Goal: Task Accomplishment & Management: Manage account settings

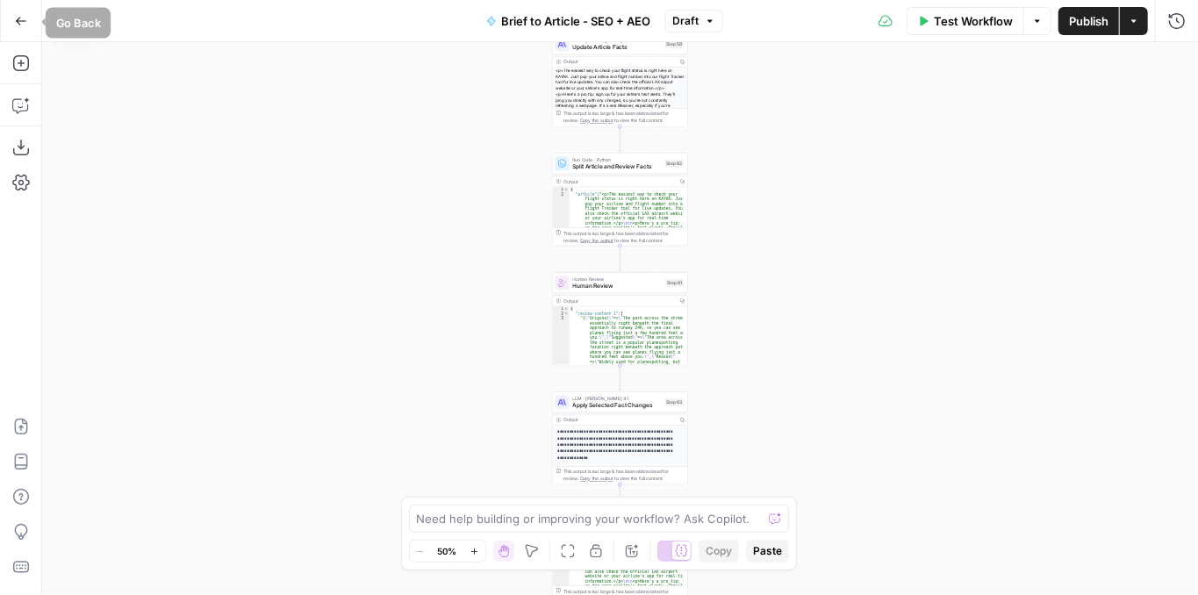
click at [24, 30] on button "Go Back" at bounding box center [21, 21] width 32 height 32
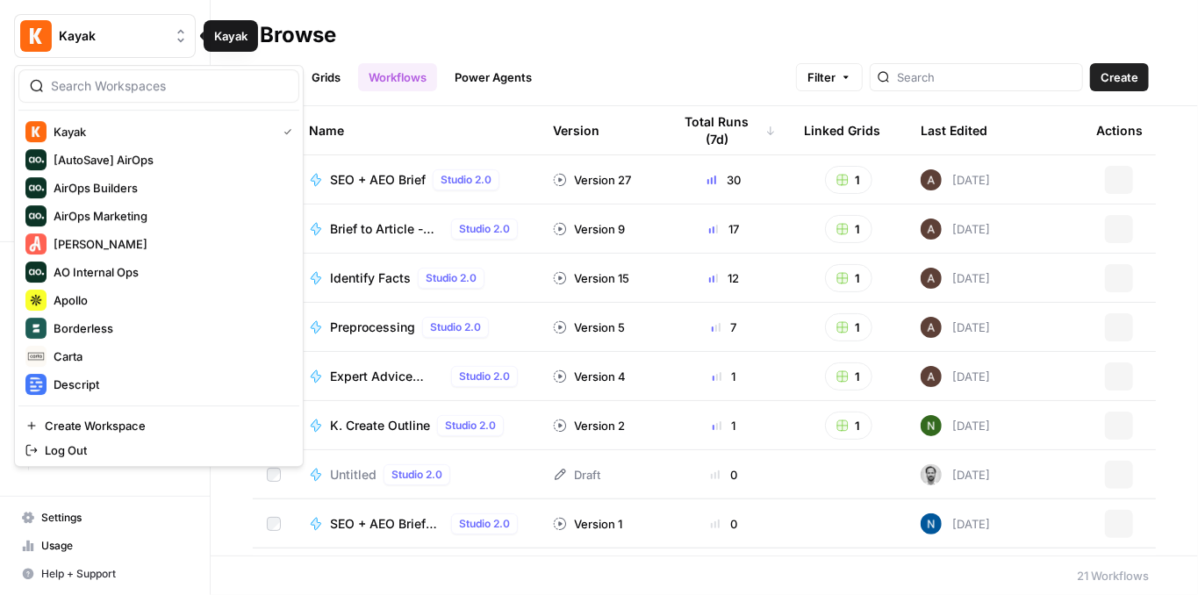
click at [75, 39] on span "Kayak" at bounding box center [112, 36] width 106 height 18
click at [160, 184] on span "AirOps Builders" at bounding box center [170, 188] width 232 height 18
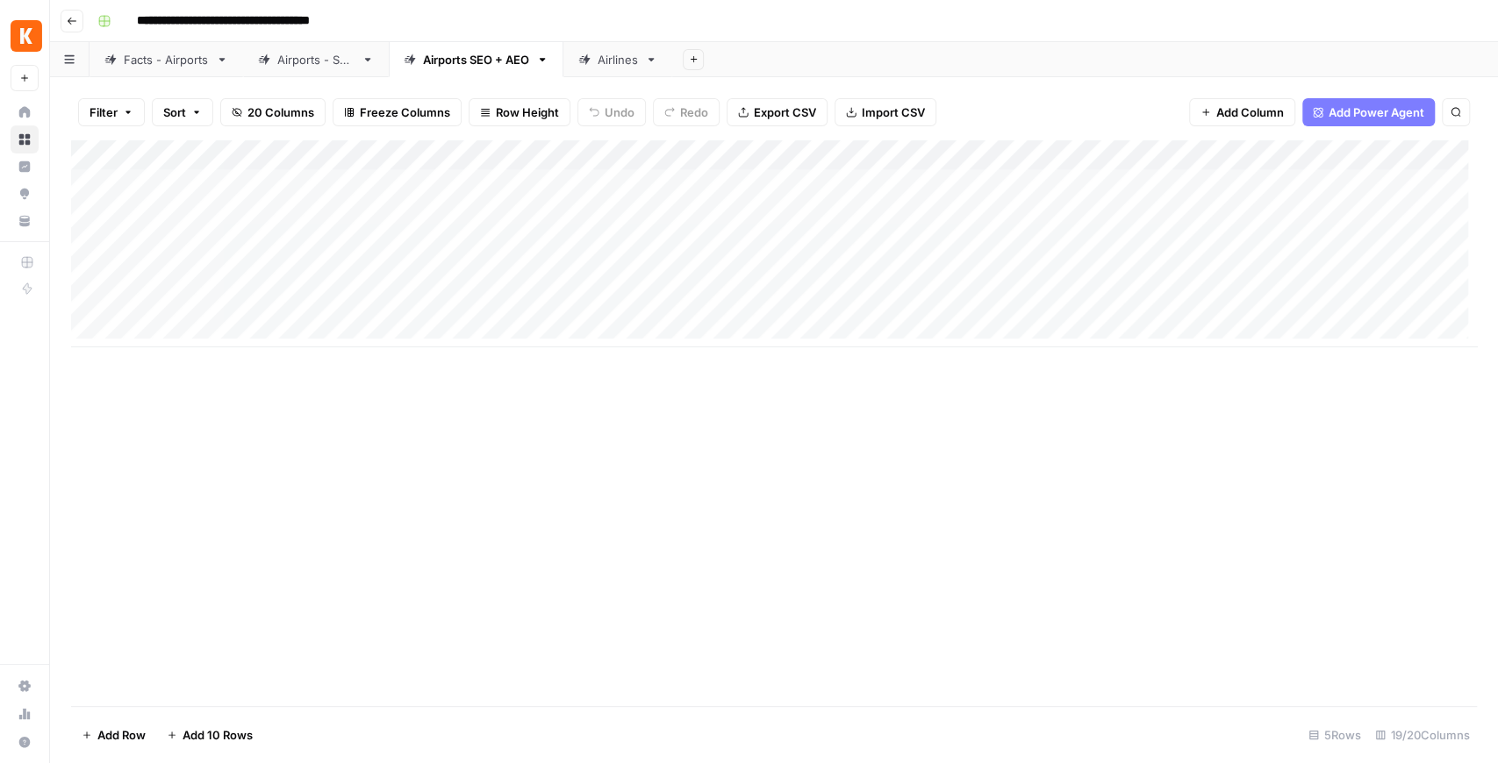
click at [194, 54] on div "Facts - Airports" at bounding box center [166, 60] width 85 height 18
click at [907, 633] on div "Add Column" at bounding box center [774, 423] width 1406 height 566
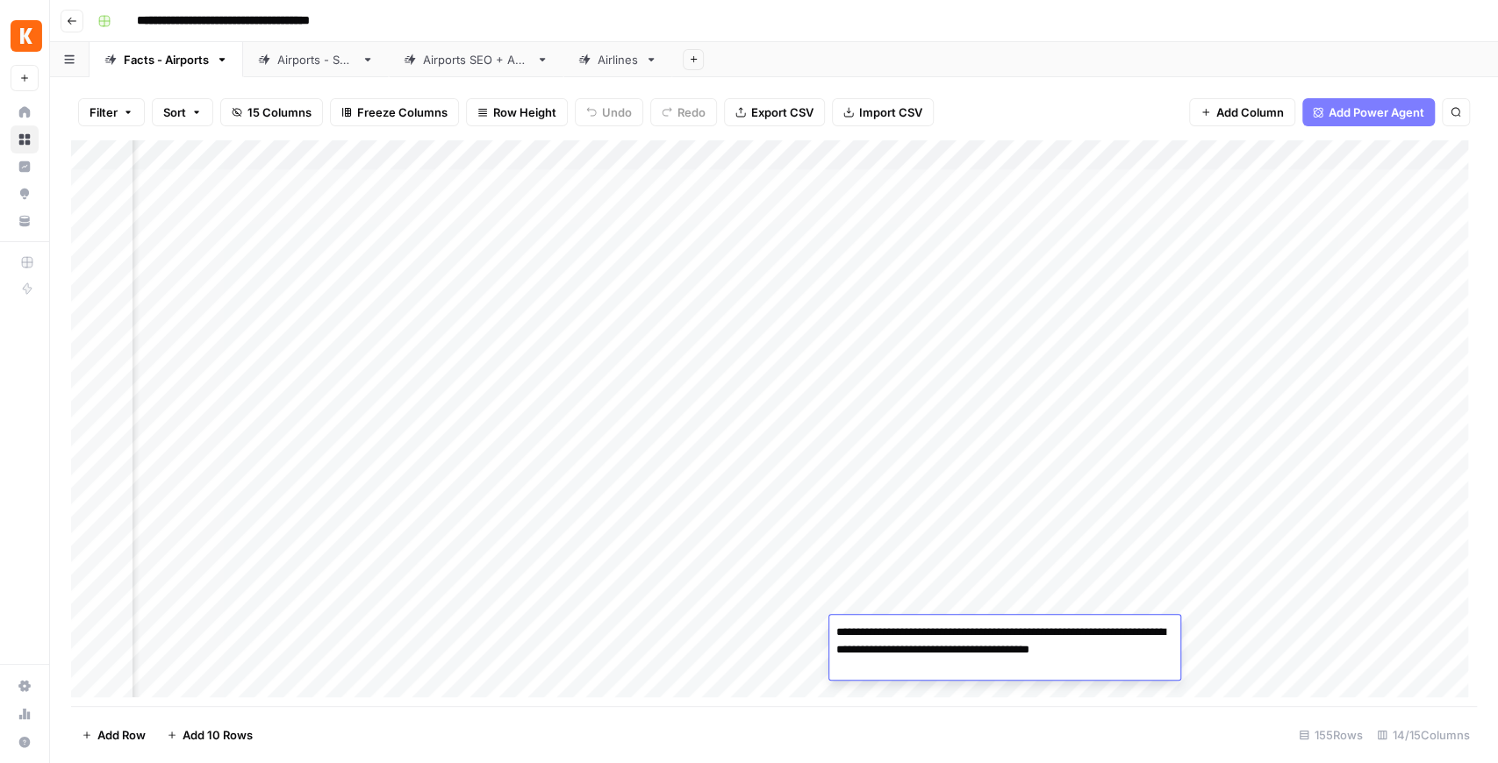
click at [906, 451] on div "Add Column" at bounding box center [774, 423] width 1406 height 566
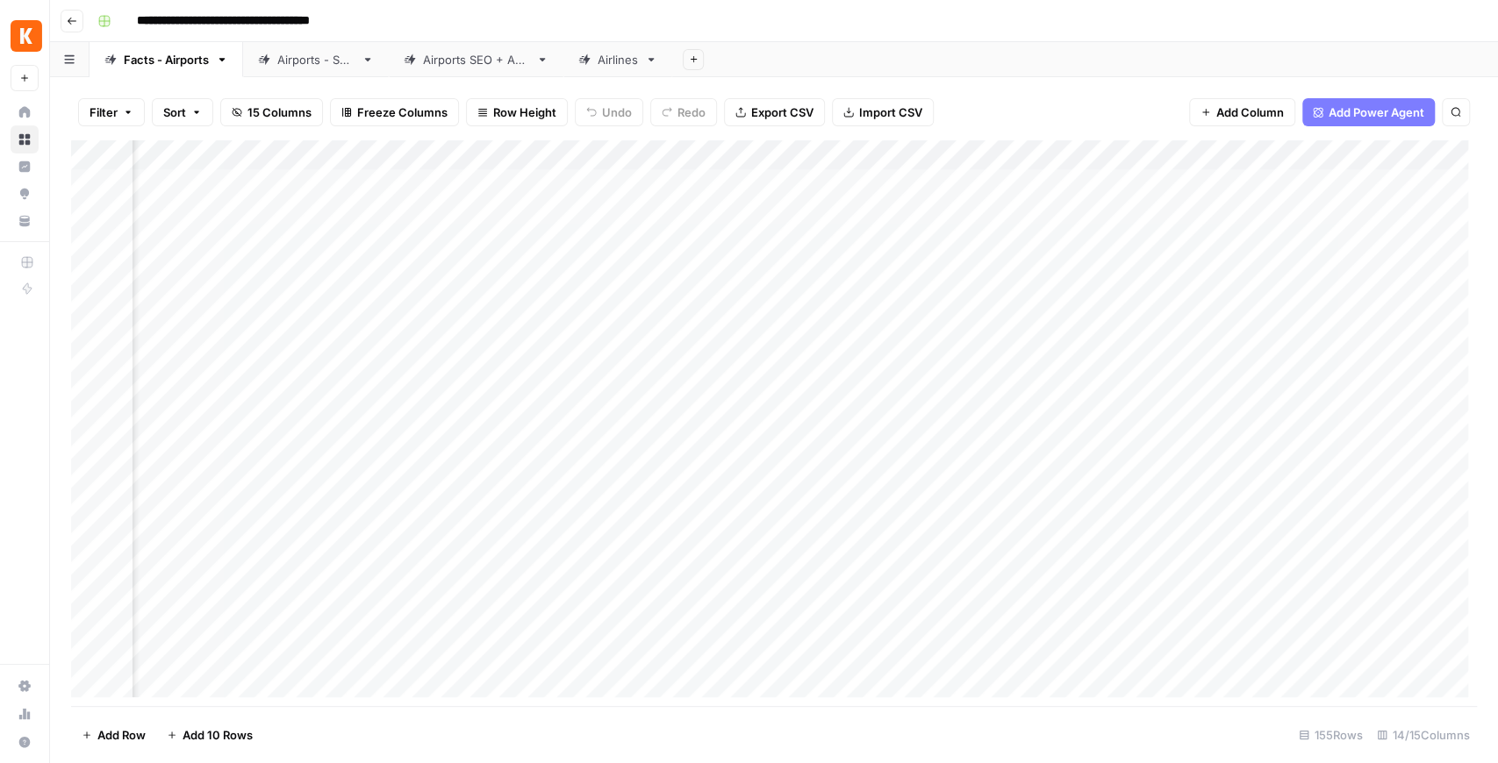
click at [906, 451] on div "Add Column" at bounding box center [774, 423] width 1406 height 566
click at [912, 412] on div "Add Column" at bounding box center [774, 423] width 1406 height 566
click at [908, 393] on div "Add Column" at bounding box center [774, 423] width 1406 height 566
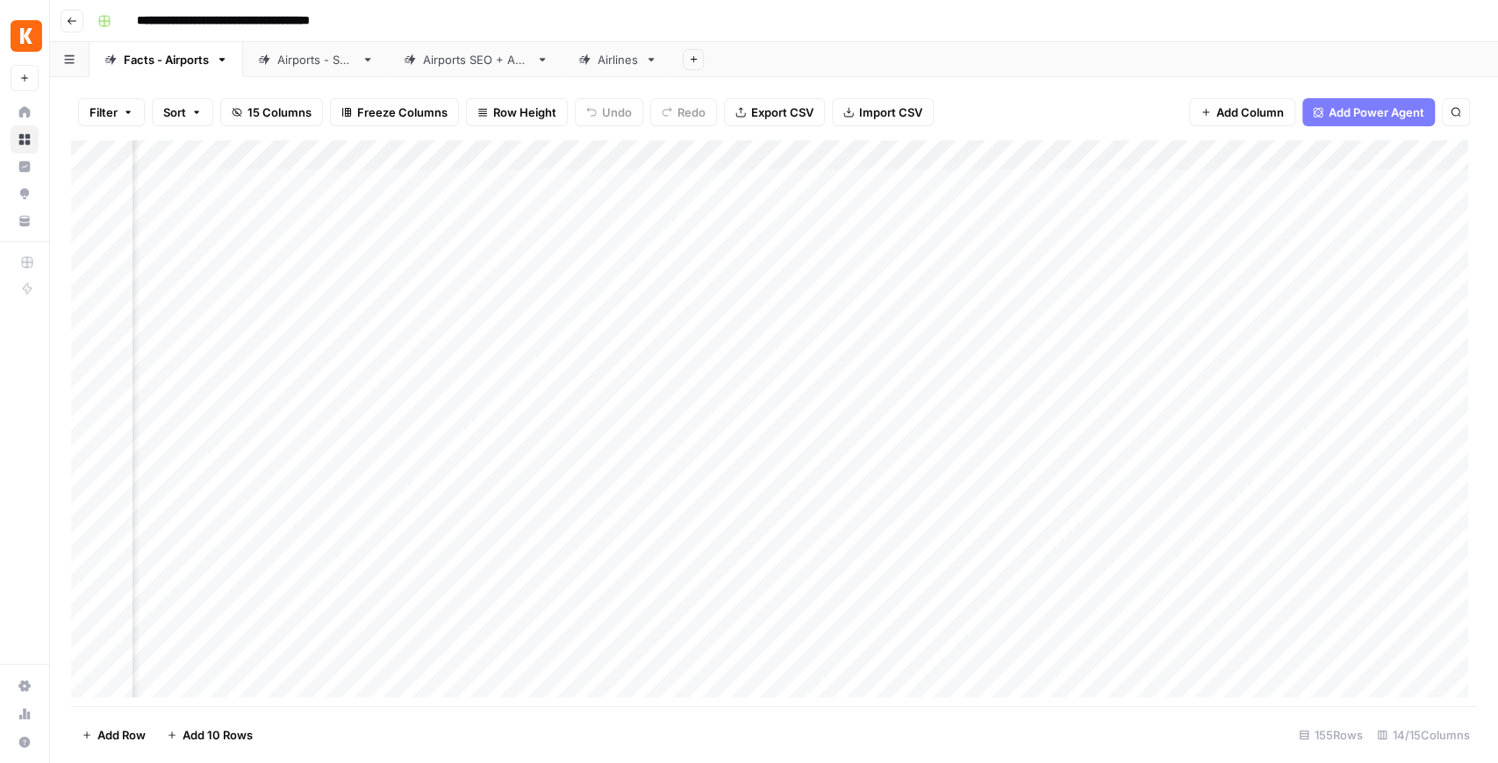
click at [913, 363] on div "Add Column" at bounding box center [774, 423] width 1406 height 566
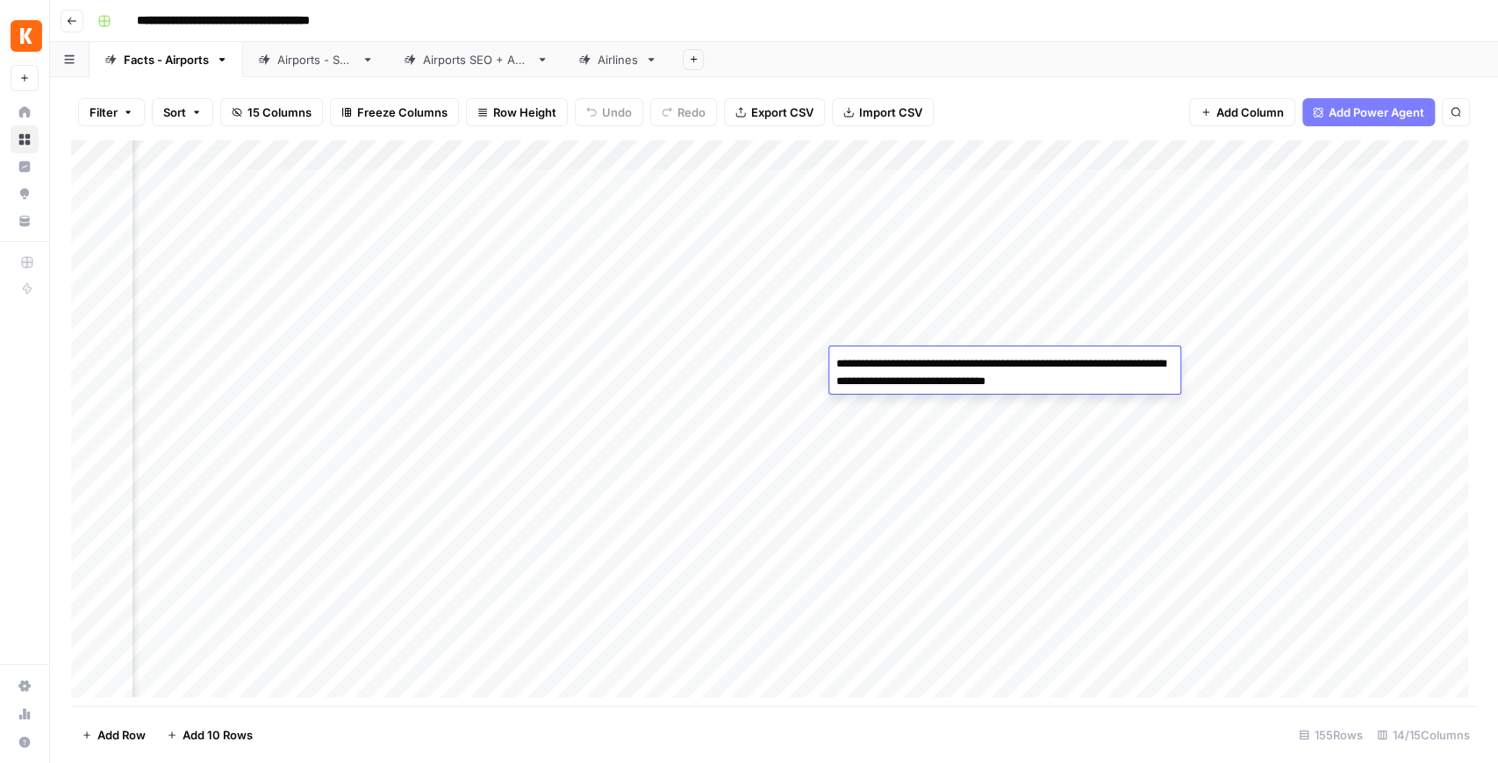
click at [912, 337] on div "Add Column" at bounding box center [774, 423] width 1406 height 566
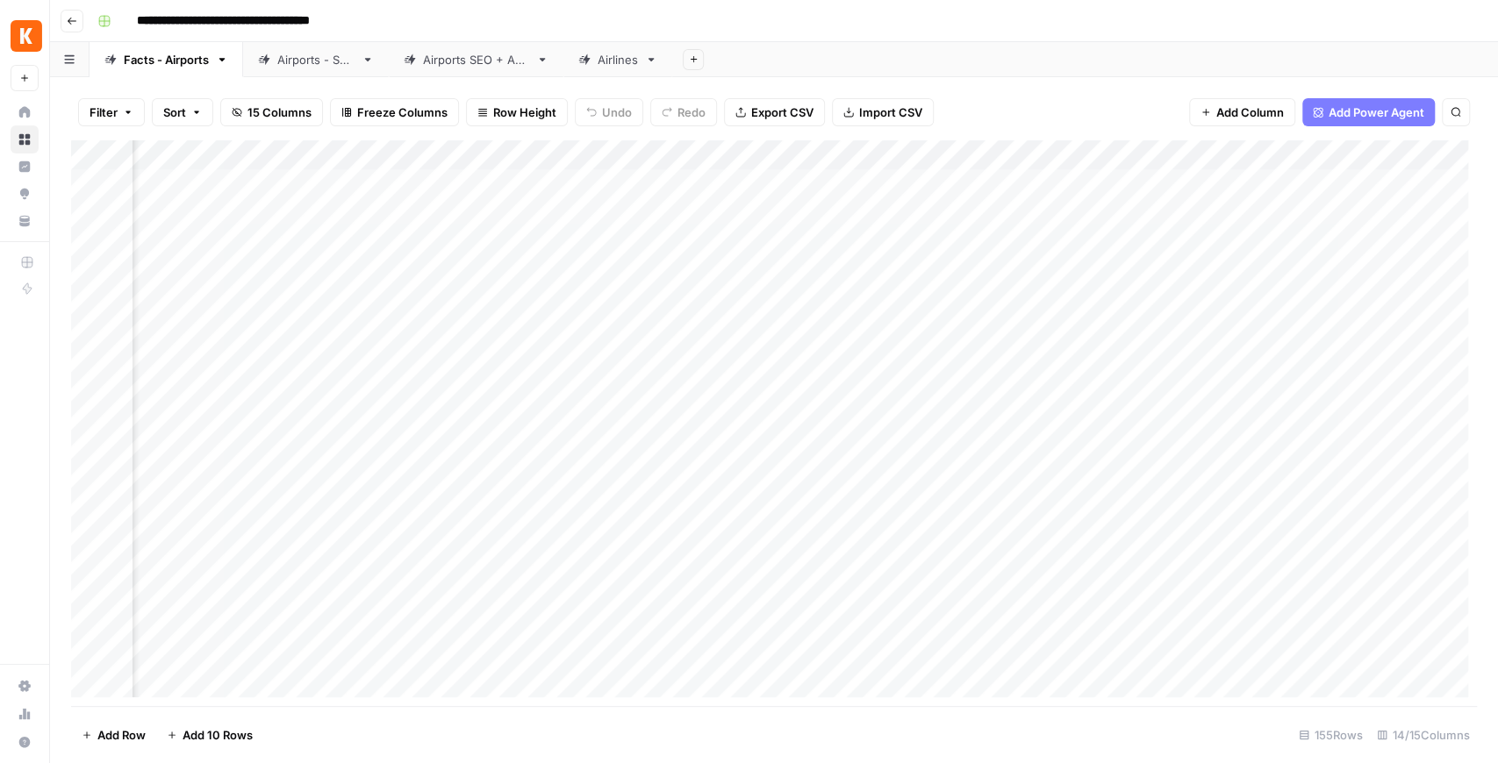
click at [912, 337] on div "Add Column" at bounding box center [774, 423] width 1406 height 566
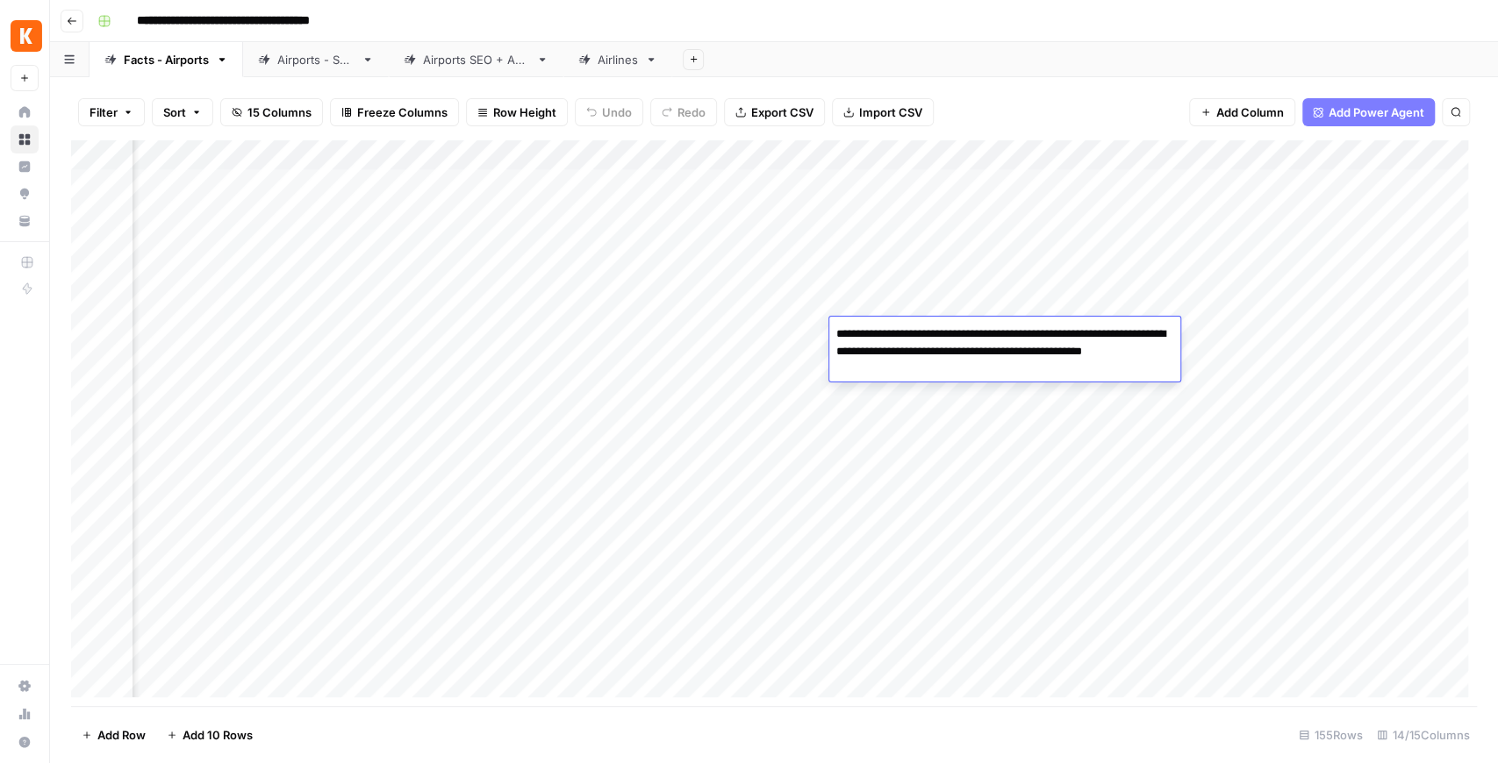
click at [900, 436] on div "Add Column" at bounding box center [774, 423] width 1406 height 566
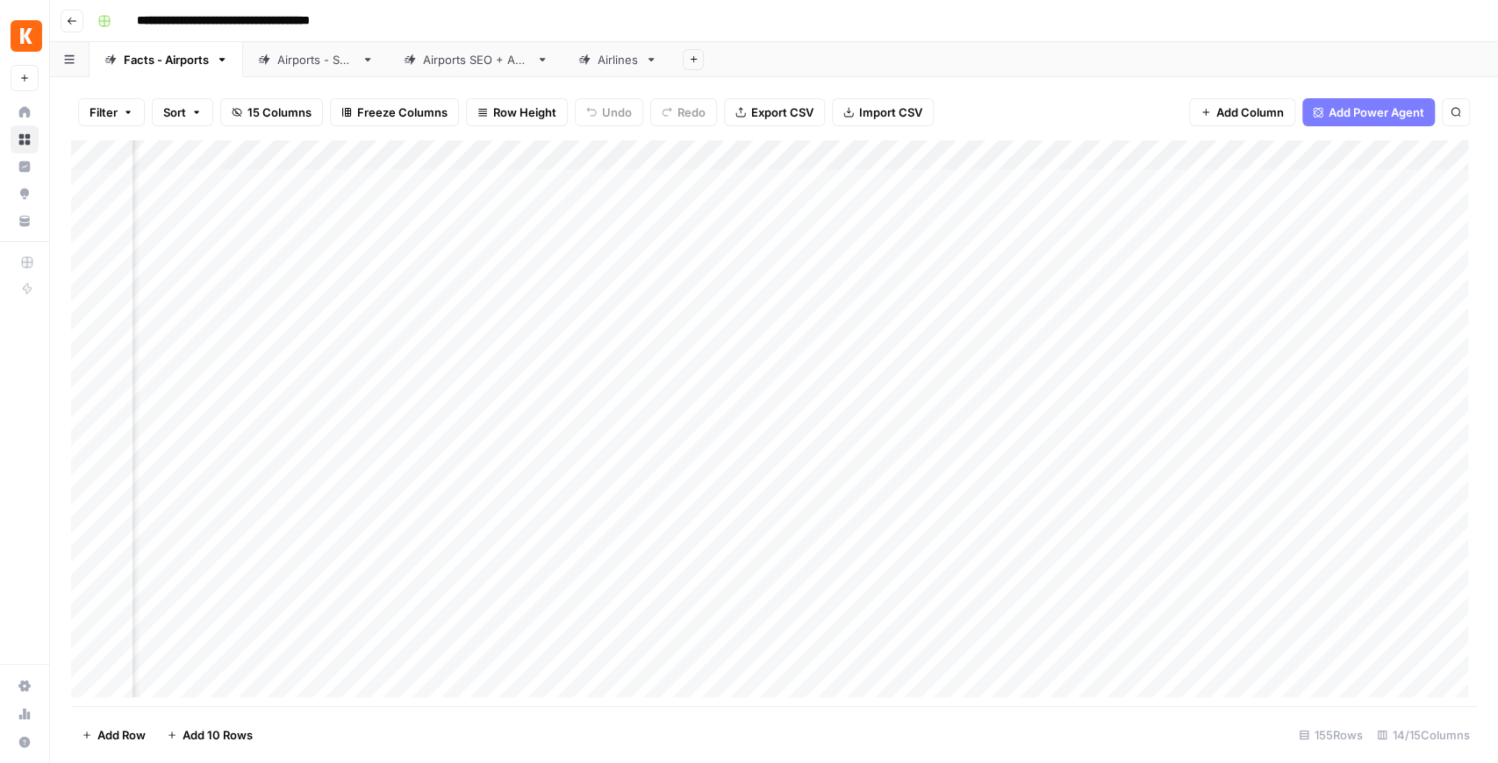
click at [440, 55] on div "Airports SEO + AEO" at bounding box center [476, 60] width 106 height 18
click at [1351, 211] on div "Add Column" at bounding box center [774, 243] width 1406 height 207
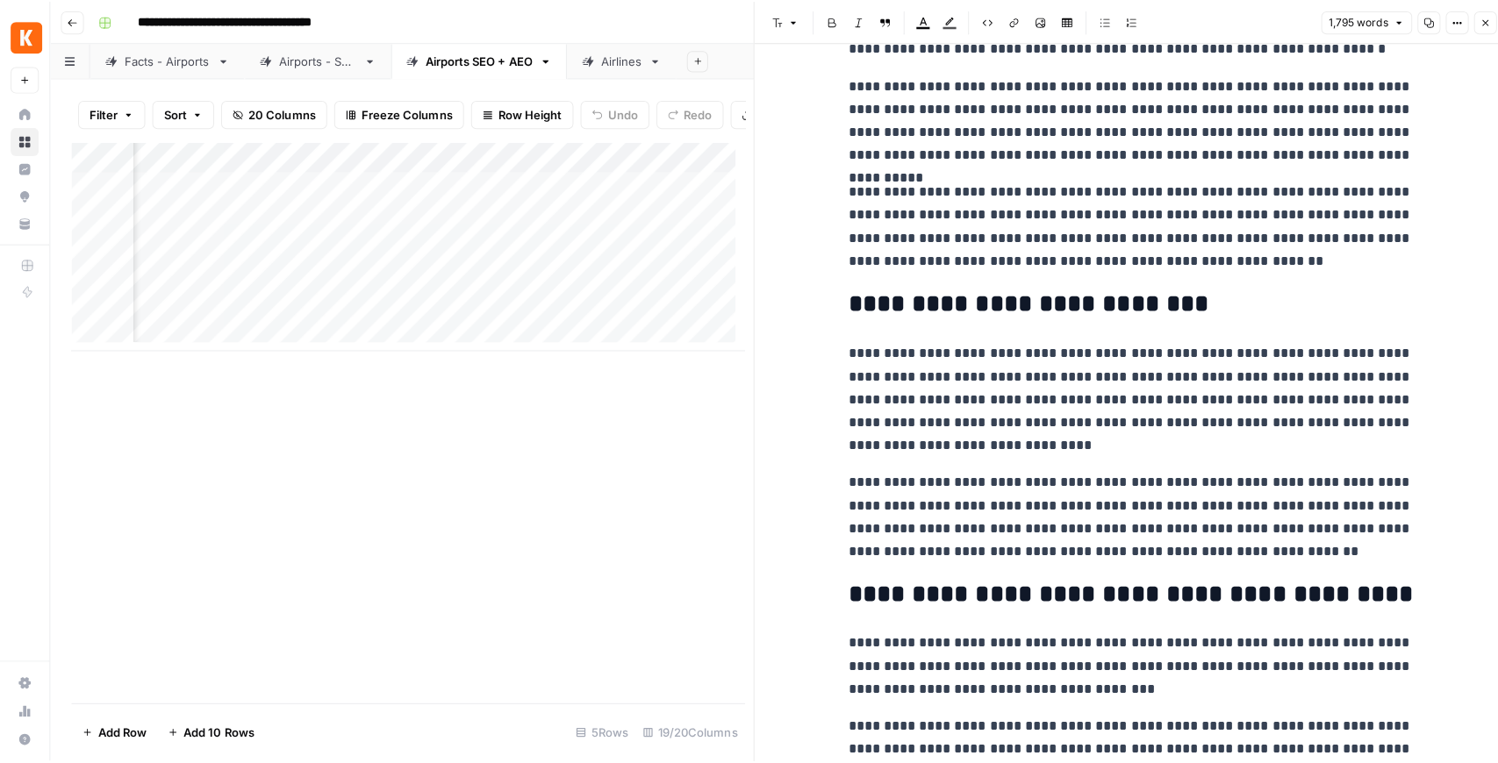
scroll to position [3597, 0]
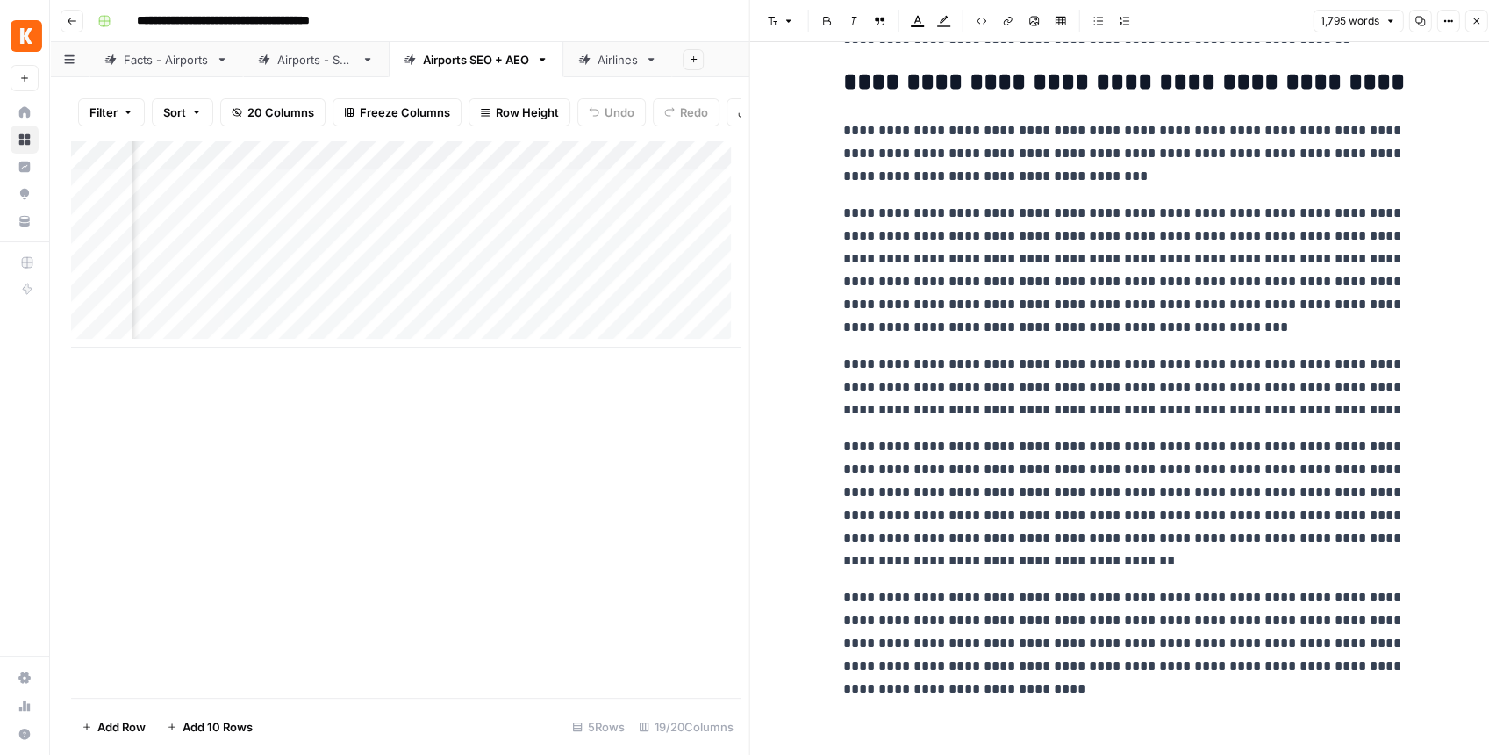
click at [1474, 29] on button "Close" at bounding box center [1475, 21] width 23 height 23
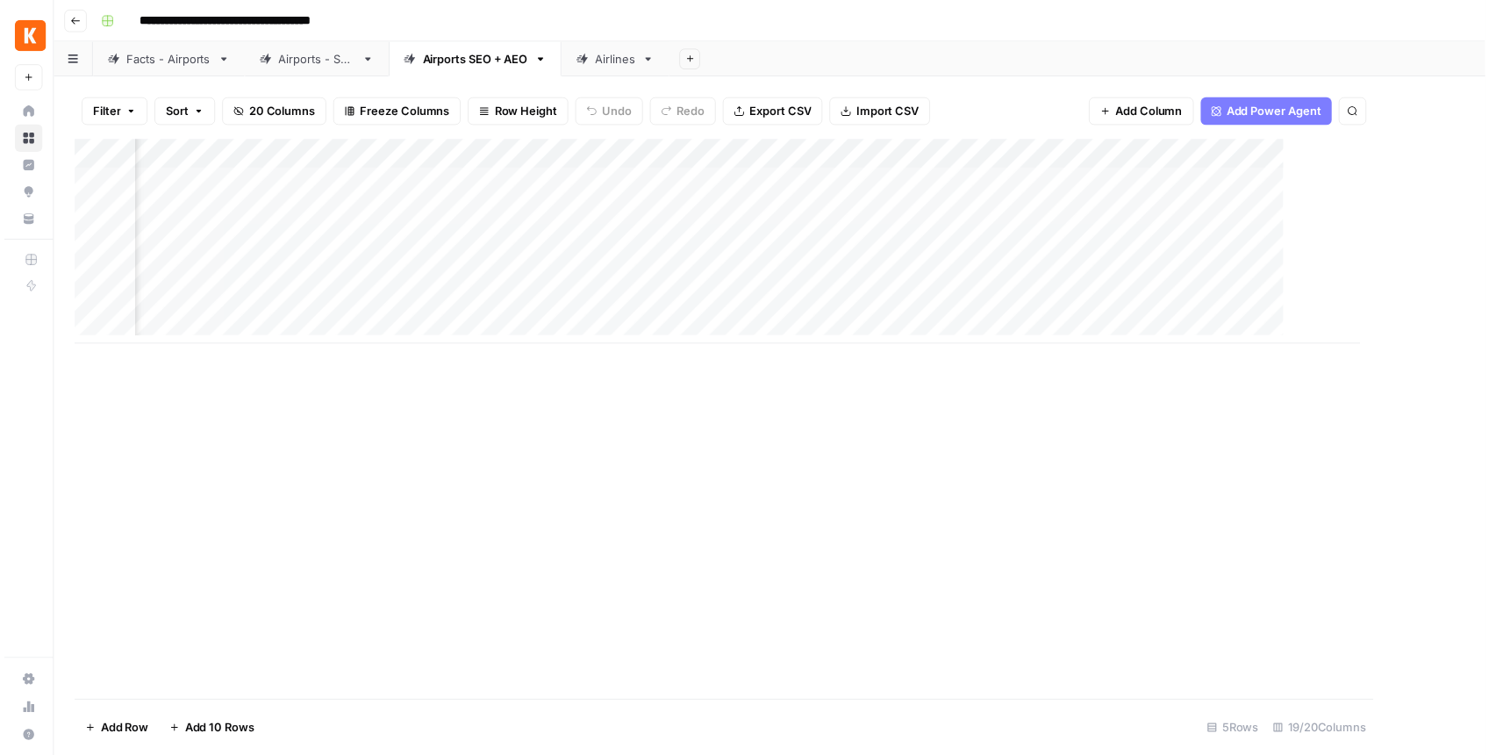
scroll to position [0, 2078]
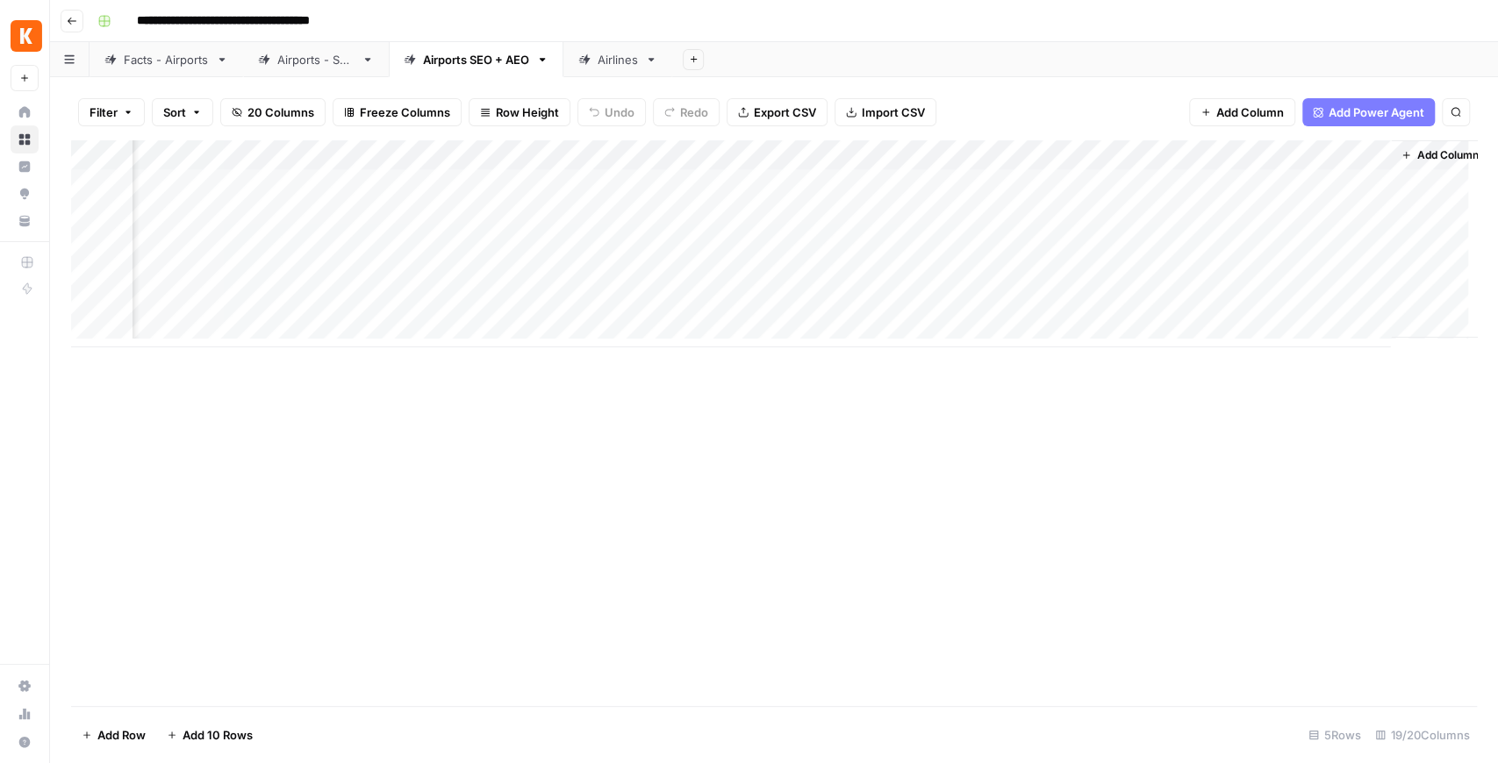
click at [1372, 182] on div "Add Column" at bounding box center [774, 243] width 1406 height 207
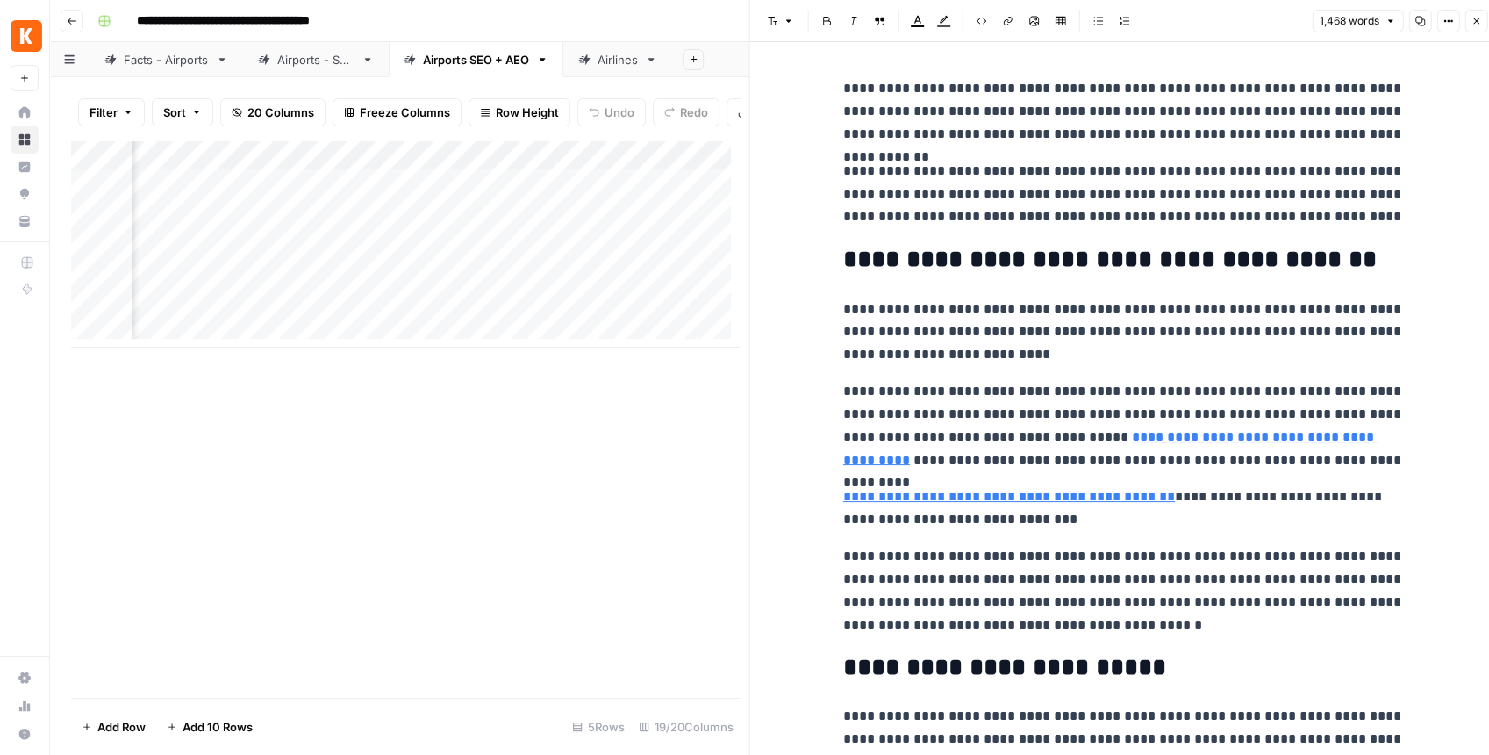
click at [1474, 18] on icon "button" at bounding box center [1476, 21] width 11 height 11
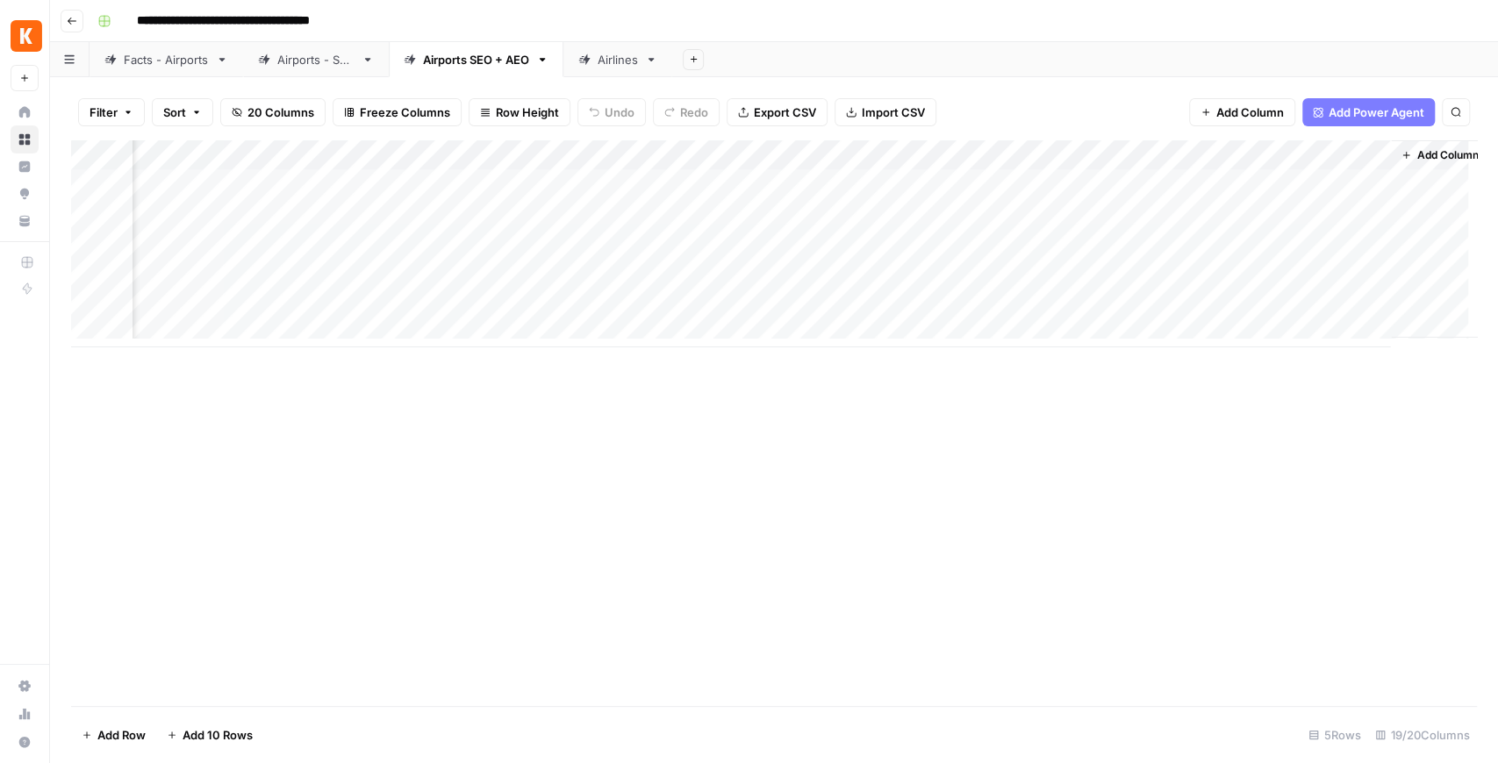
click at [1033, 183] on div "Add Column" at bounding box center [774, 243] width 1406 height 207
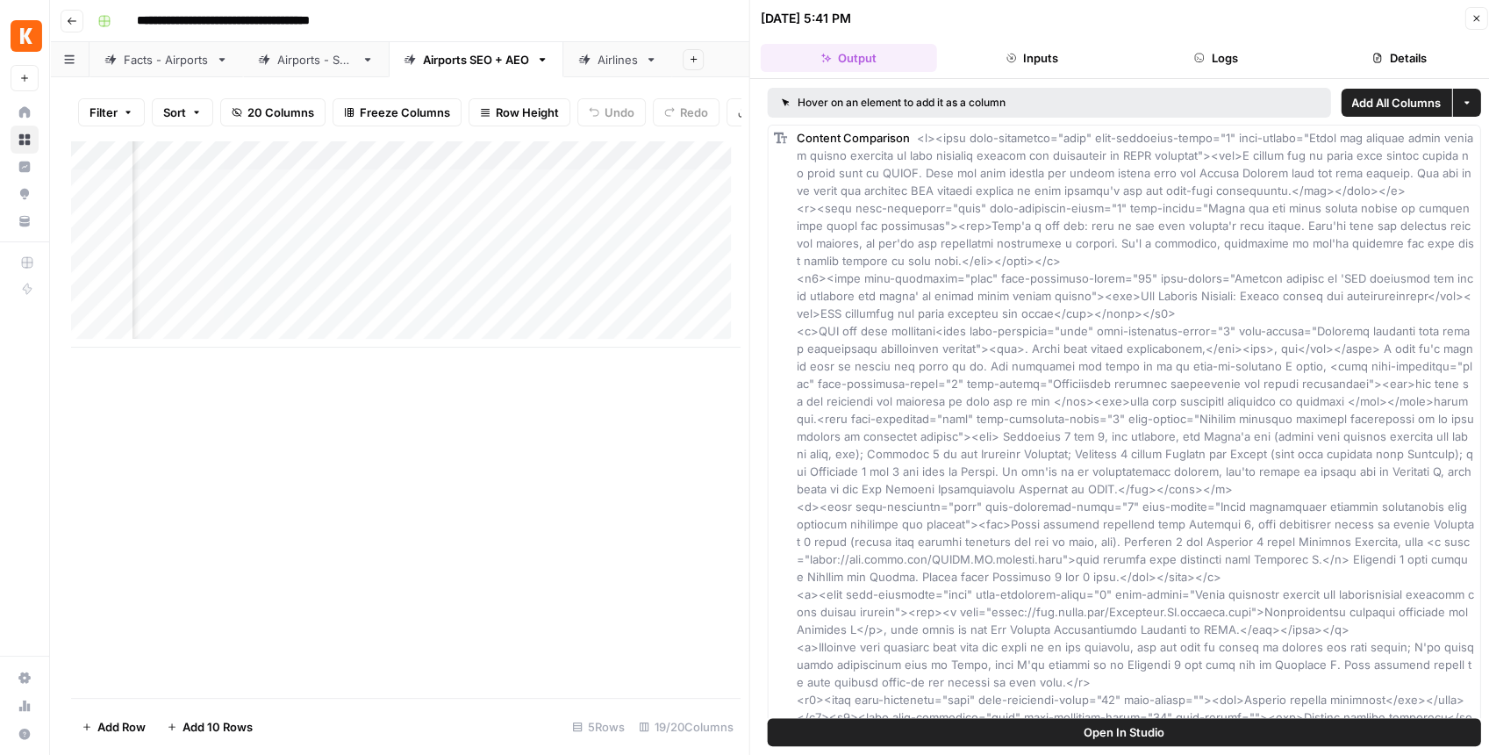
click at [1282, 62] on button "Logs" at bounding box center [1216, 58] width 176 height 28
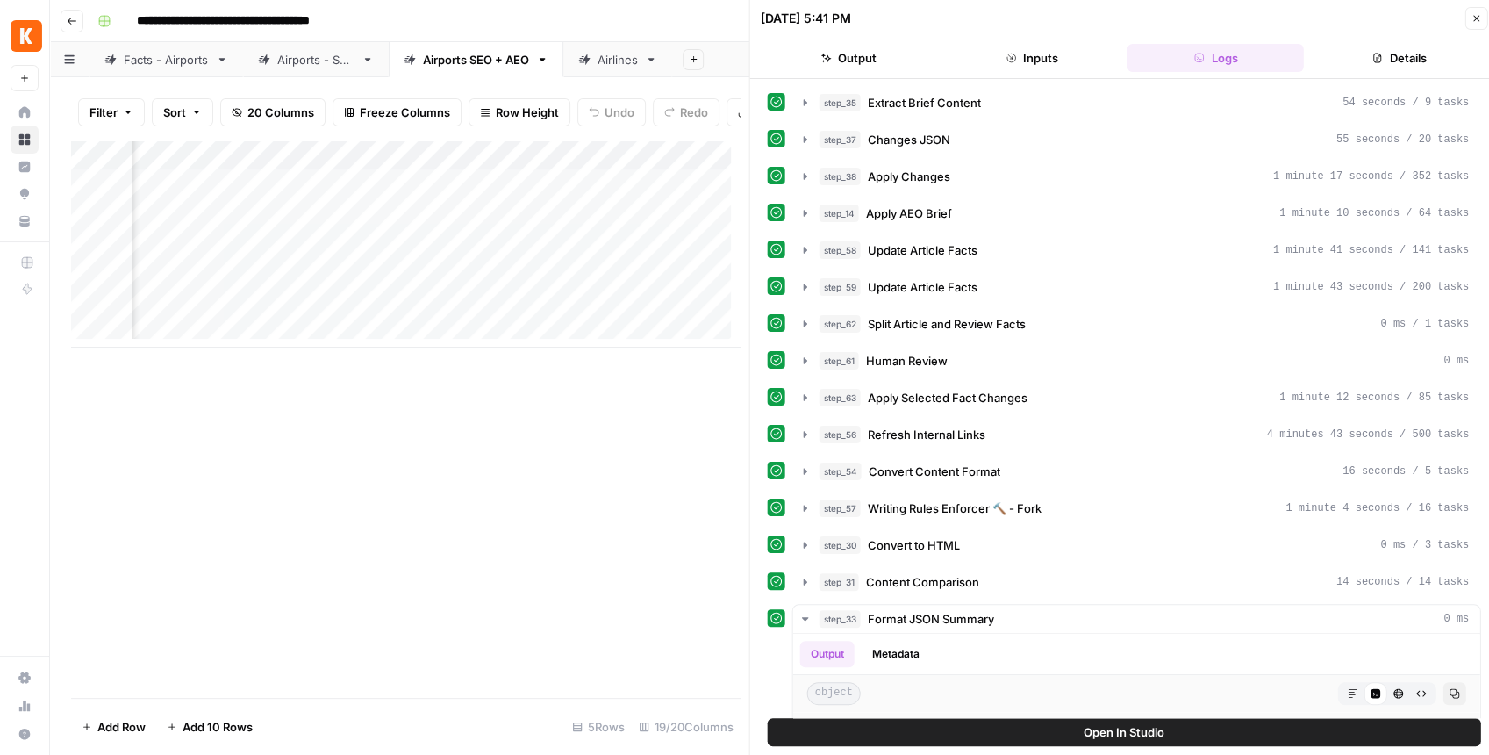
click at [1159, 732] on span "Open In Studio" at bounding box center [1124, 732] width 81 height 18
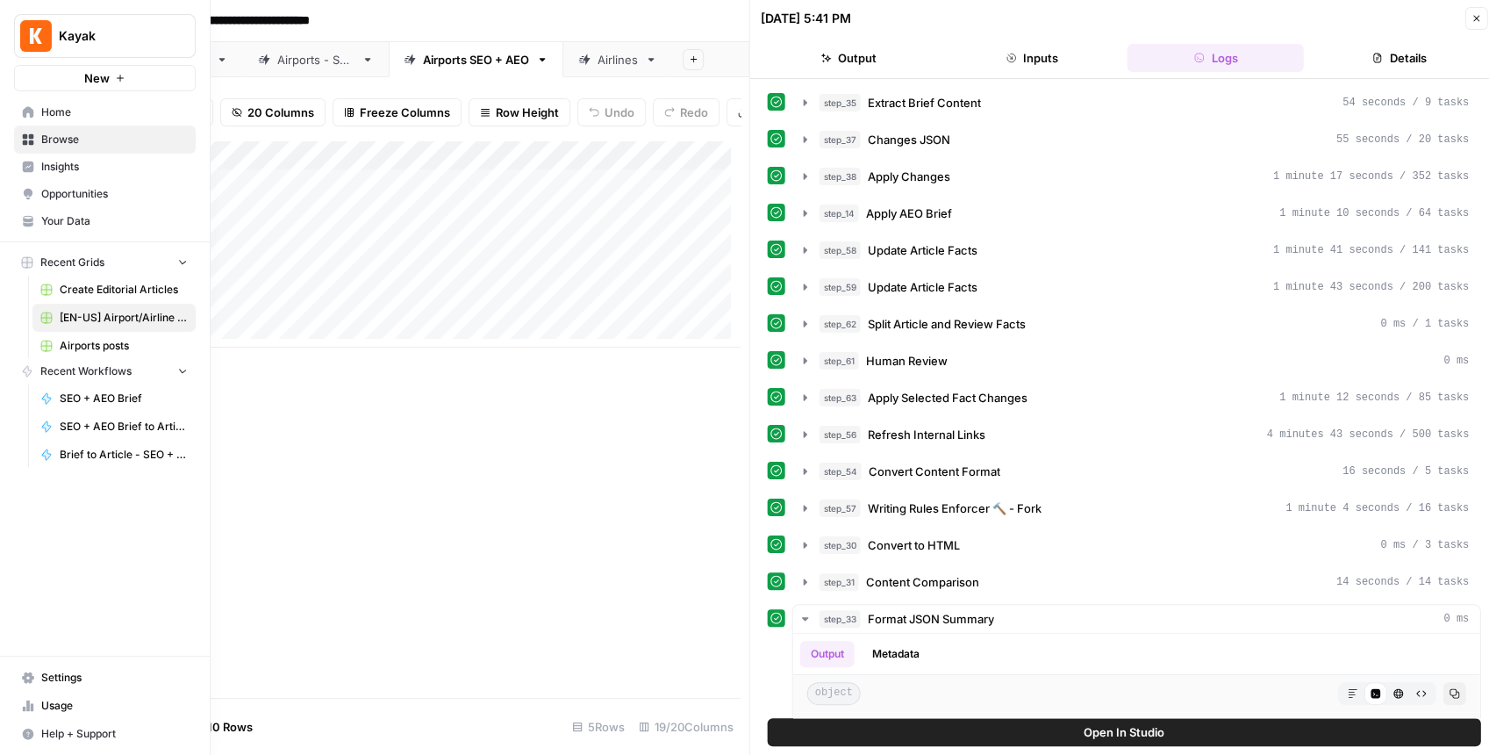
click at [32, 161] on icon at bounding box center [28, 167] width 12 height 12
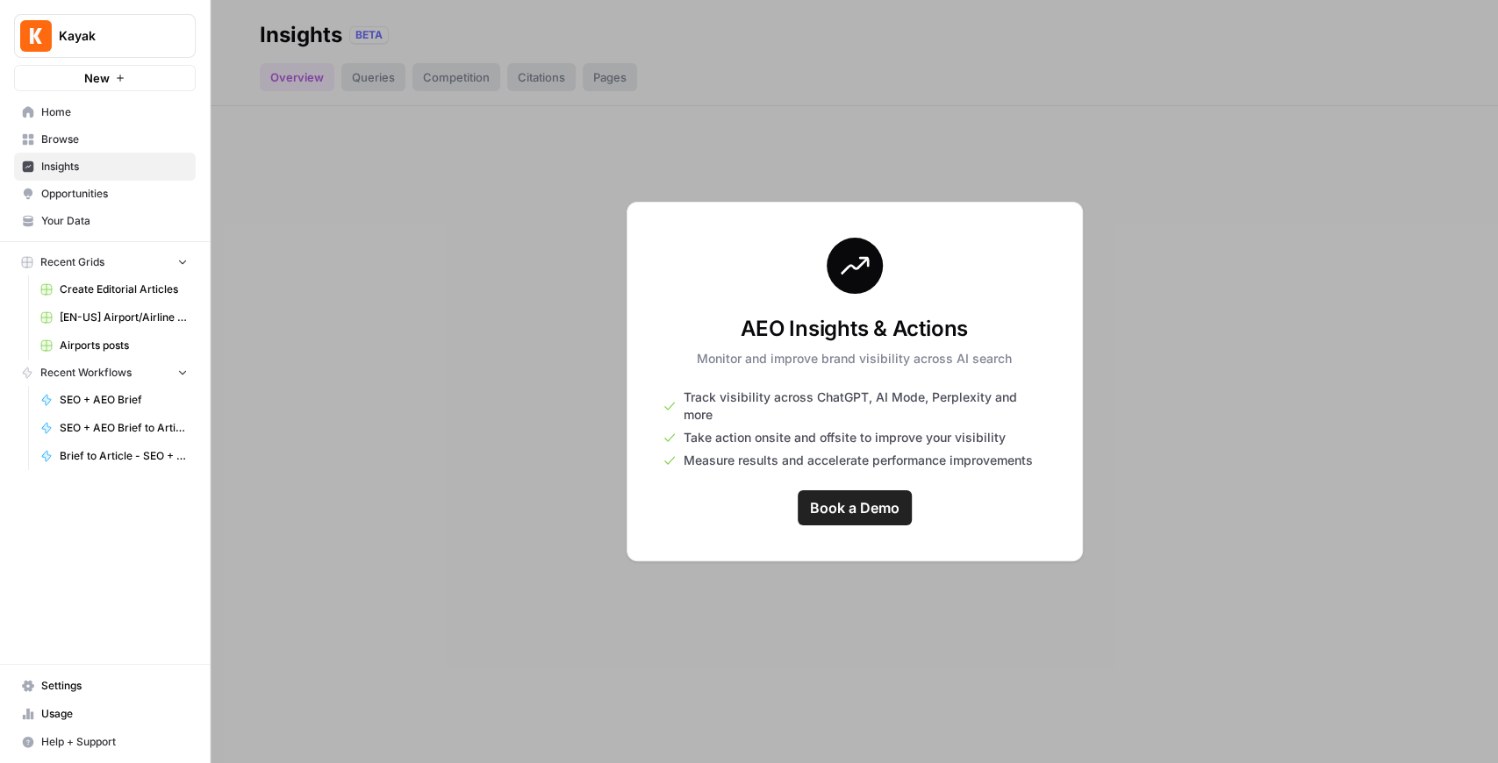
click at [61, 189] on span "Opportunities" at bounding box center [114, 194] width 147 height 16
click at [80, 164] on span "Insights" at bounding box center [114, 167] width 147 height 16
click at [82, 146] on span "Browse" at bounding box center [114, 140] width 147 height 16
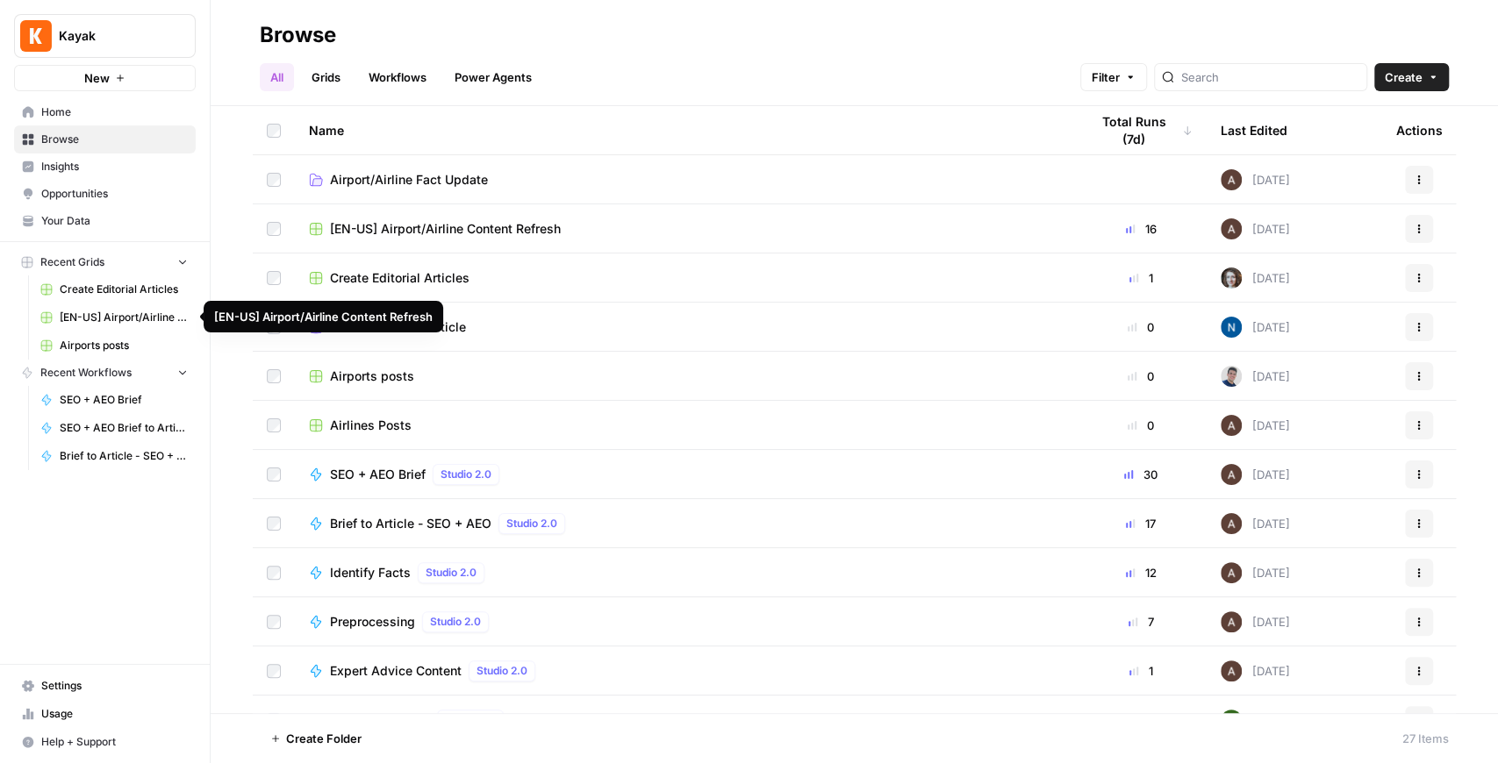
click at [123, 312] on span "[EN-US] Airport/Airline Content Refresh" at bounding box center [124, 318] width 128 height 16
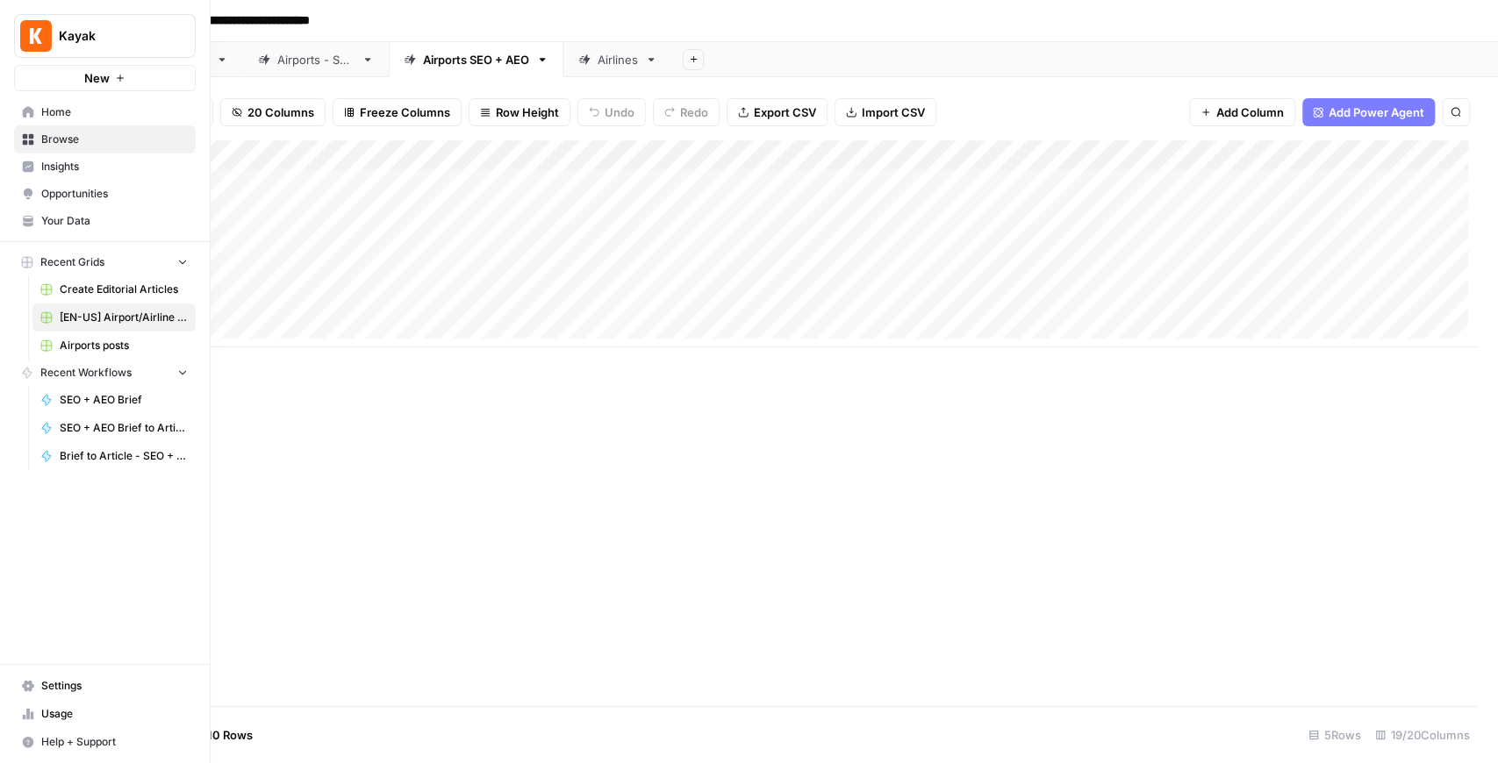
click at [84, 220] on span "Your Data" at bounding box center [114, 221] width 147 height 16
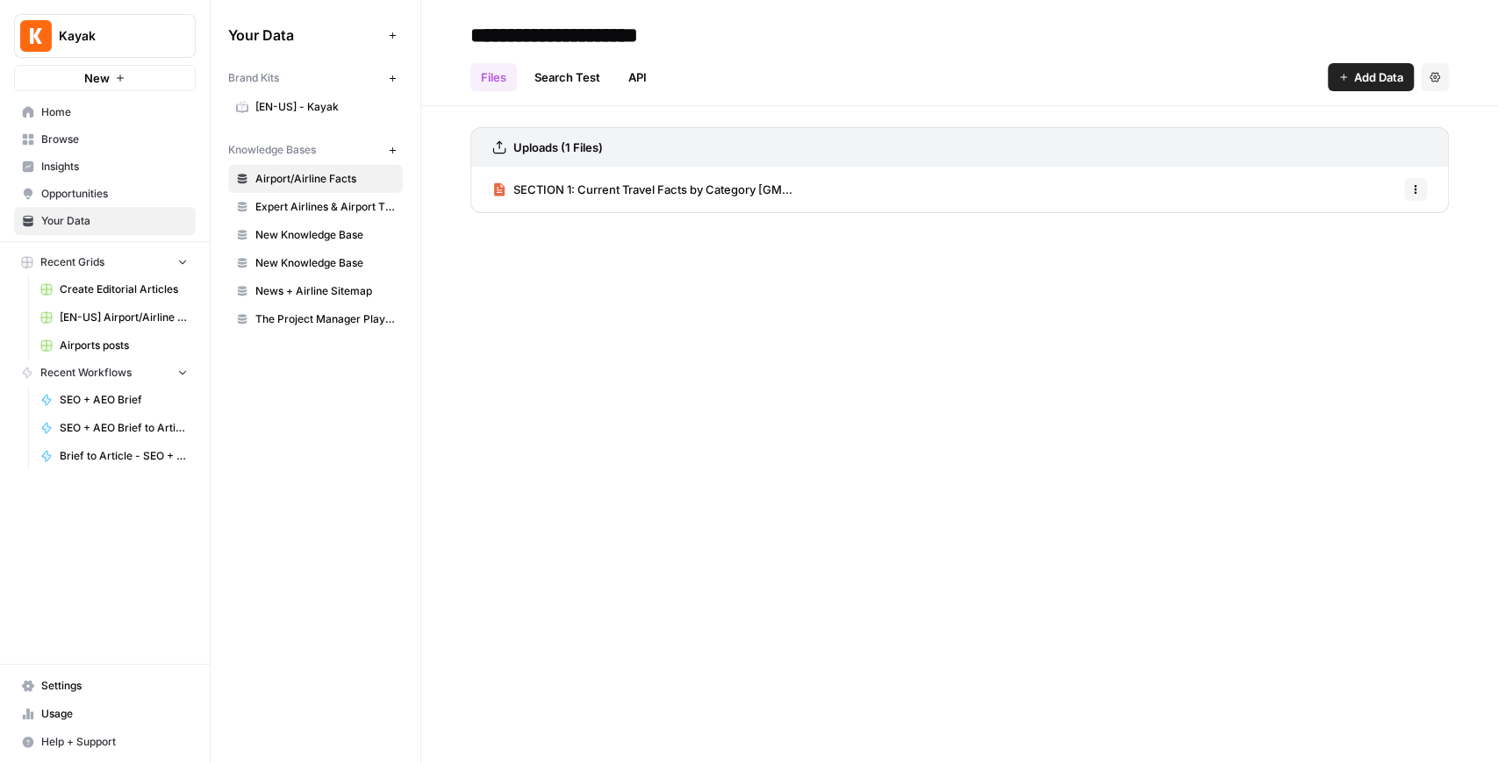
click at [86, 142] on span "Browse" at bounding box center [114, 140] width 147 height 16
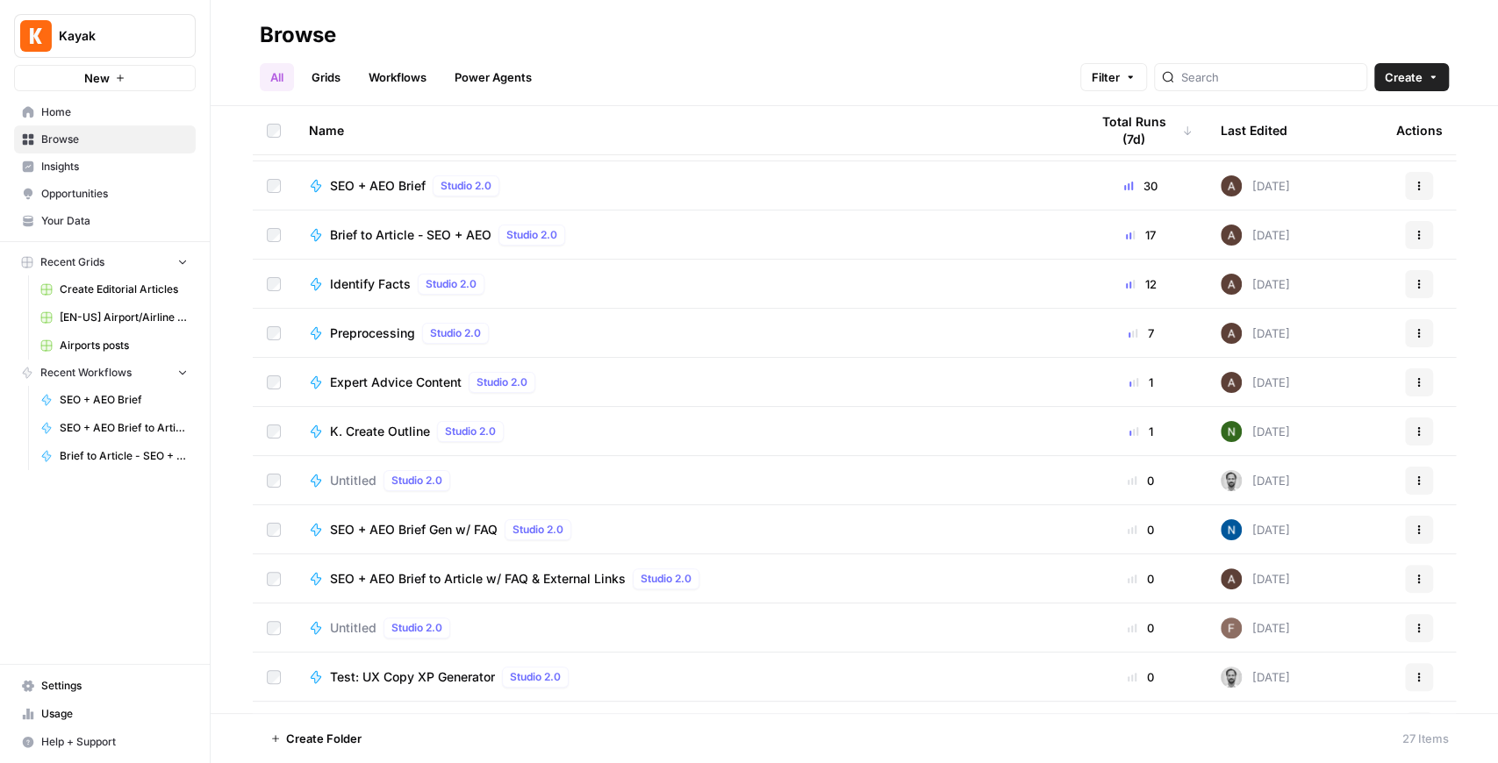
scroll to position [292, 0]
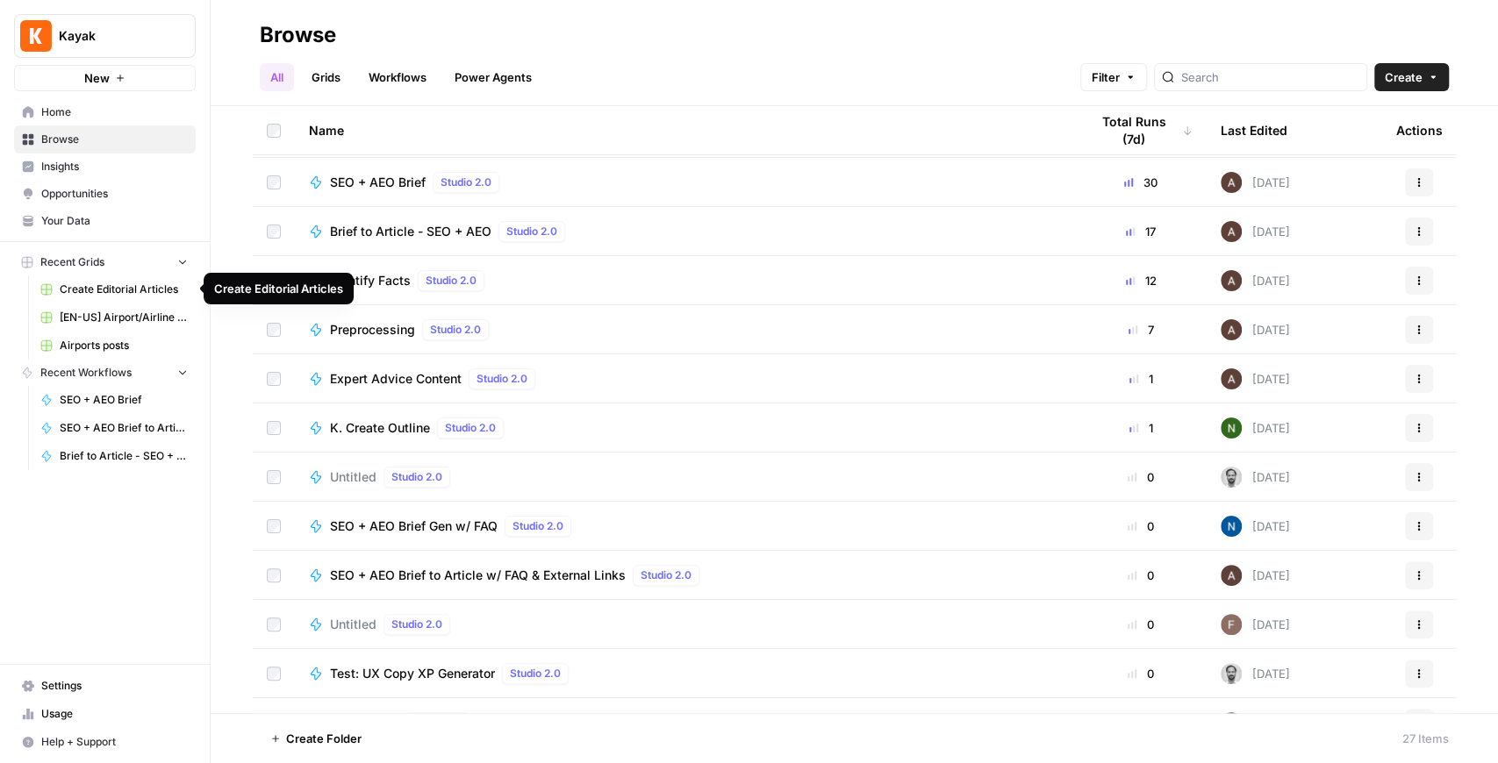
click at [120, 317] on span "[EN-US] Airport/Airline Content Refresh" at bounding box center [124, 318] width 128 height 16
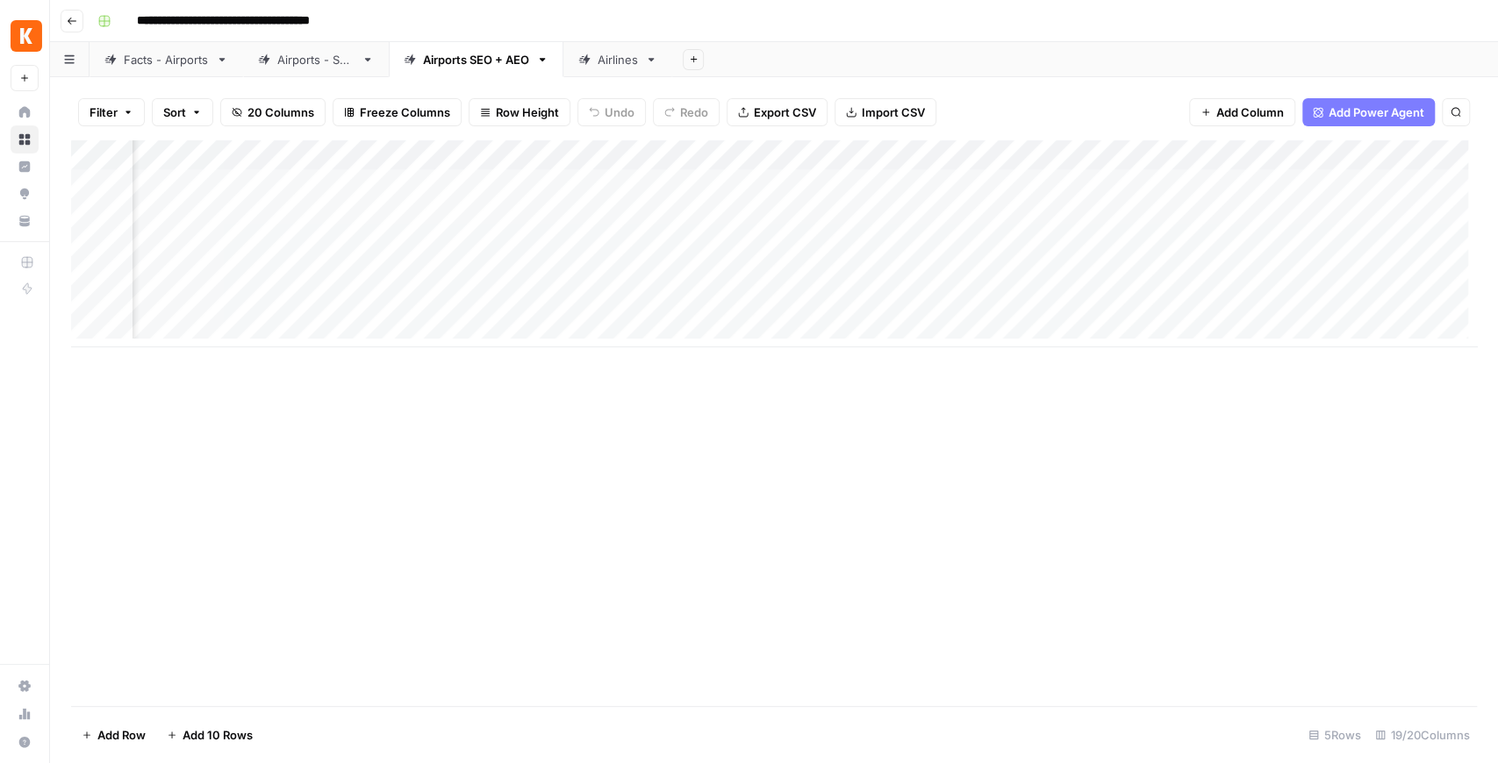
scroll to position [0, 2099]
click at [186, 51] on div "Facts - Airports" at bounding box center [166, 60] width 85 height 18
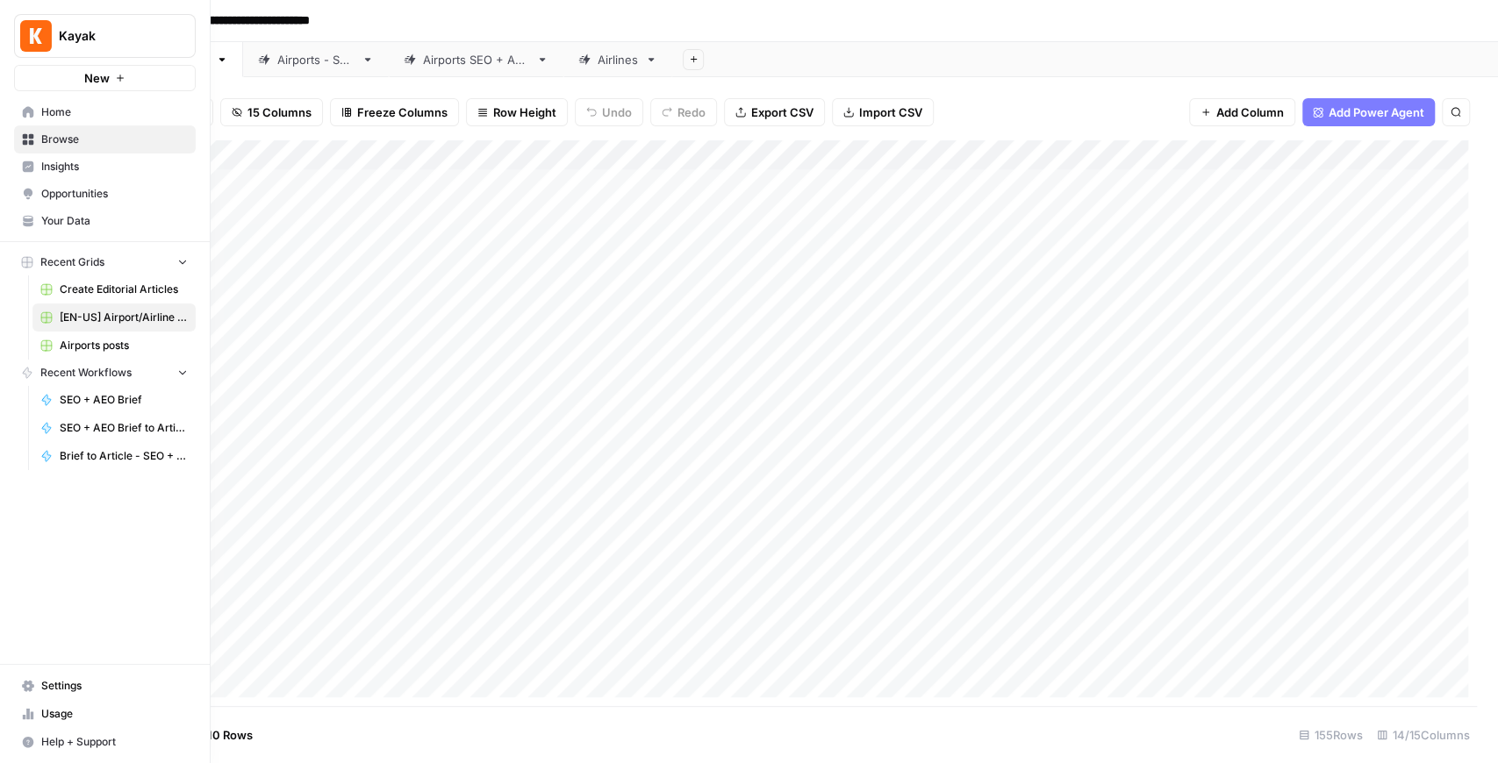
click at [79, 219] on span "Your Data" at bounding box center [114, 221] width 147 height 16
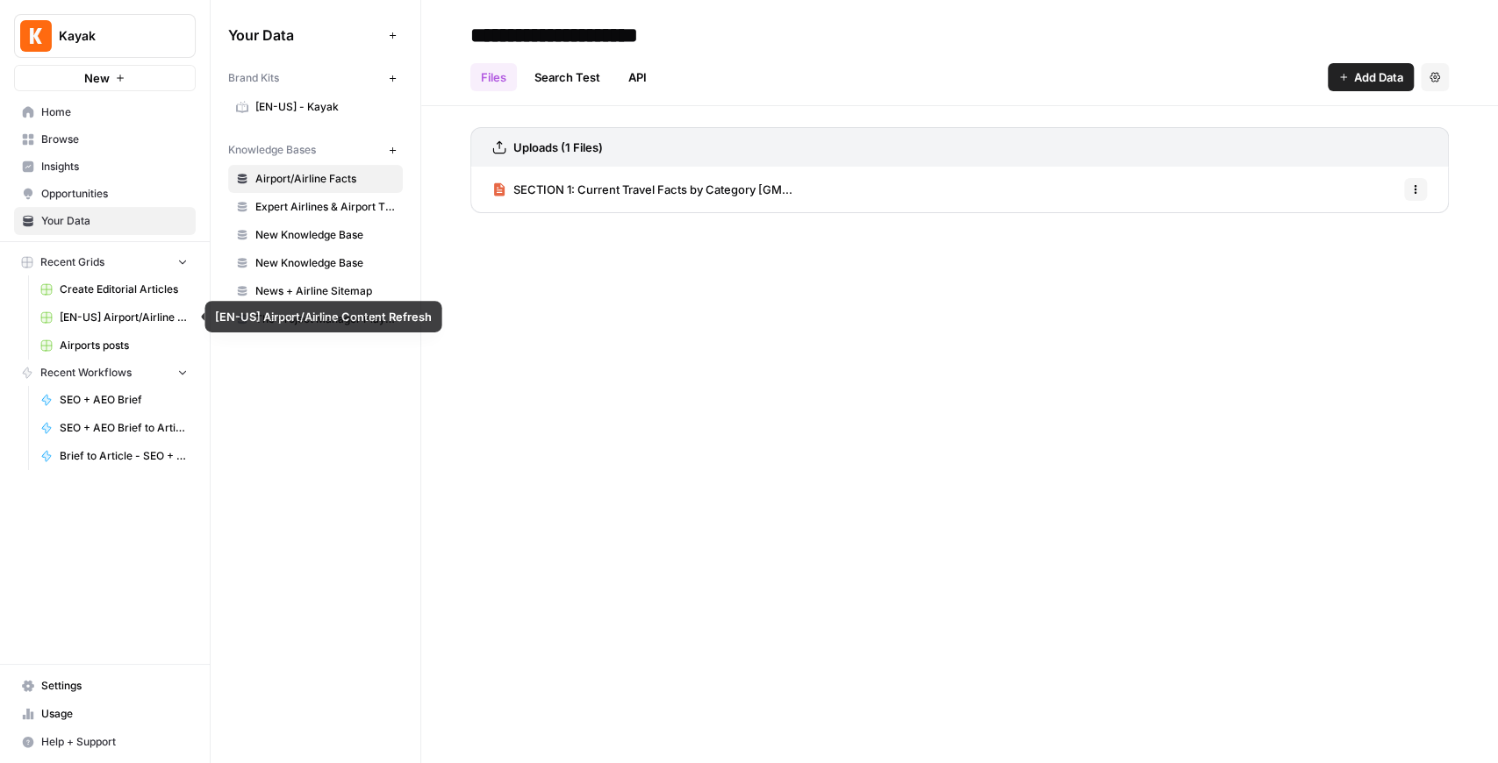
click at [149, 305] on link "[EN-US] Airport/Airline Content Refresh" at bounding box center [113, 318] width 163 height 28
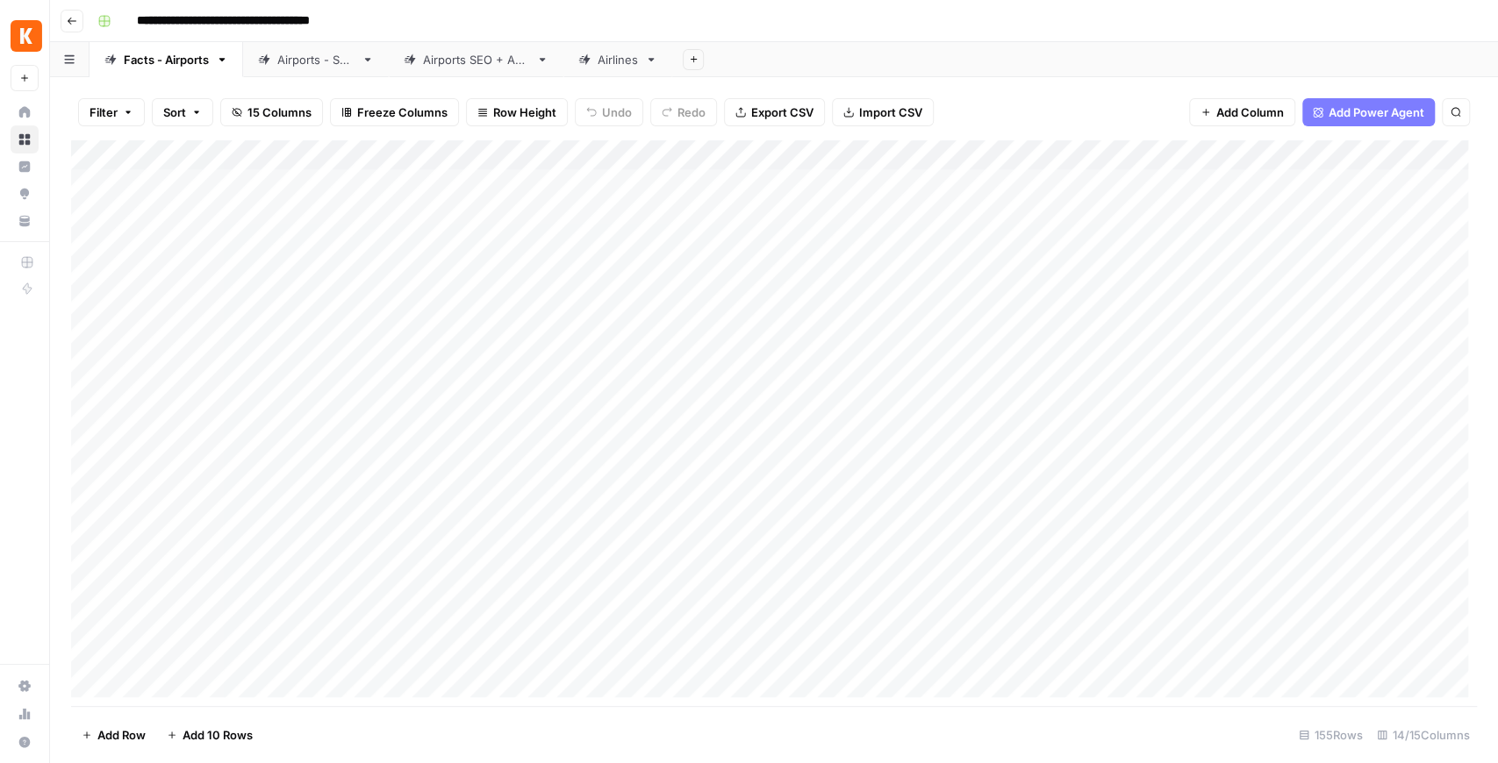
click at [433, 71] on link "Airports SEO + AEO" at bounding box center [476, 59] width 175 height 35
click at [184, 63] on div "Facts - Airports" at bounding box center [166, 60] width 85 height 18
click at [435, 54] on div "Airports SEO + AEO" at bounding box center [476, 60] width 106 height 18
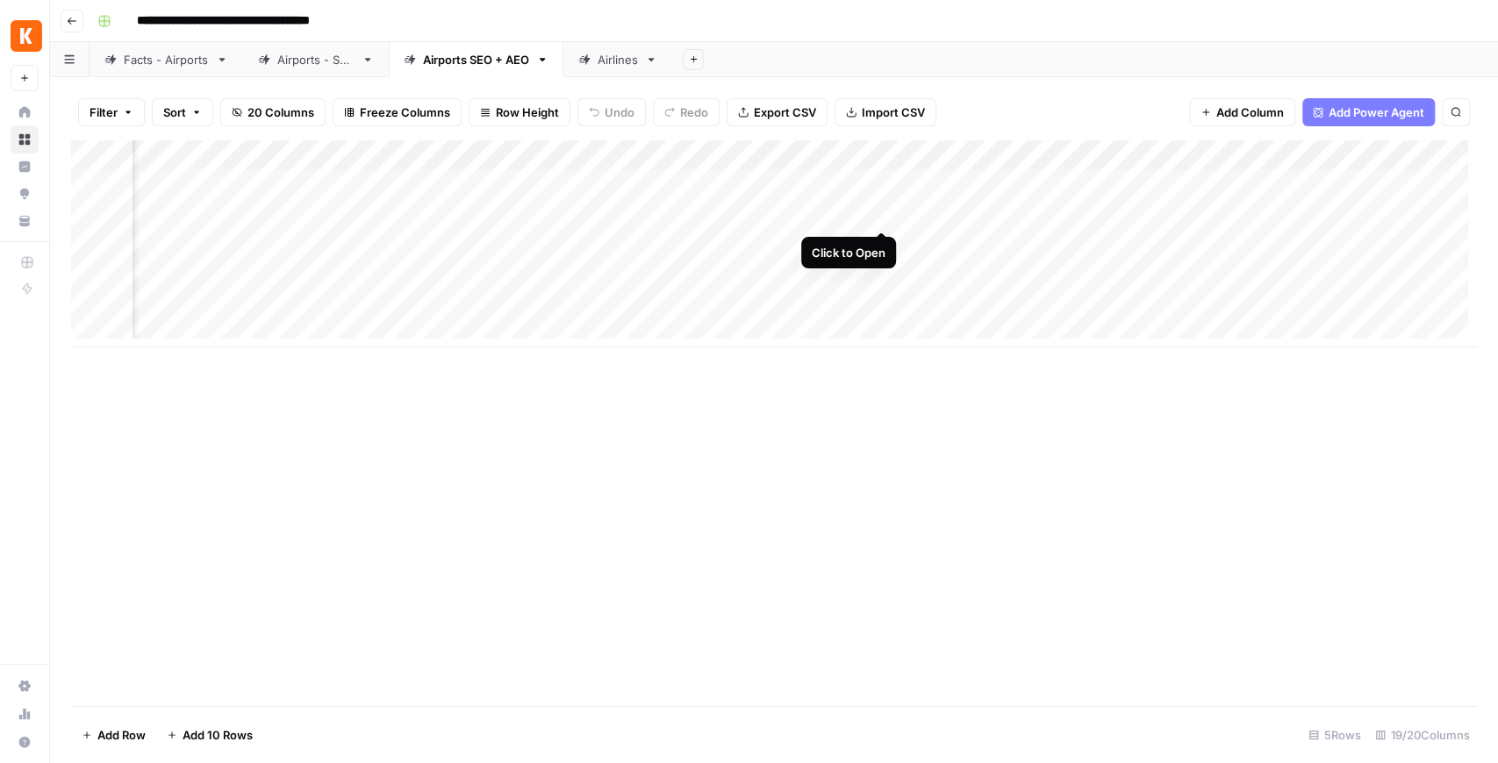
click at [884, 214] on div "Add Column" at bounding box center [774, 243] width 1406 height 207
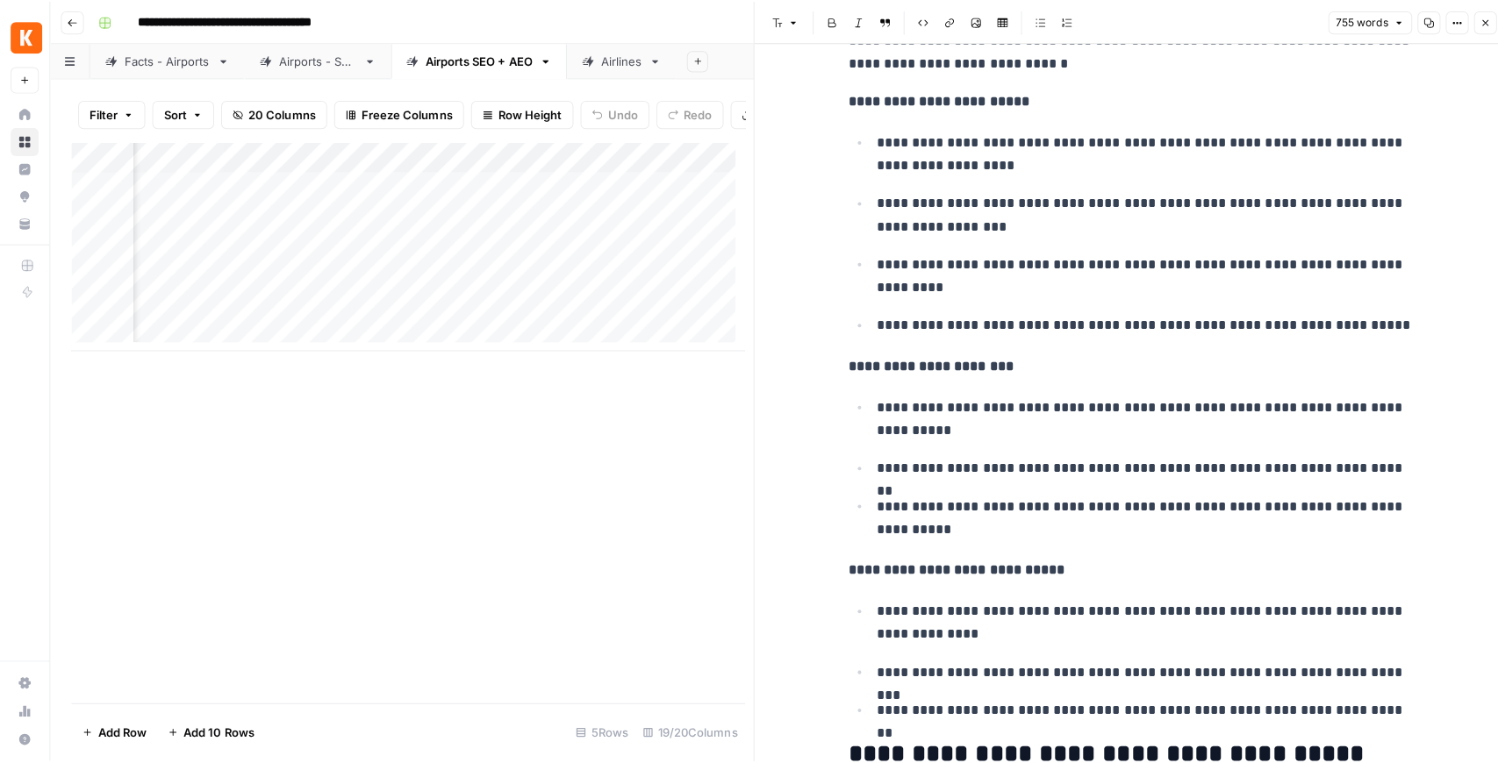
scroll to position [117, 0]
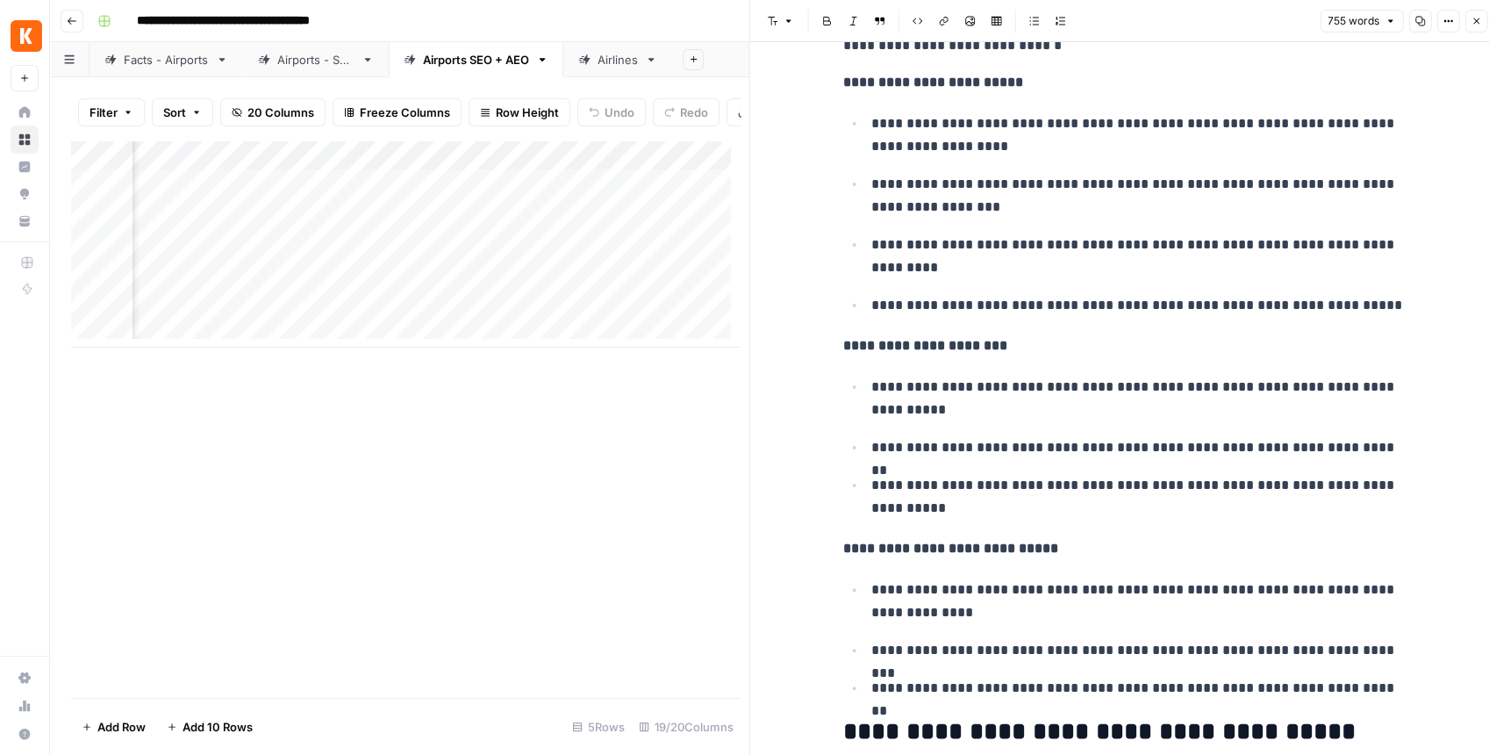
click at [1479, 17] on icon "button" at bounding box center [1476, 21] width 11 height 11
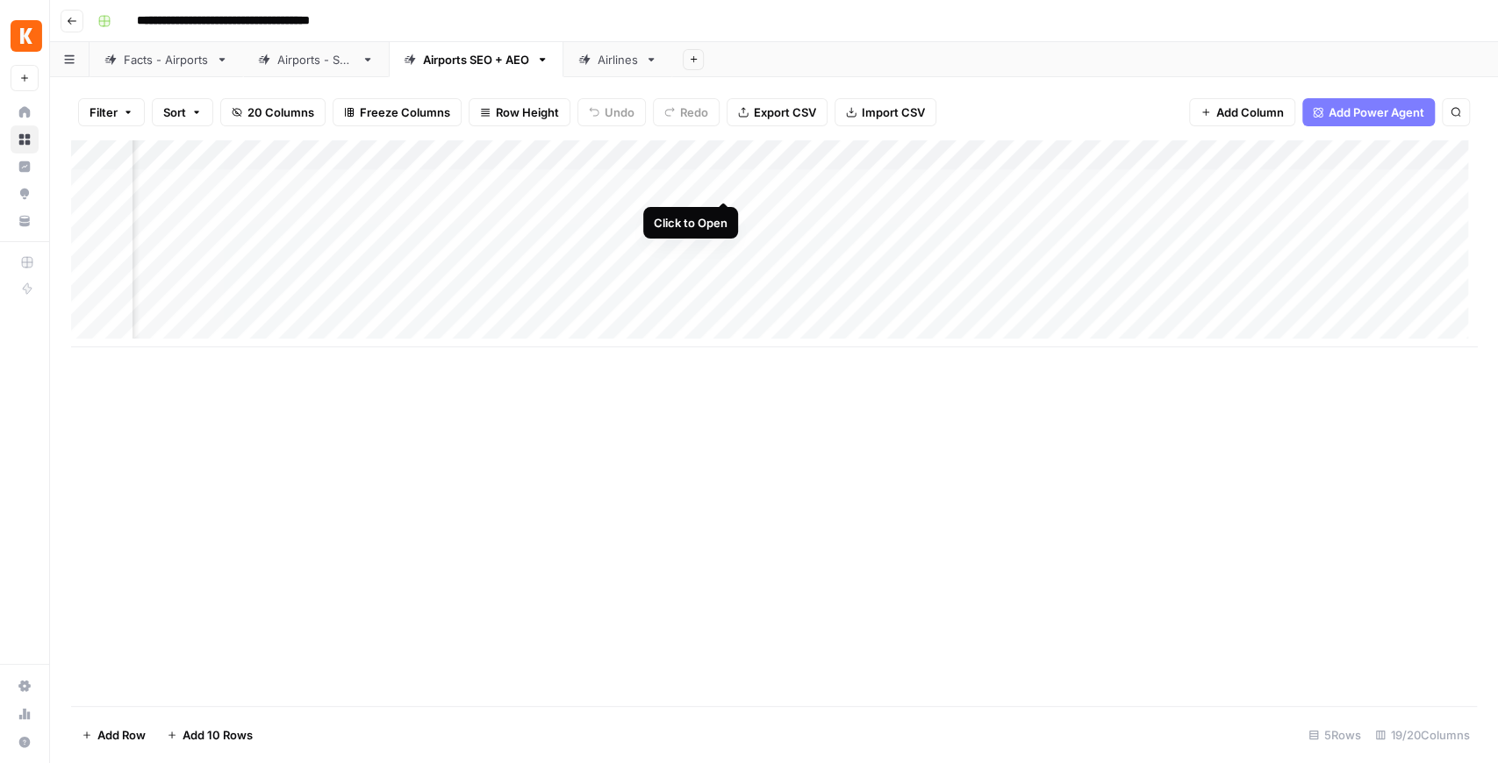
click at [726, 188] on div "Add Column" at bounding box center [774, 243] width 1406 height 207
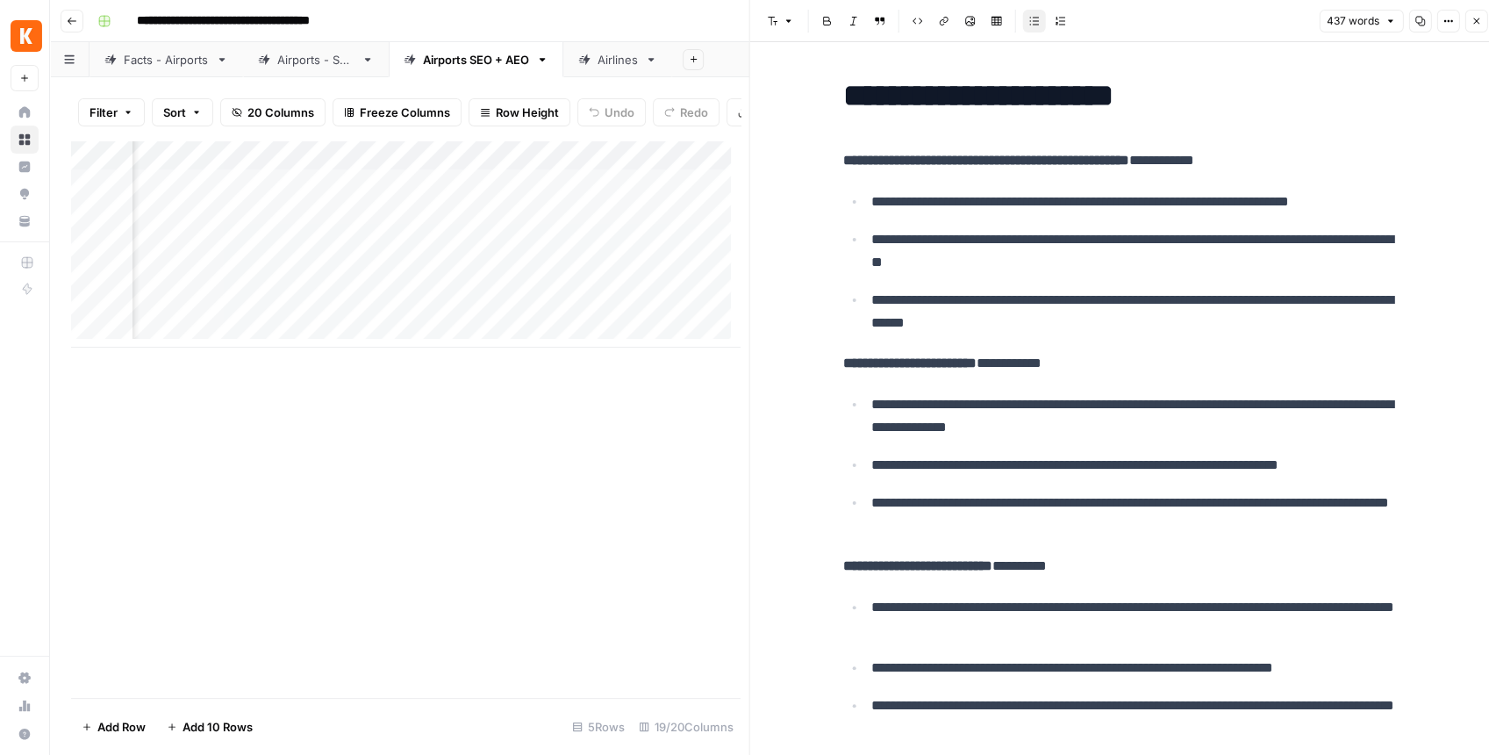
click at [1472, 21] on icon "button" at bounding box center [1476, 21] width 11 height 11
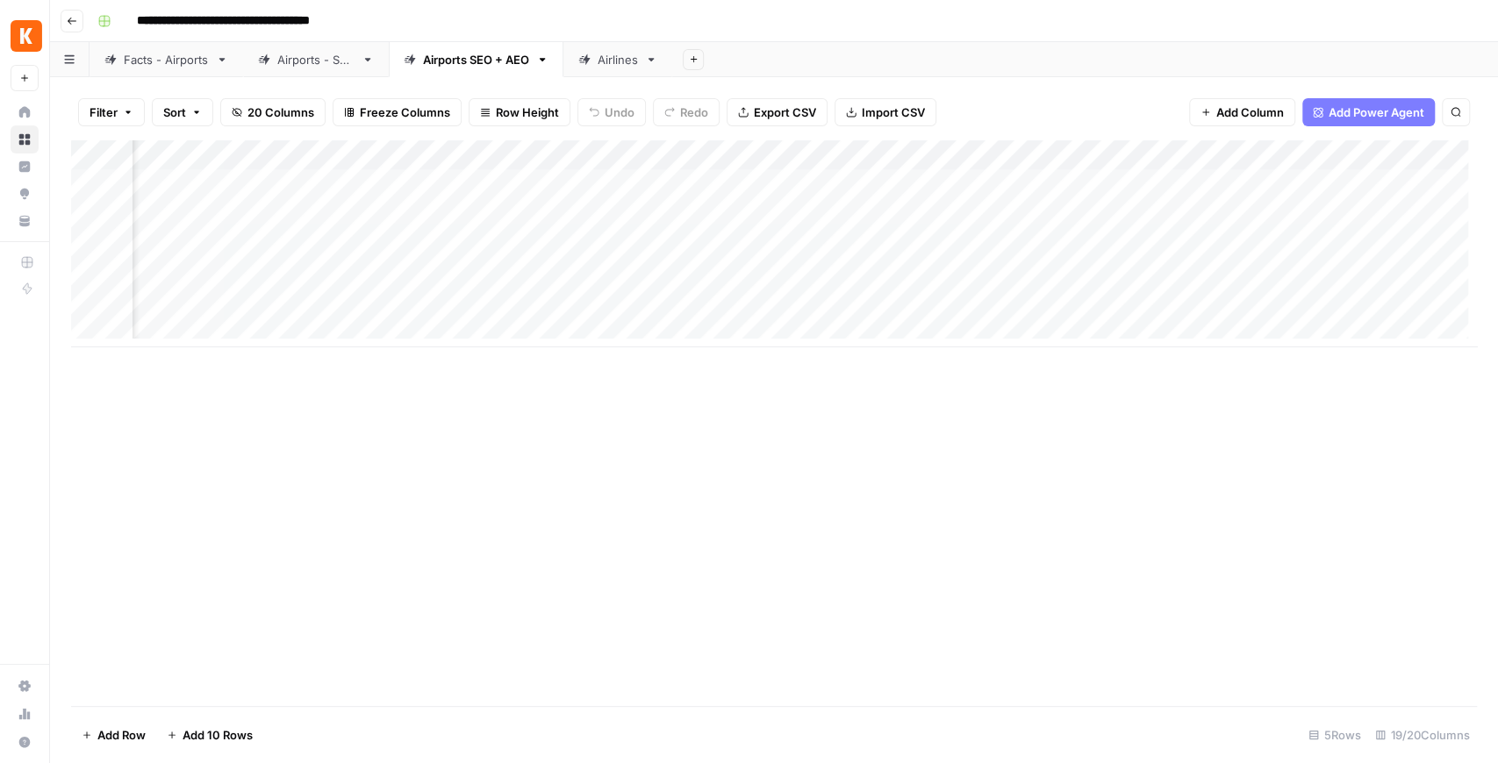
click at [1318, 519] on div "Add Column" at bounding box center [774, 423] width 1406 height 566
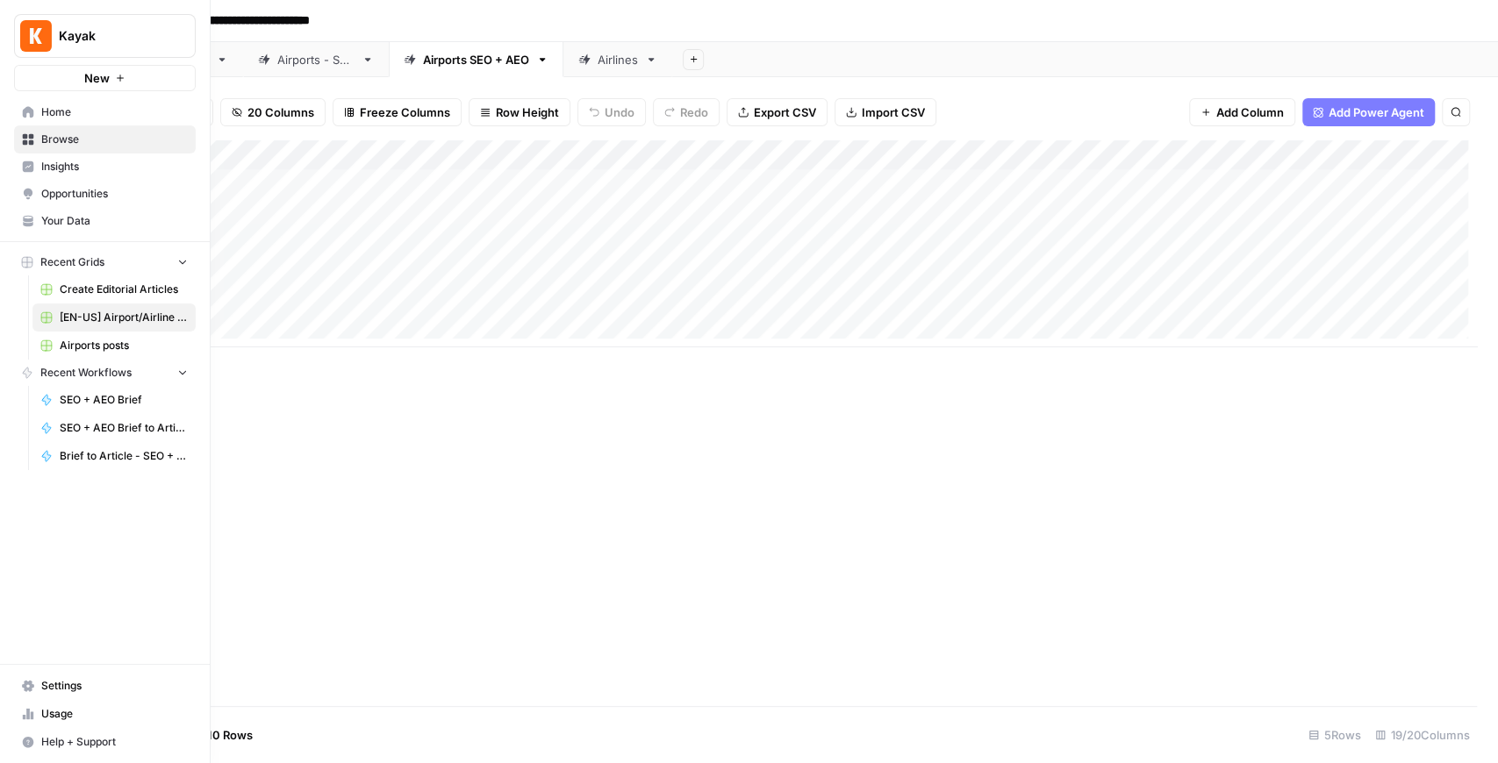
click at [93, 210] on link "Your Data" at bounding box center [105, 221] width 182 height 28
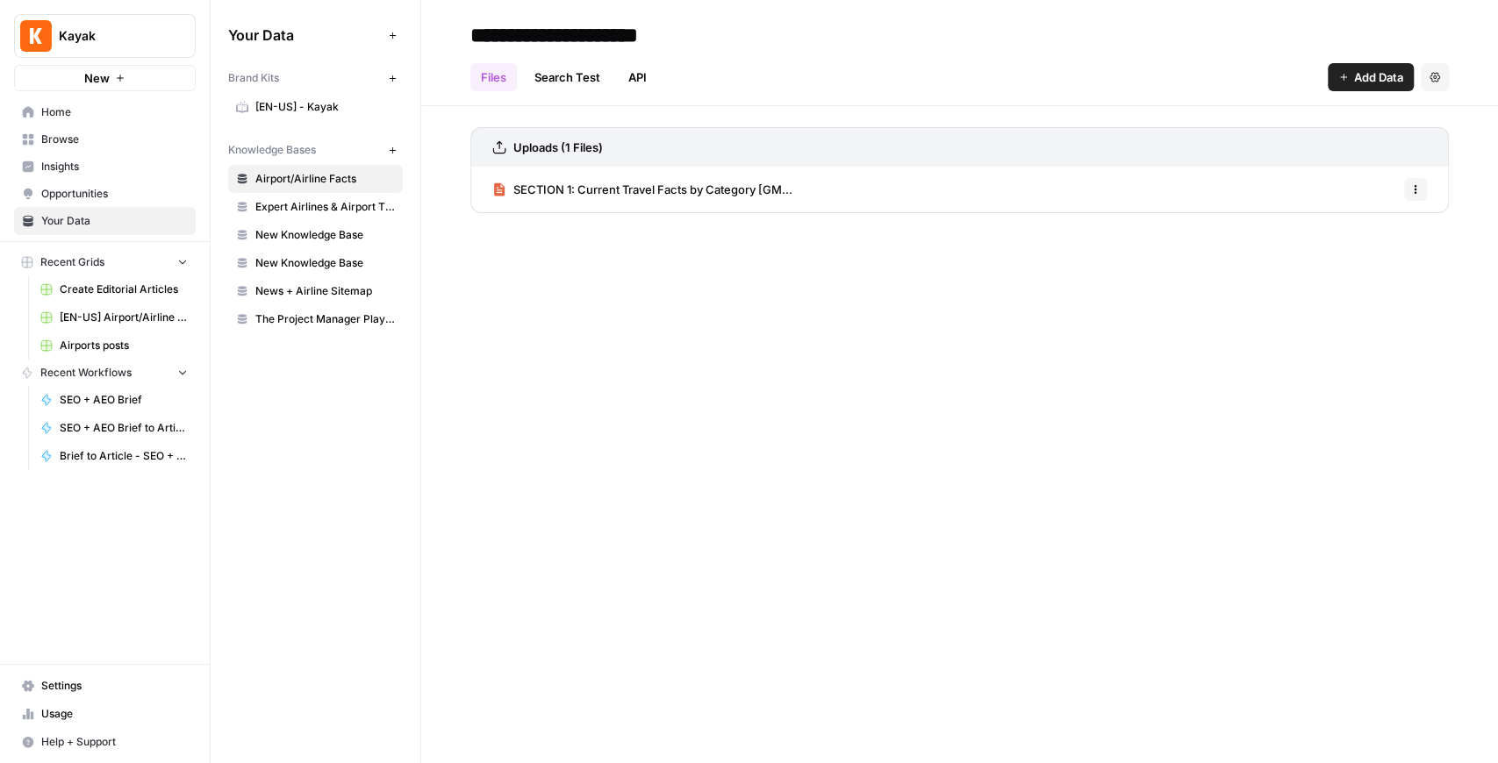
click at [98, 702] on link "Usage" at bounding box center [105, 714] width 182 height 28
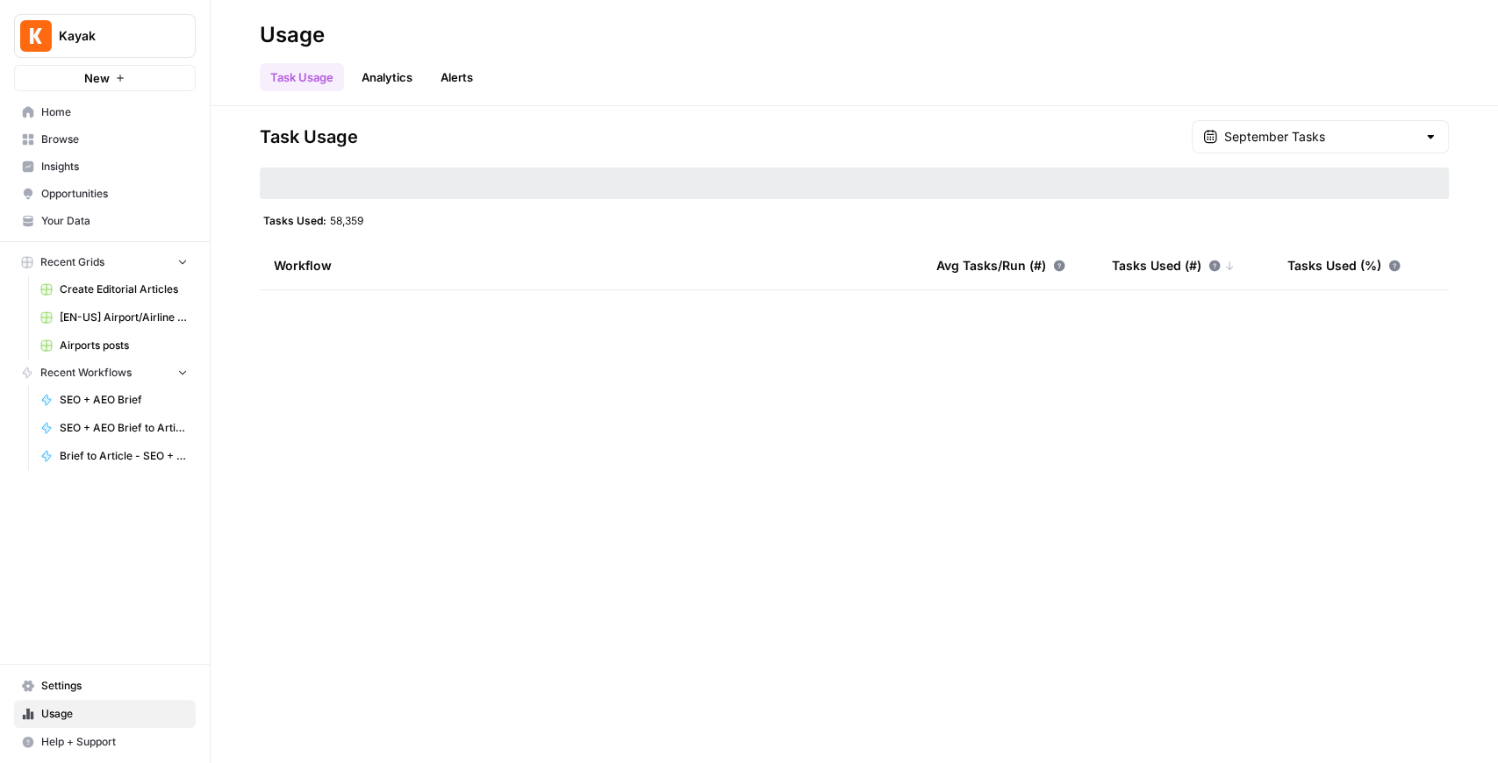
click at [98, 691] on span "Settings" at bounding box center [114, 686] width 147 height 16
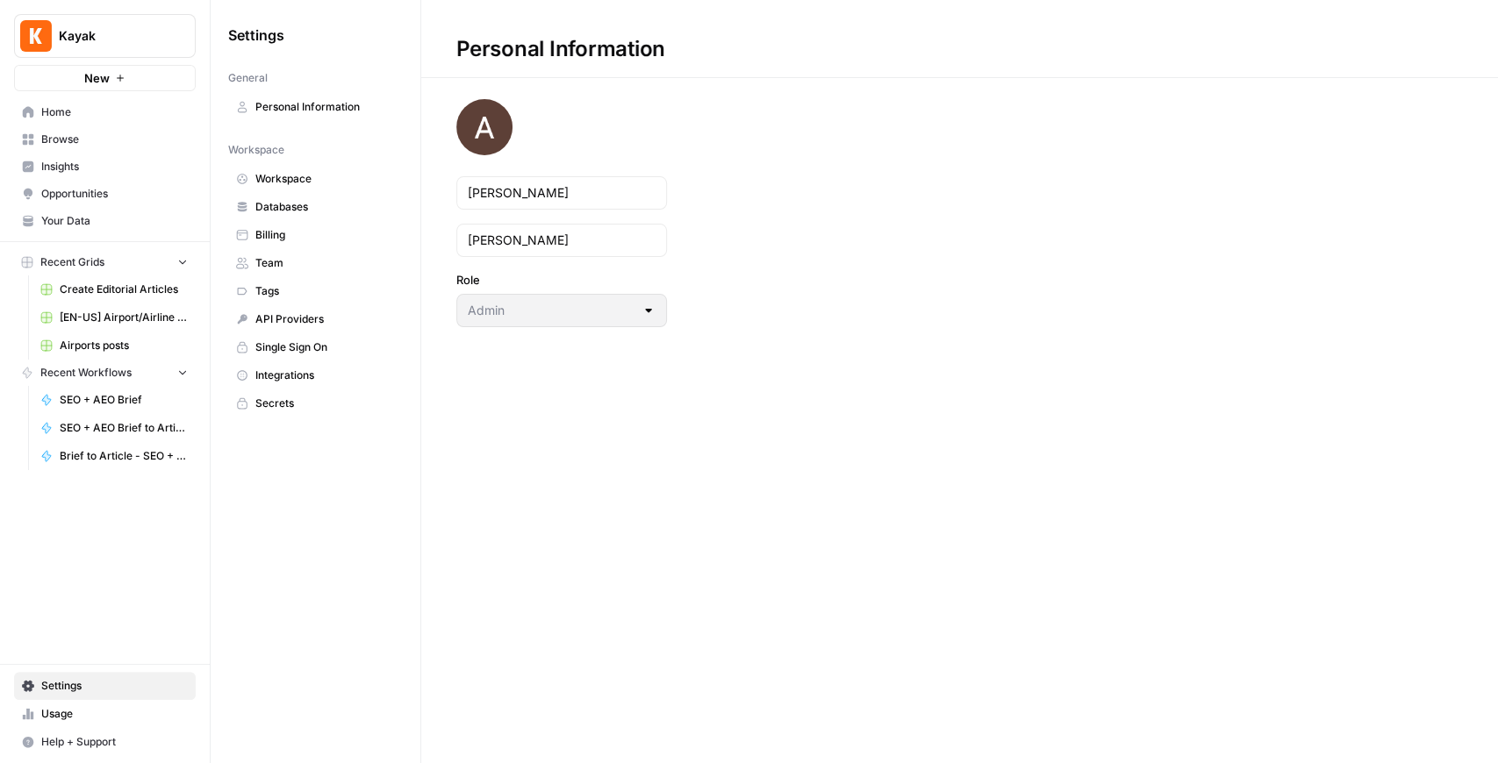
click at [295, 200] on span "Databases" at bounding box center [325, 207] width 140 height 16
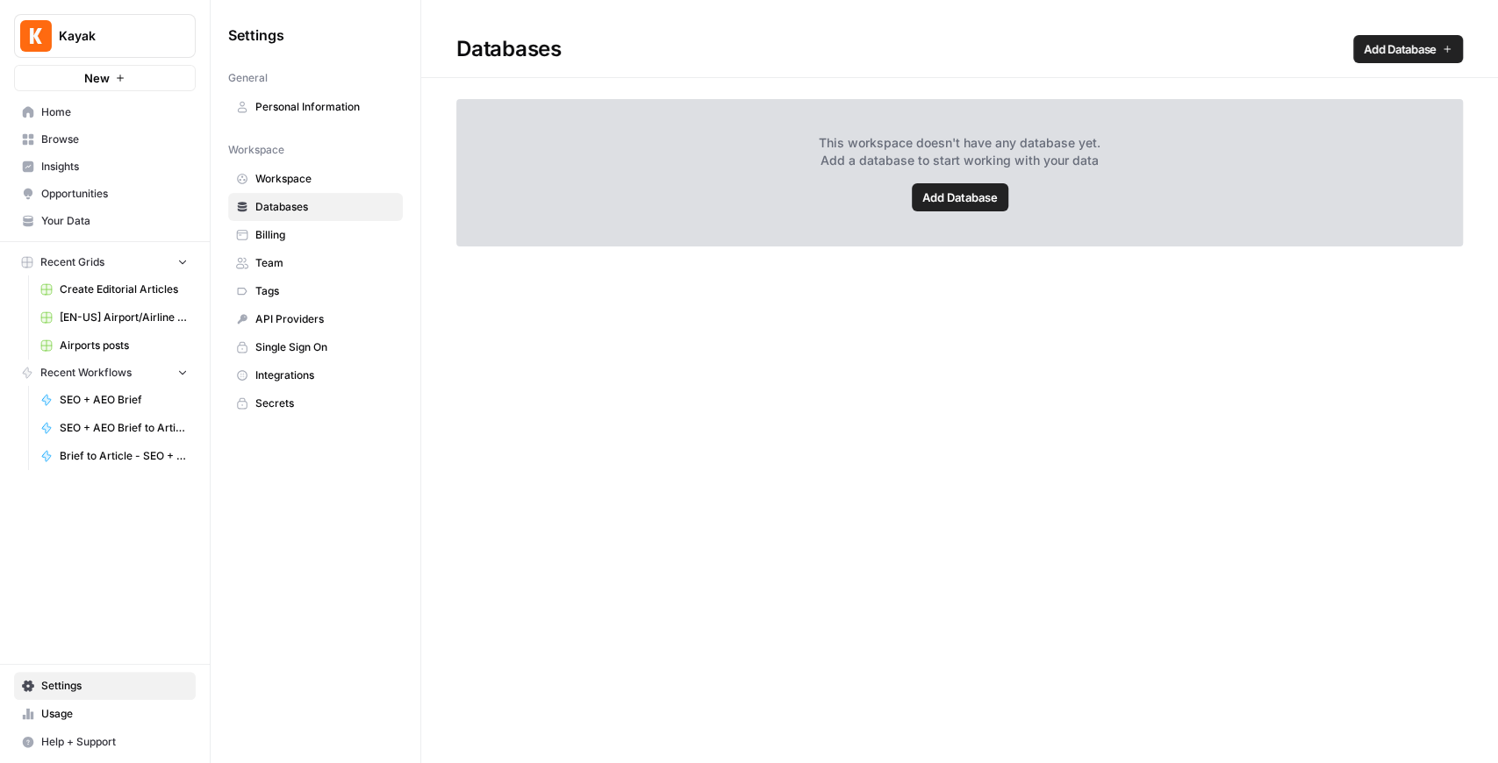
click at [931, 205] on span "Add Database" at bounding box center [959, 198] width 75 height 18
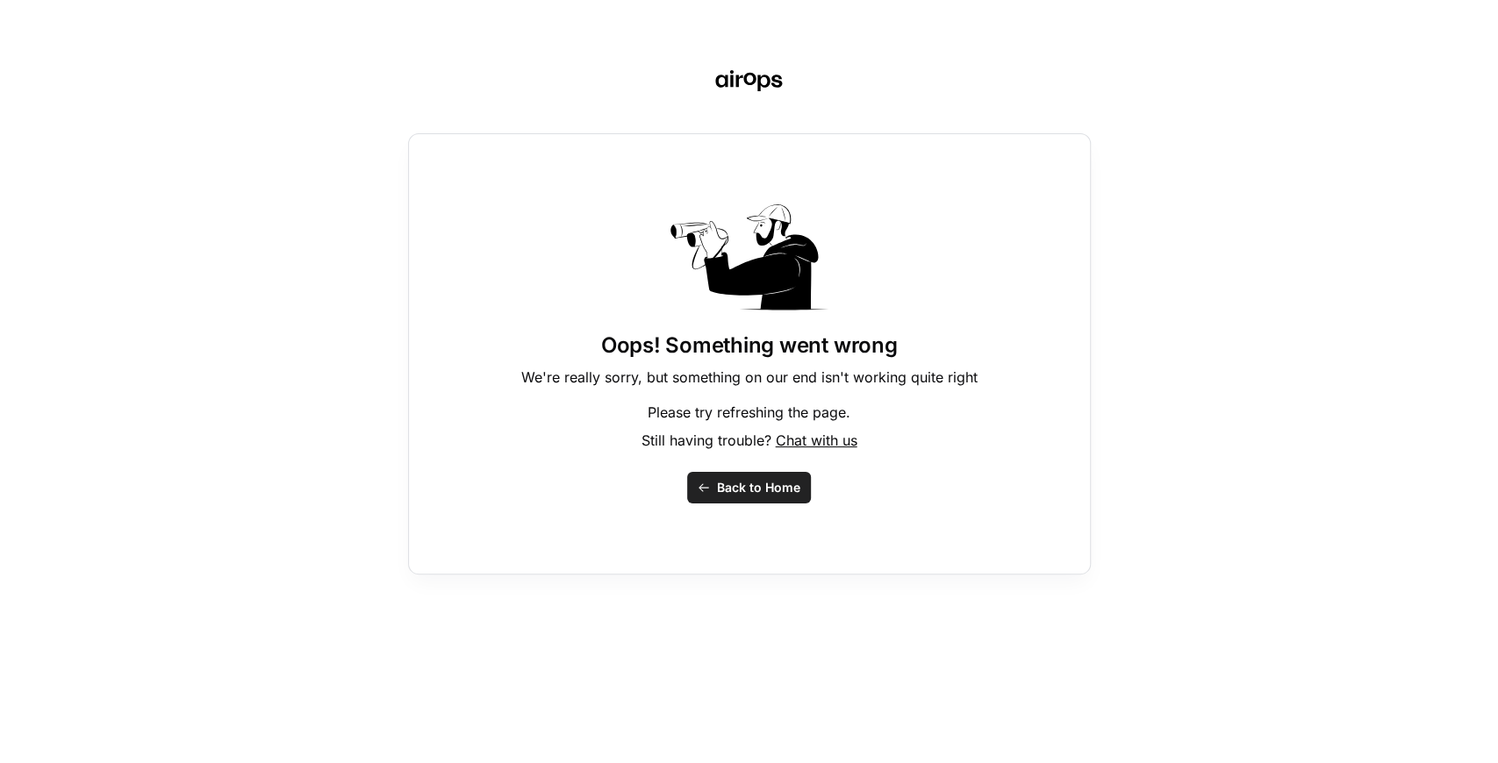
click at [760, 483] on span "Back to Home" at bounding box center [758, 488] width 83 height 18
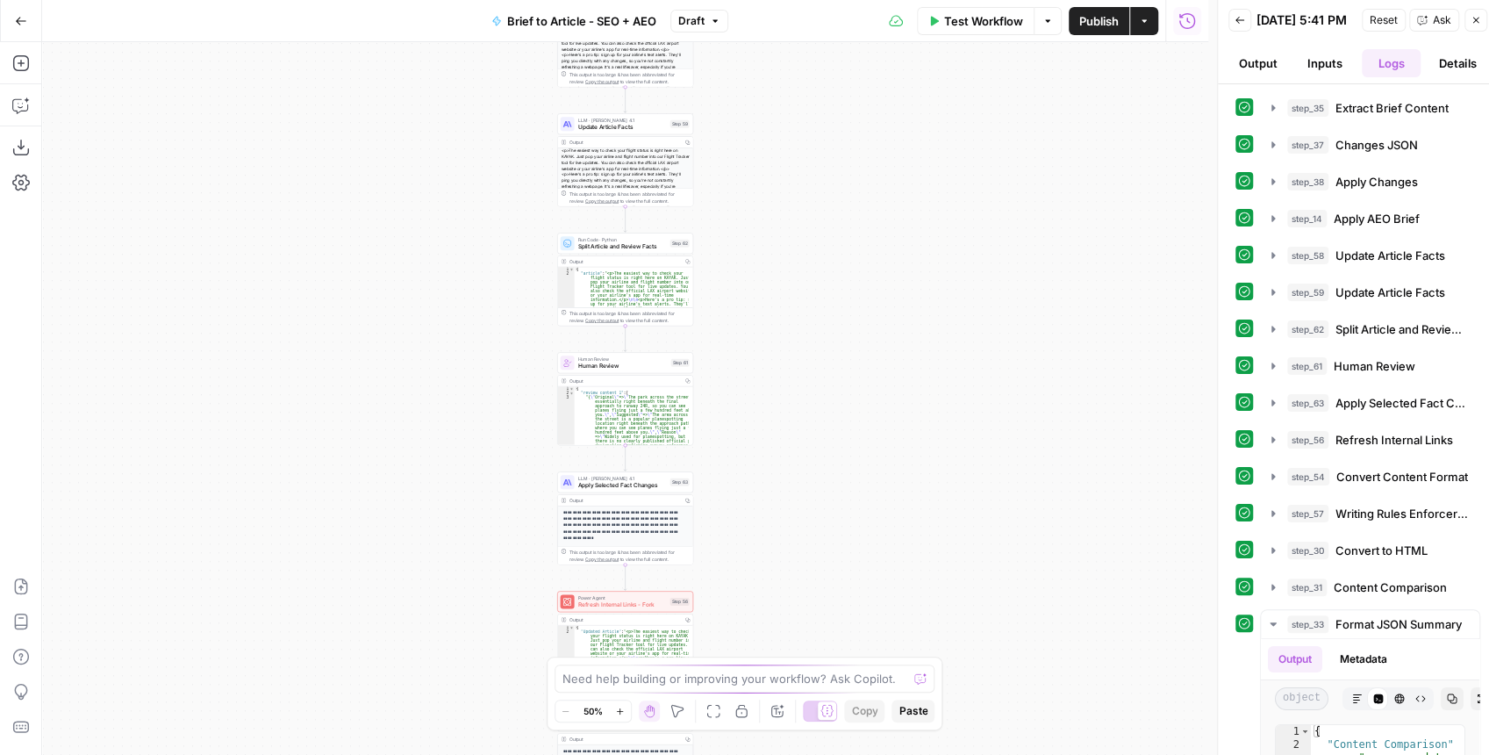
click at [1241, 22] on icon "button" at bounding box center [1240, 20] width 11 height 11
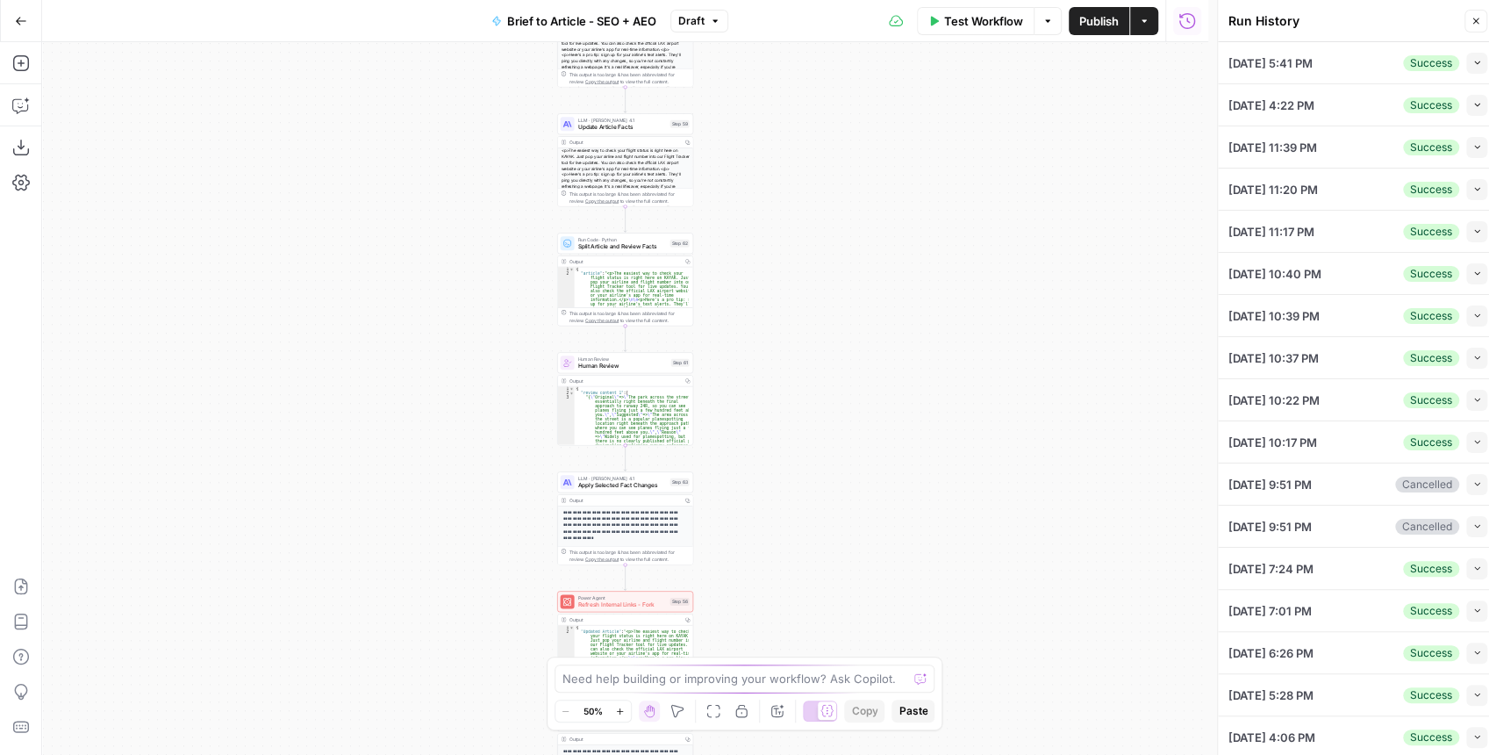
click at [1467, 277] on button "Collapse" at bounding box center [1476, 273] width 21 height 21
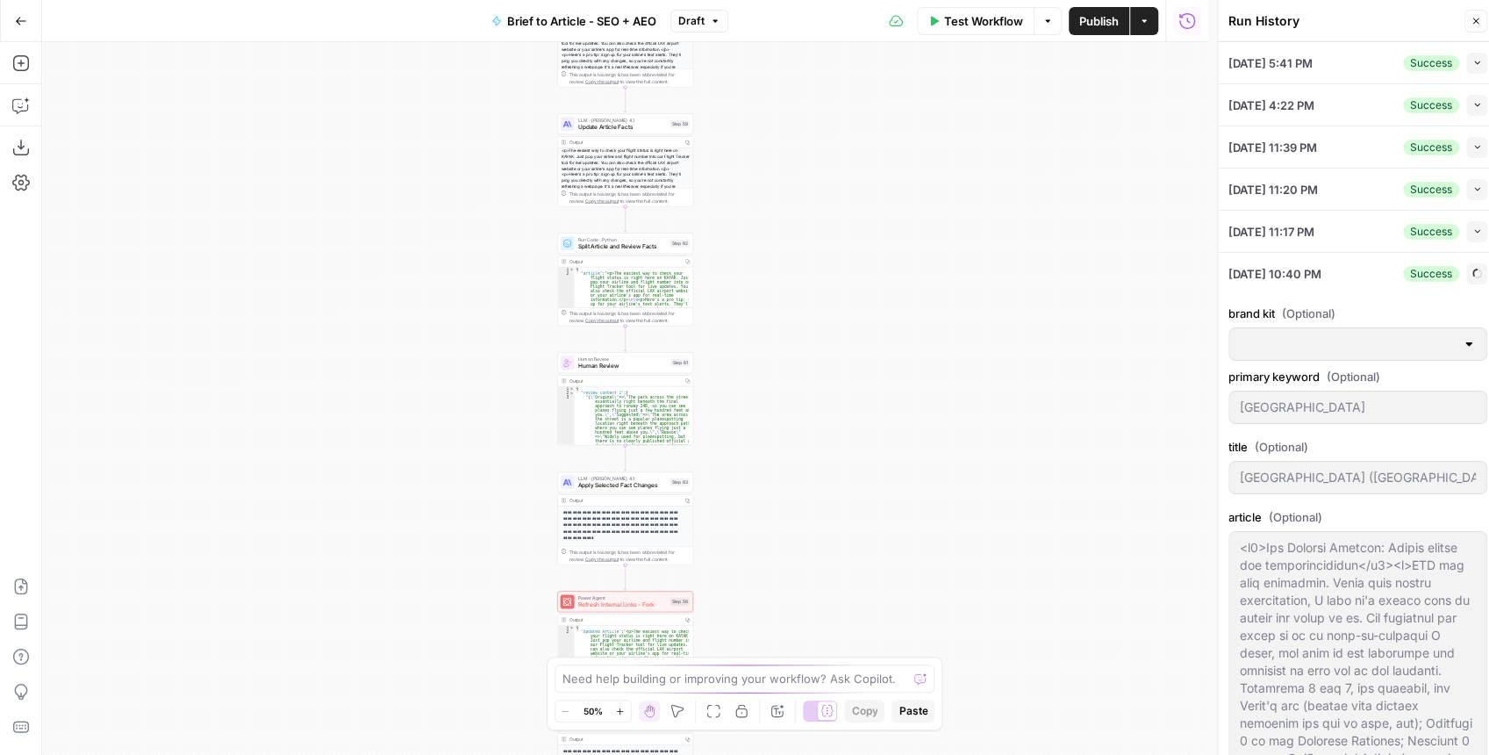
type input "[EN-US] - Kayak"
type input "News + Airline Sitemap"
click at [1209, 267] on div at bounding box center [1218, 381] width 18 height 763
type input "SECTION 1: Current Travel Facts by Category## Expert advice and recommendations…"
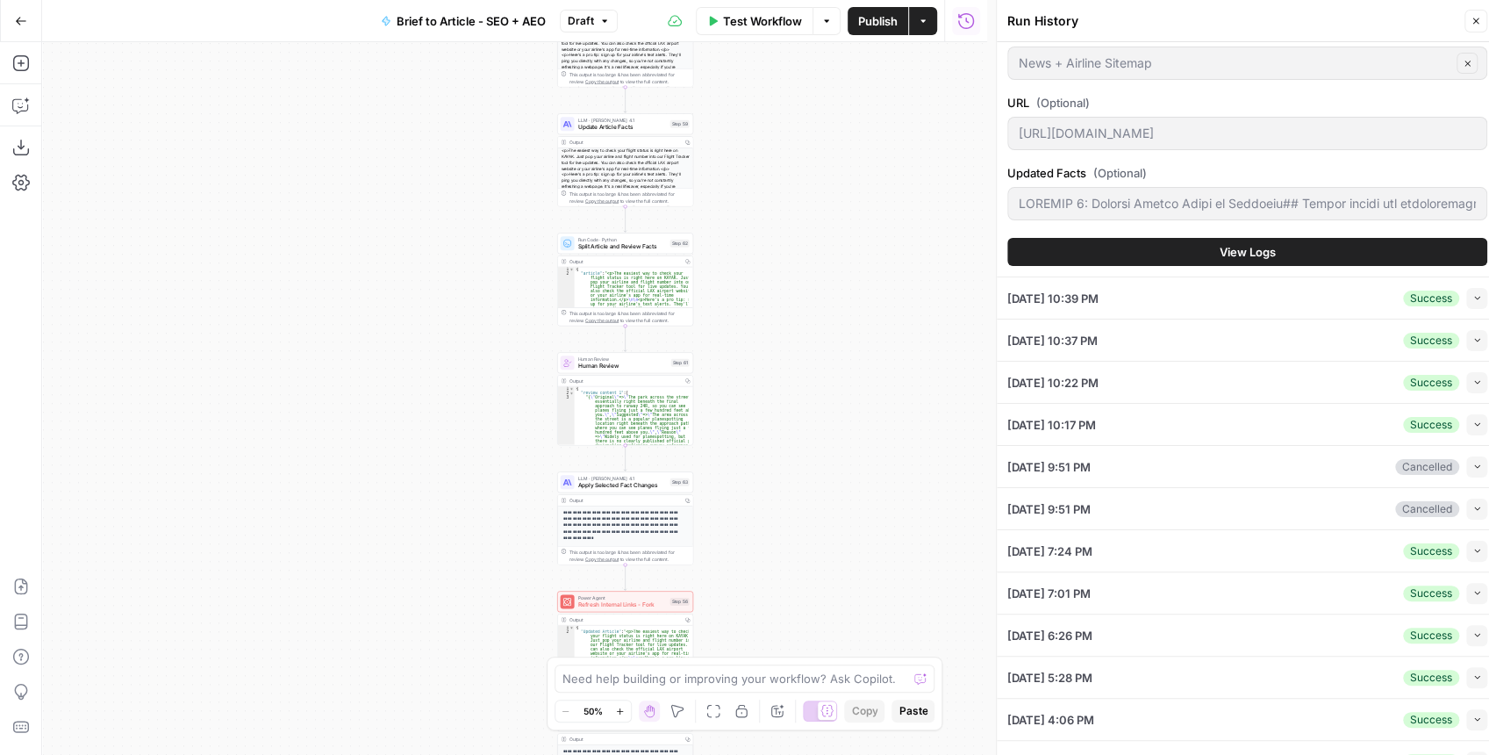
scroll to position [1696, 0]
click at [1234, 255] on button "View Logs" at bounding box center [1247, 251] width 480 height 28
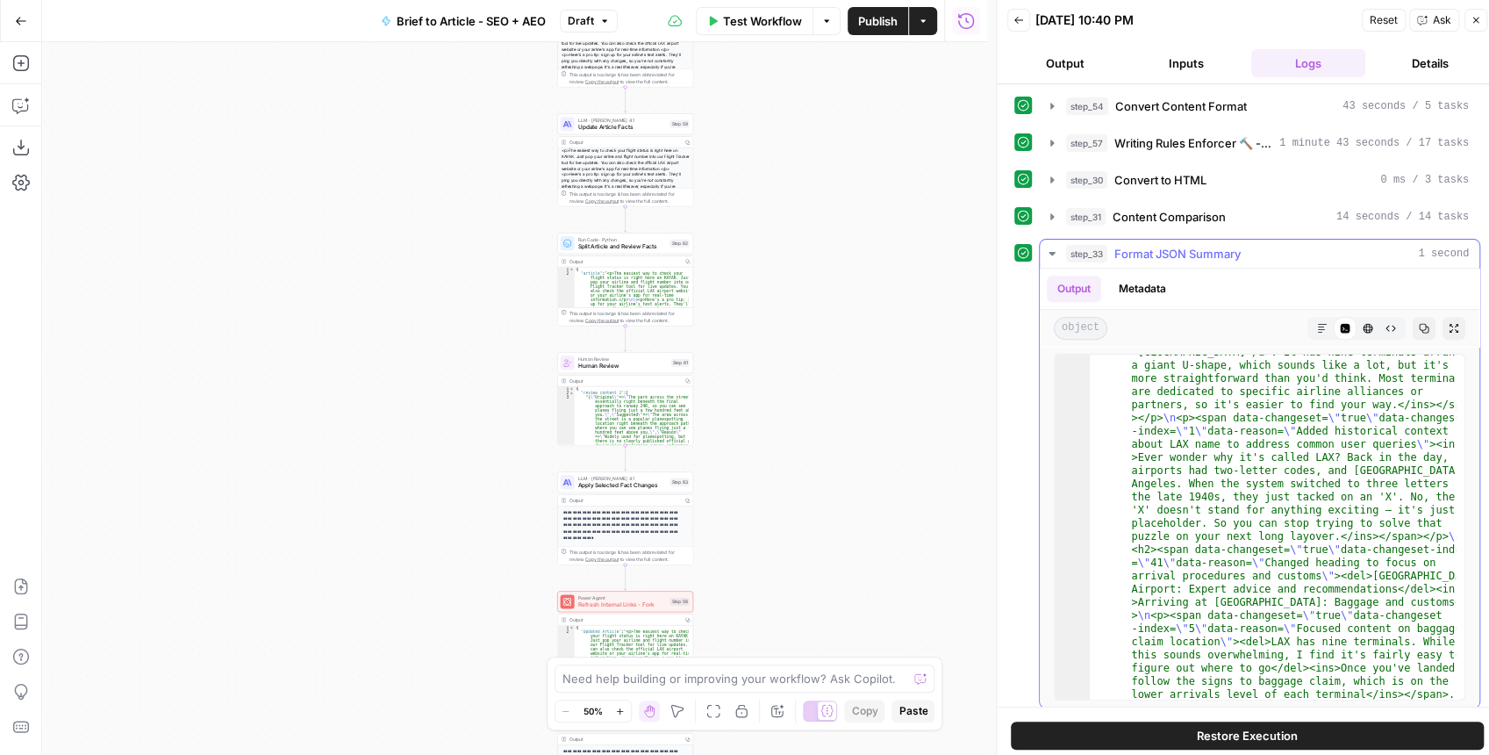
scroll to position [281, 0]
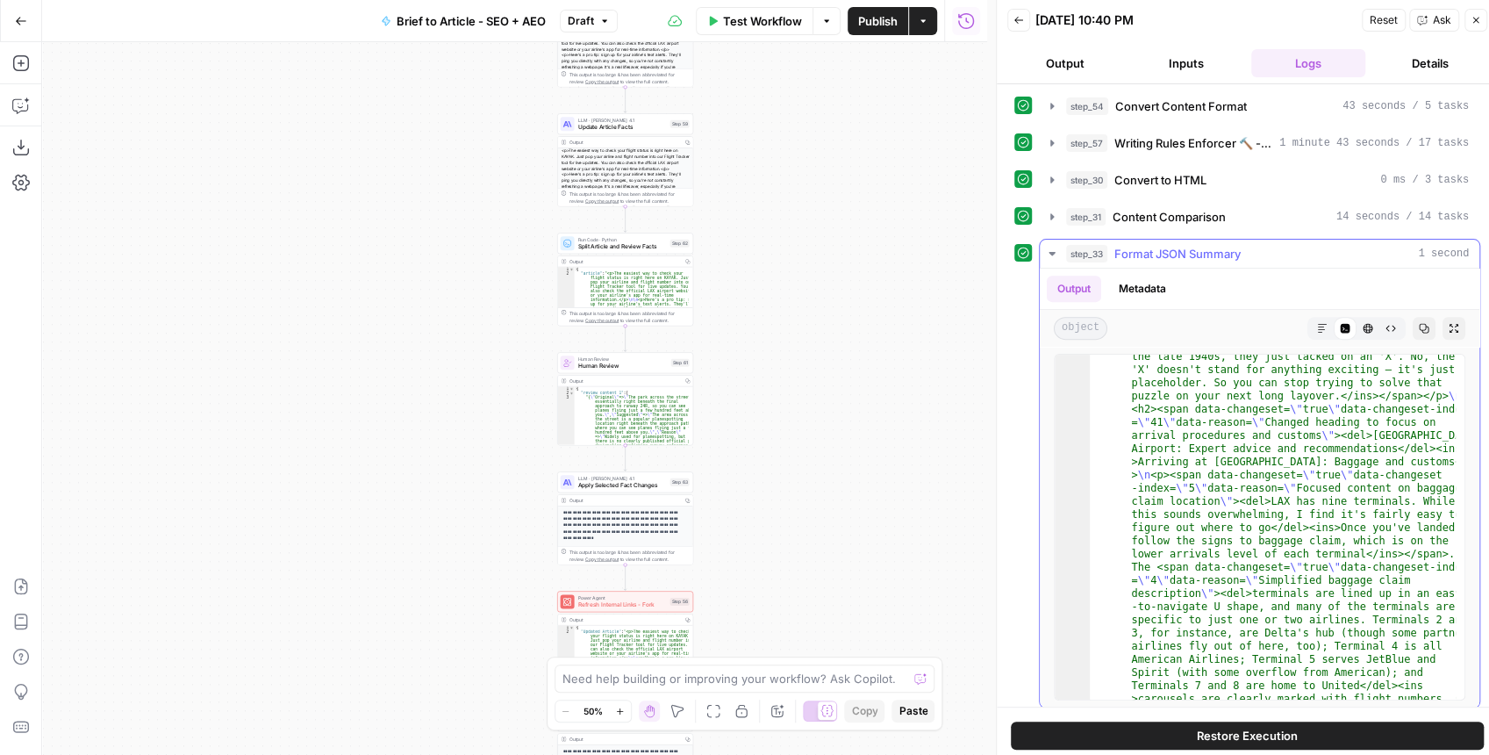
click at [1314, 328] on button "Markdown" at bounding box center [1322, 328] width 23 height 23
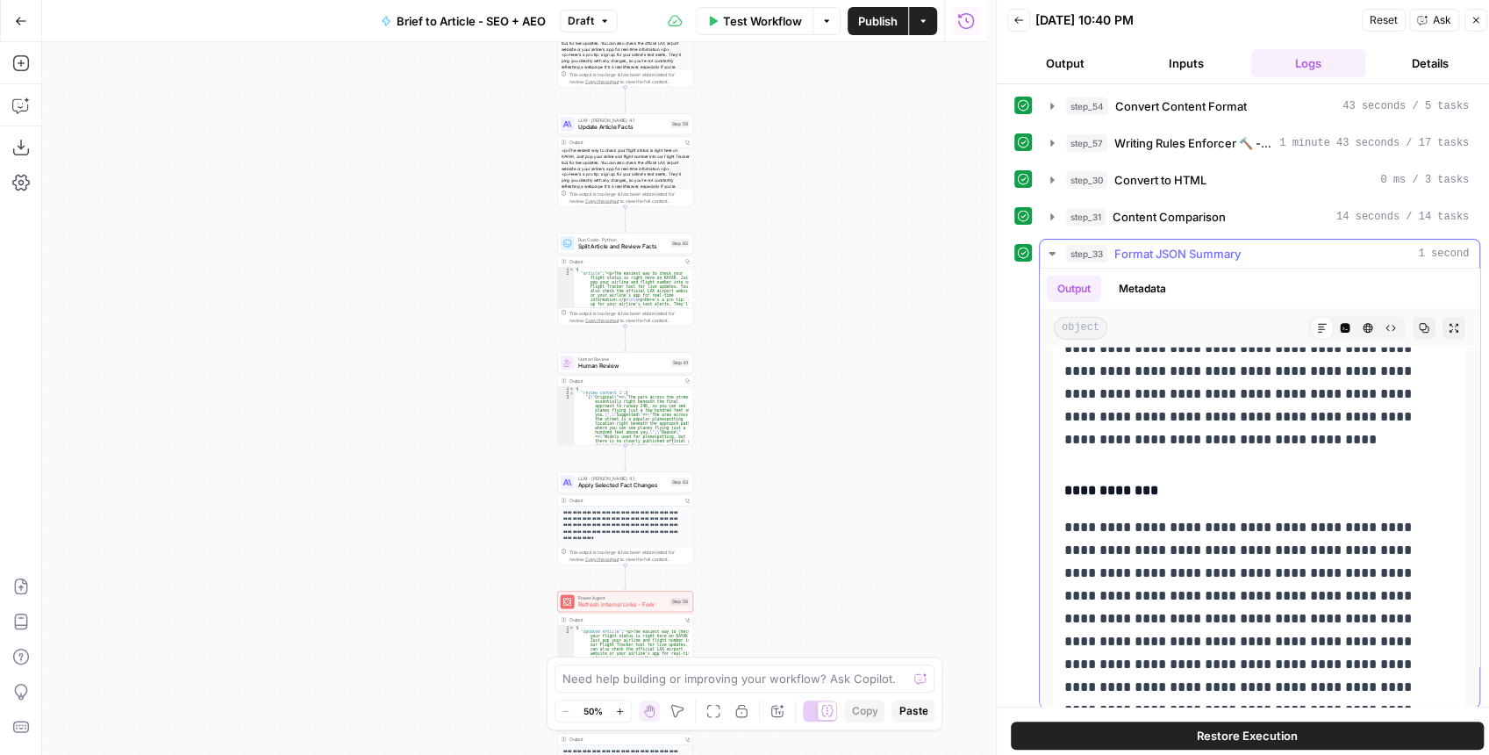
scroll to position [12086, 0]
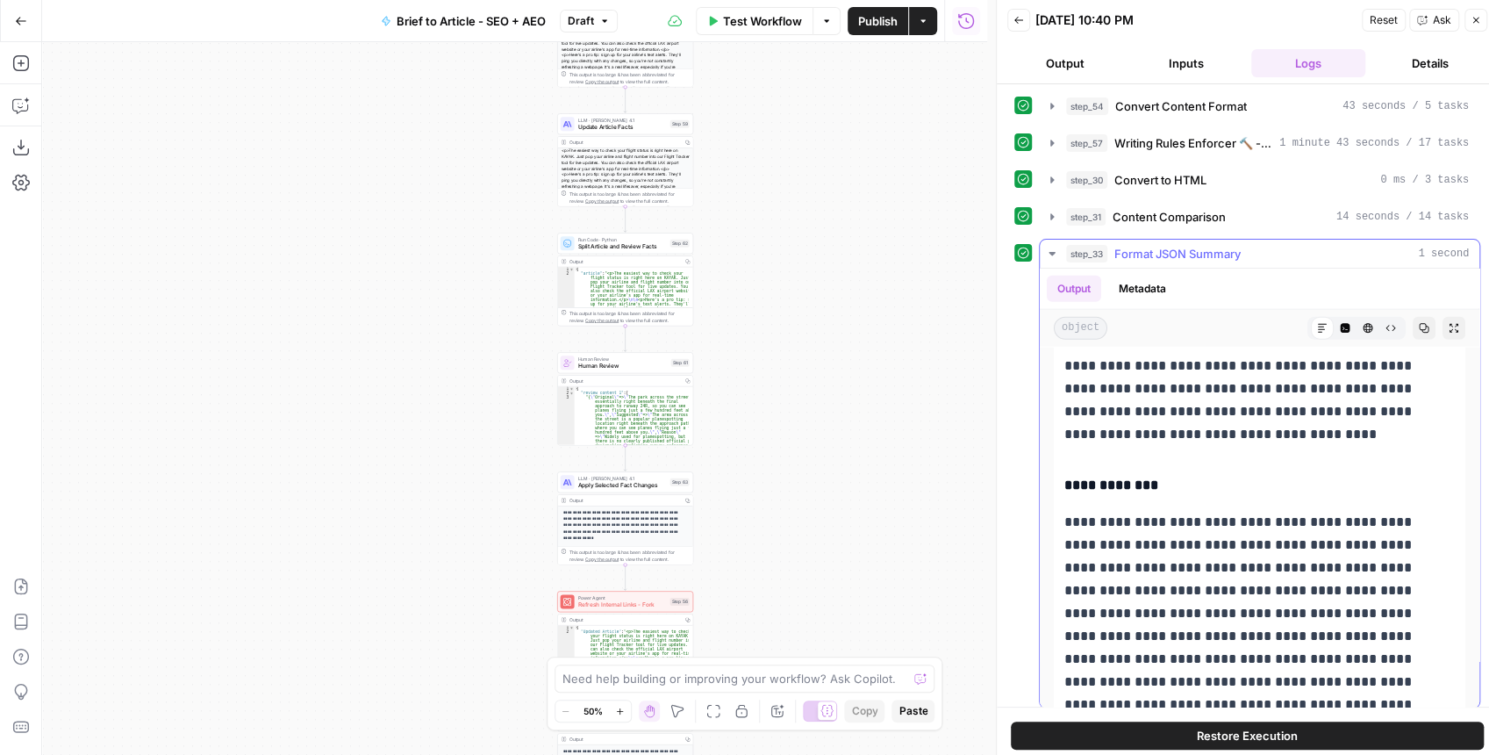
click at [1449, 323] on icon "button" at bounding box center [1454, 328] width 11 height 11
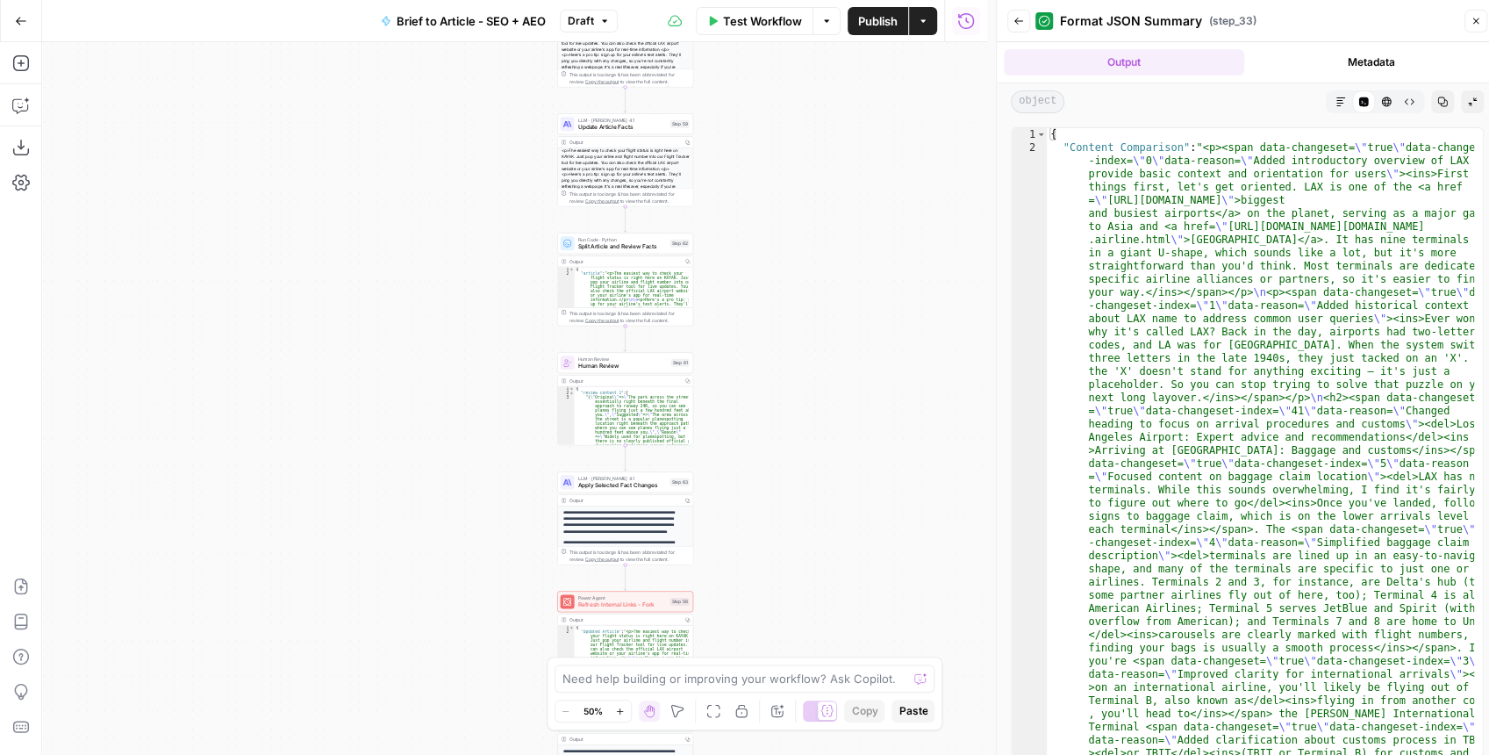
click at [1343, 97] on icon "button" at bounding box center [1340, 102] width 11 height 11
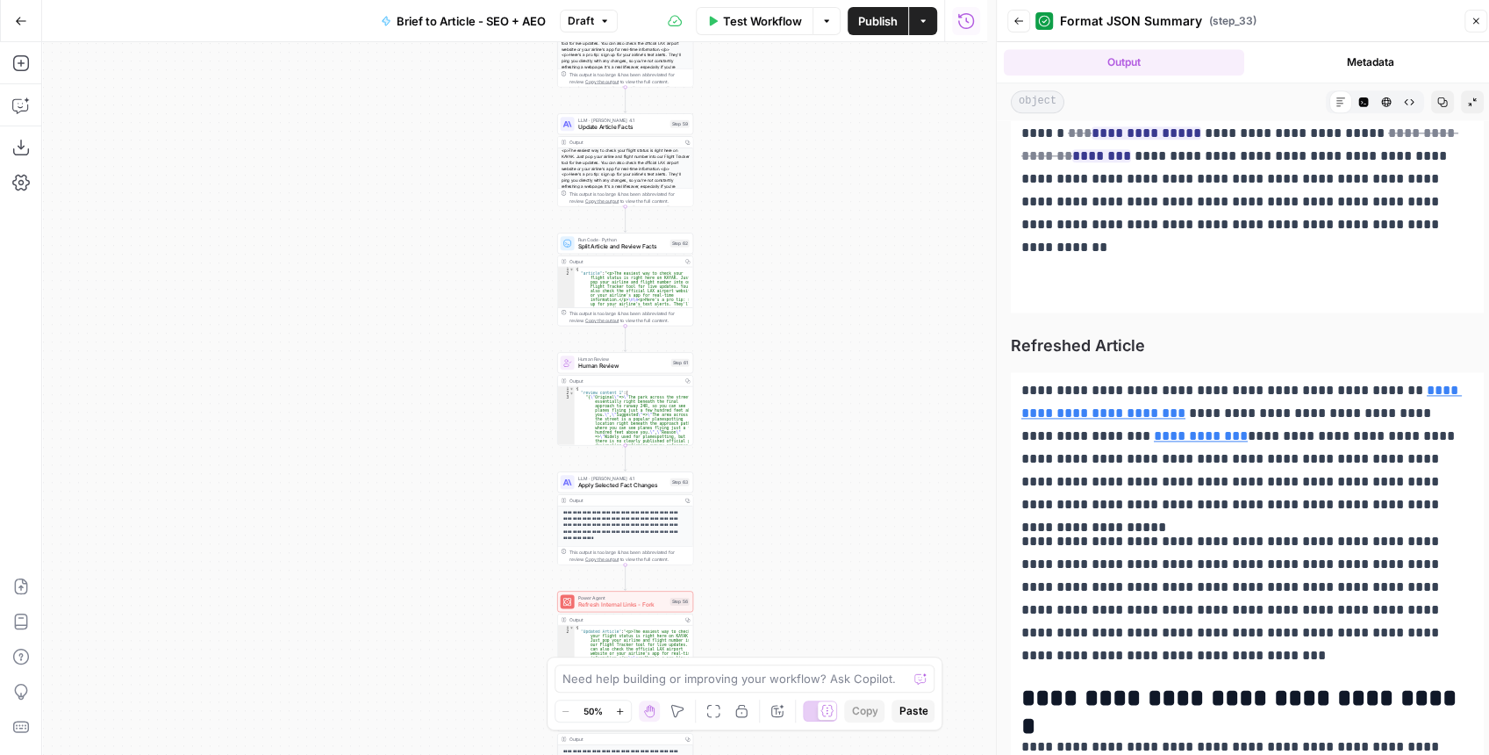
scroll to position [5908, 0]
click at [1357, 110] on button "Code Editor" at bounding box center [1363, 101] width 23 height 23
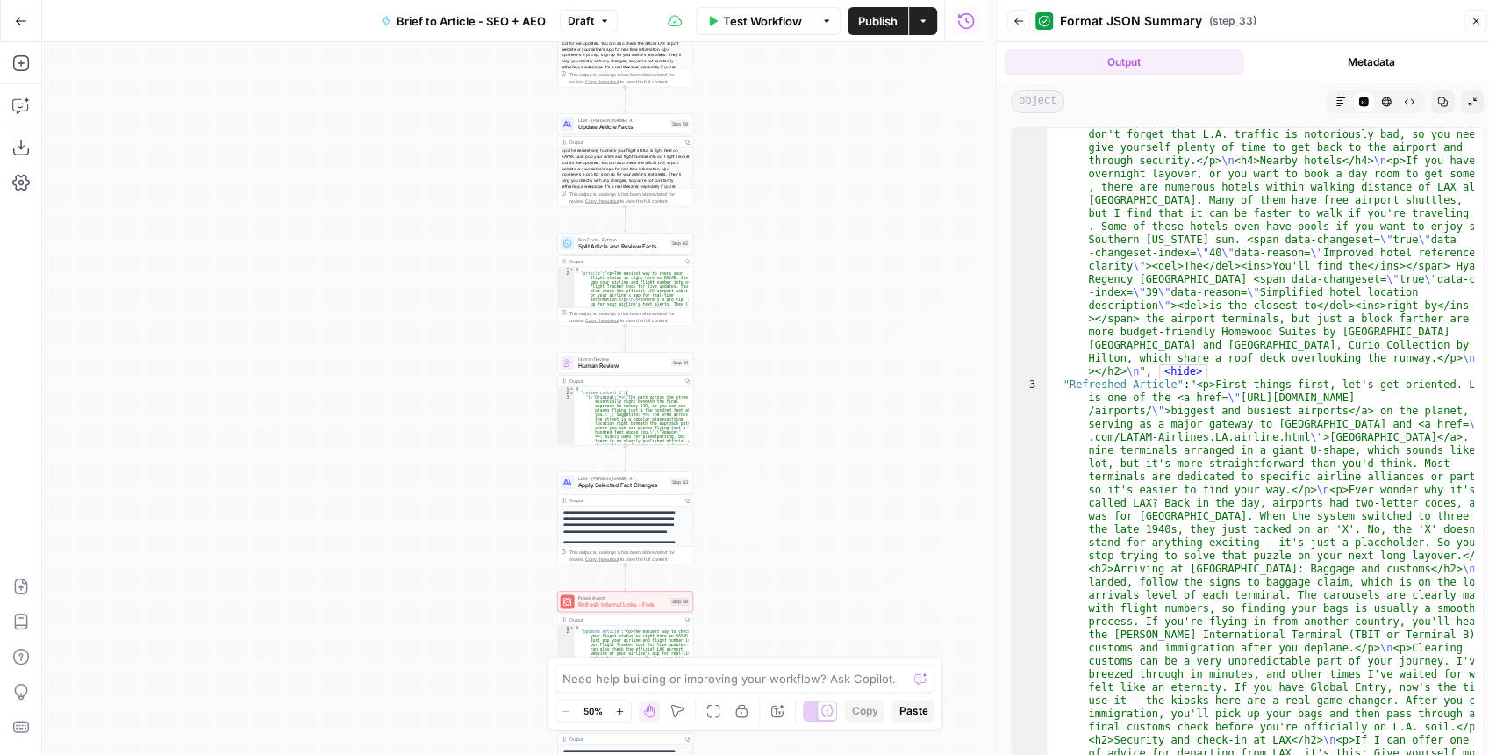
scroll to position [3896, 0]
click at [1383, 98] on icon "button" at bounding box center [1387, 102] width 10 height 10
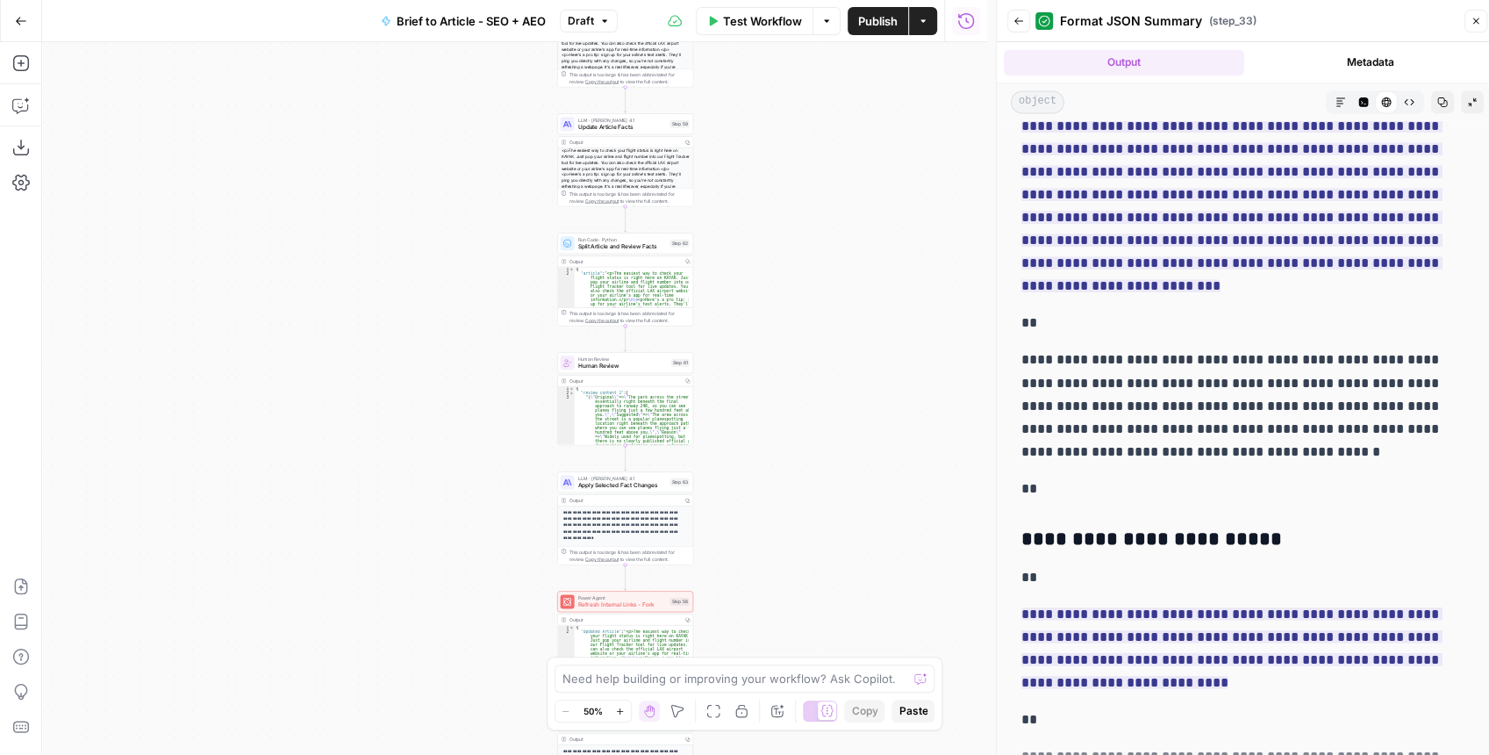
scroll to position [1930, 0]
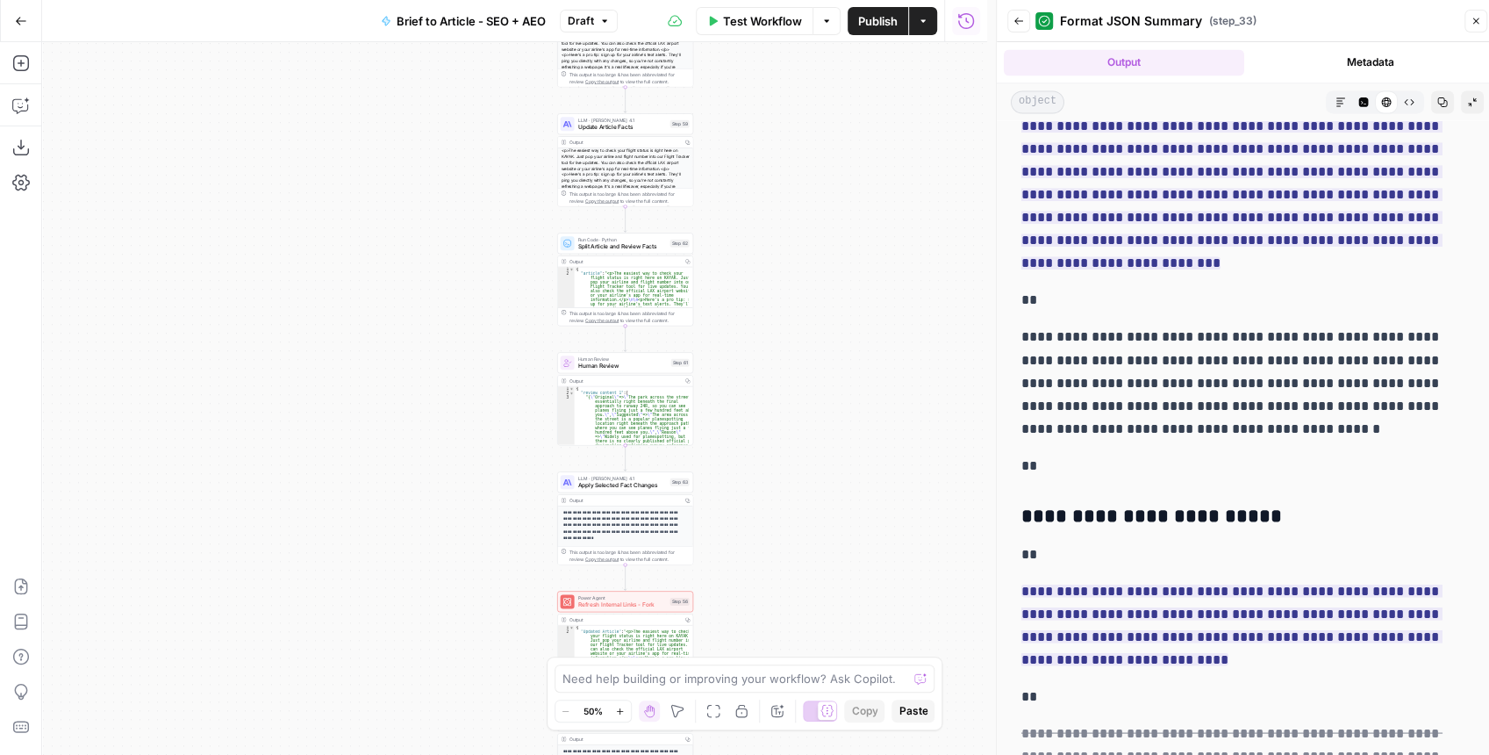
click at [1335, 105] on icon "button" at bounding box center [1340, 102] width 11 height 11
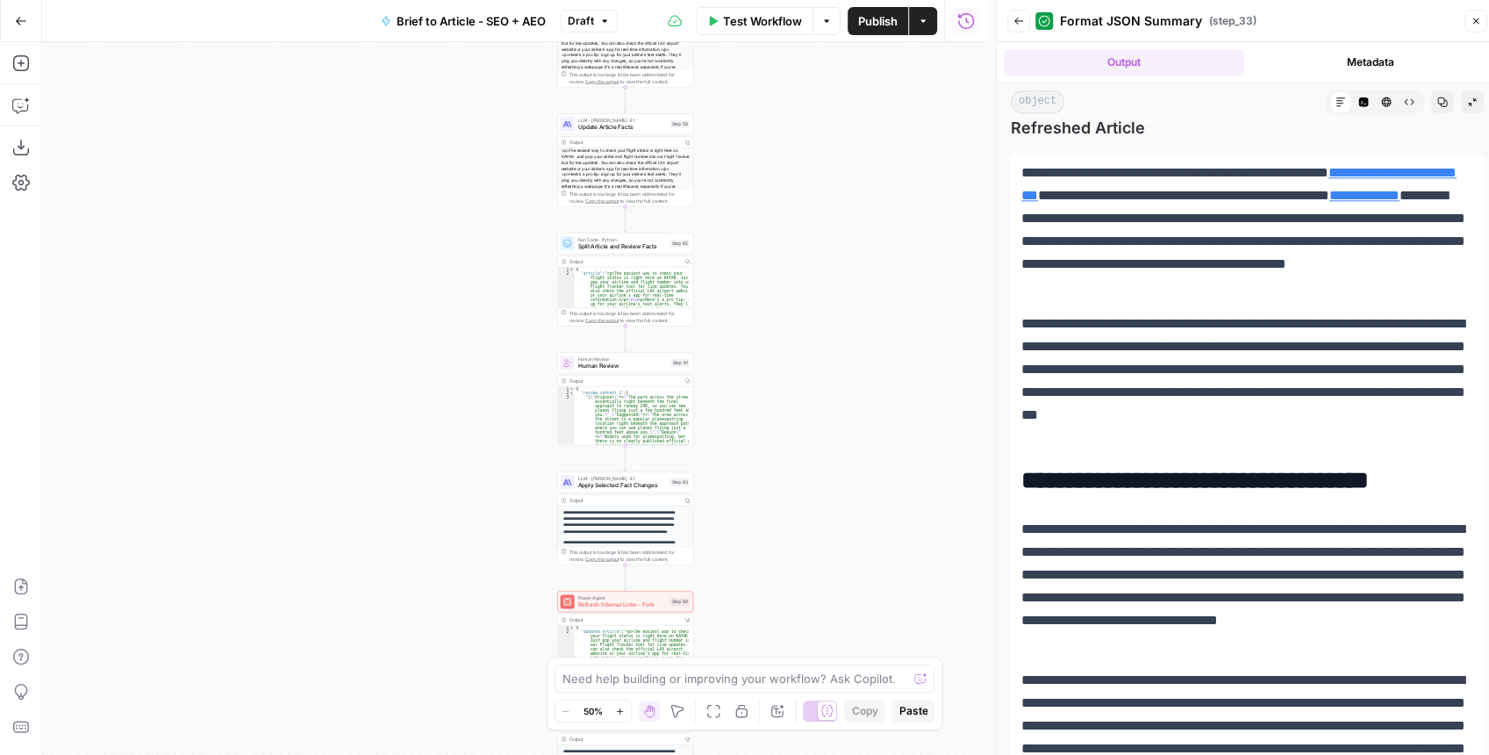
scroll to position [5791, 0]
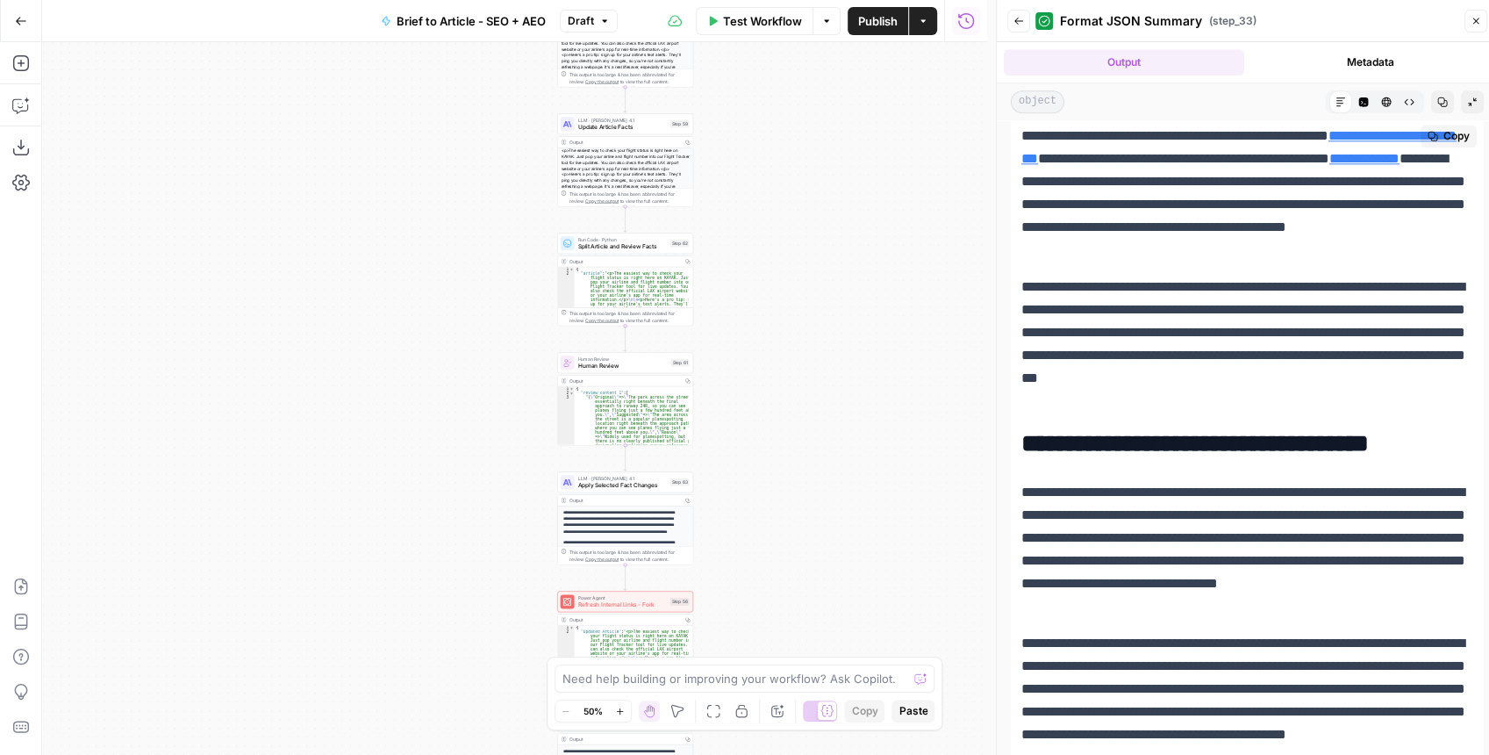
click at [1455, 144] on span "Copy" at bounding box center [1456, 136] width 26 height 16
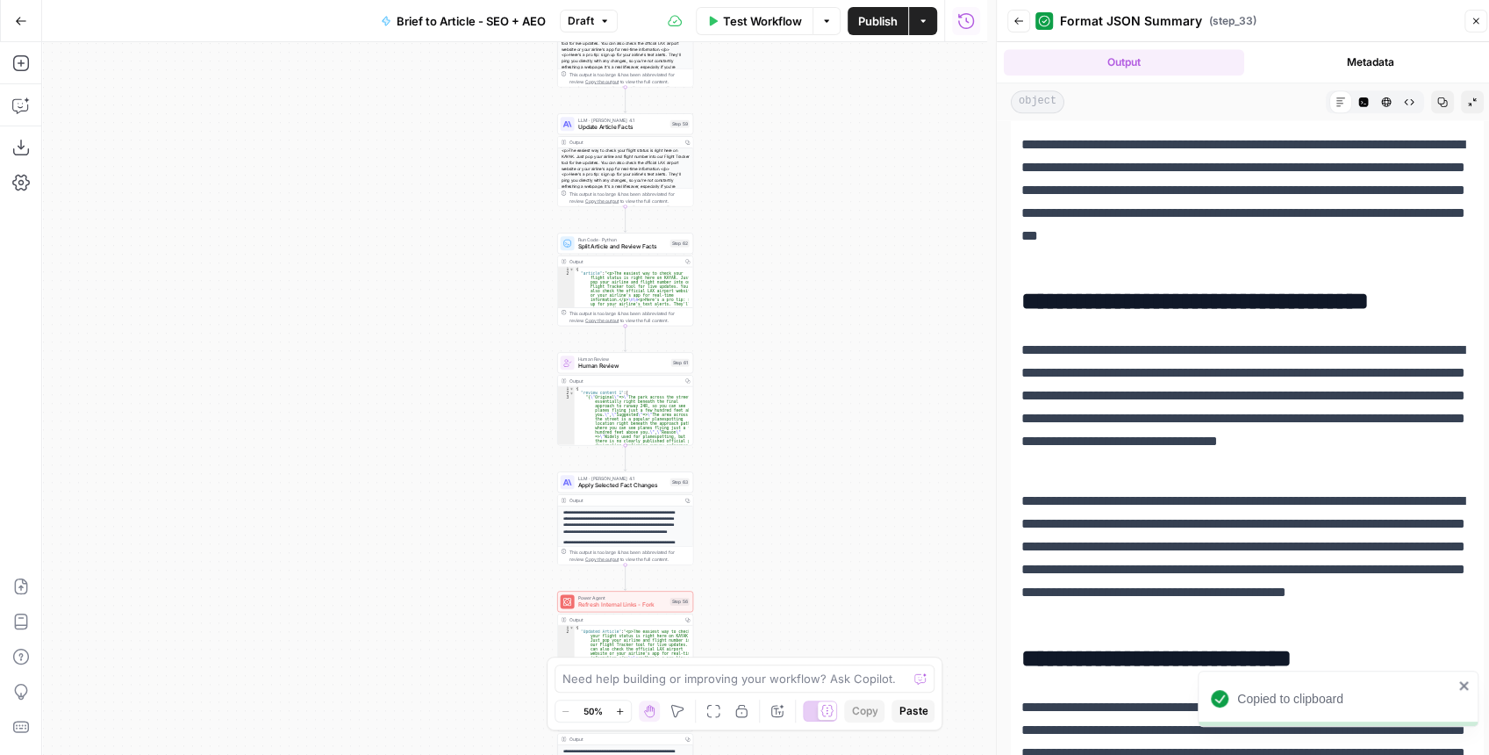
scroll to position [5967, 0]
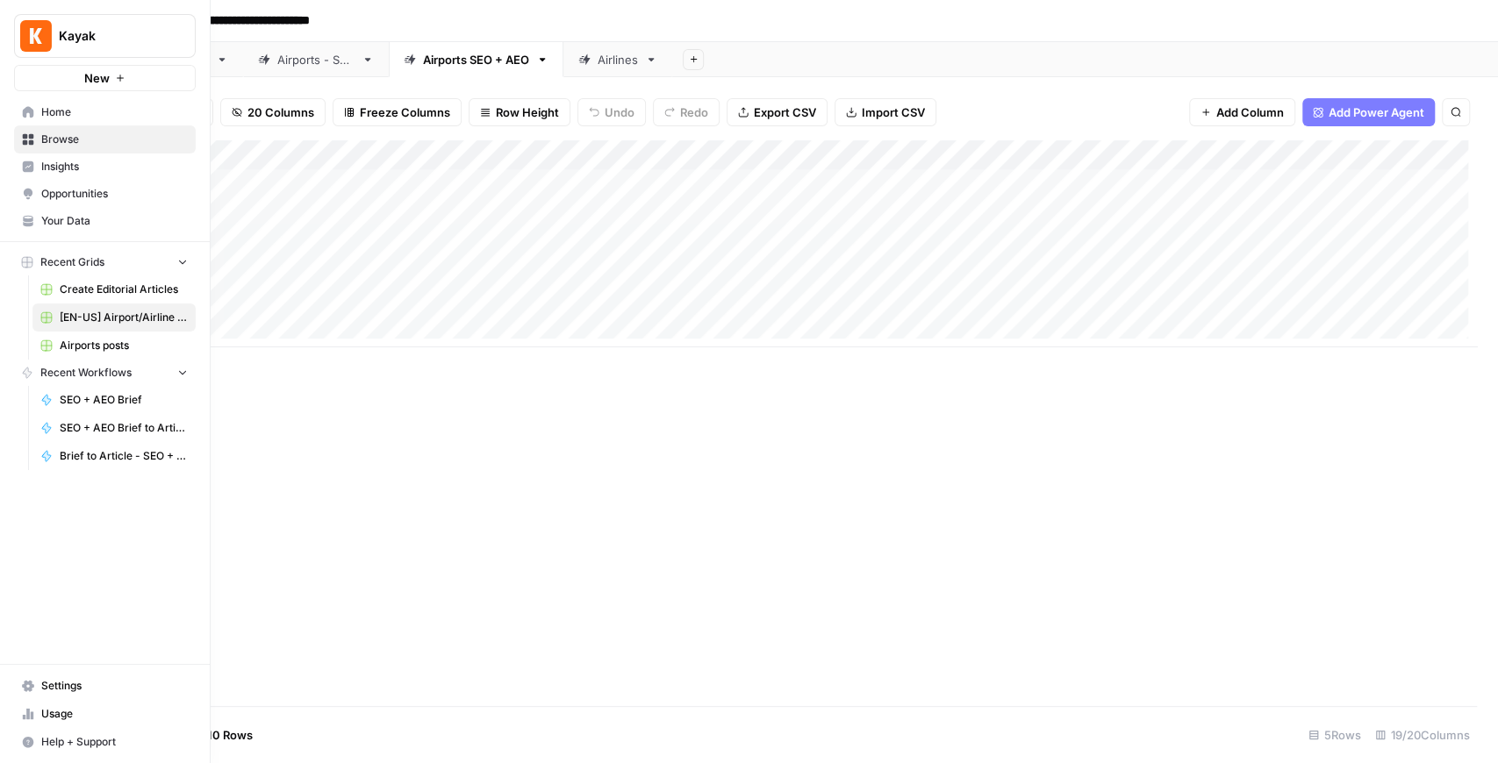
click at [118, 228] on span "Your Data" at bounding box center [114, 221] width 147 height 16
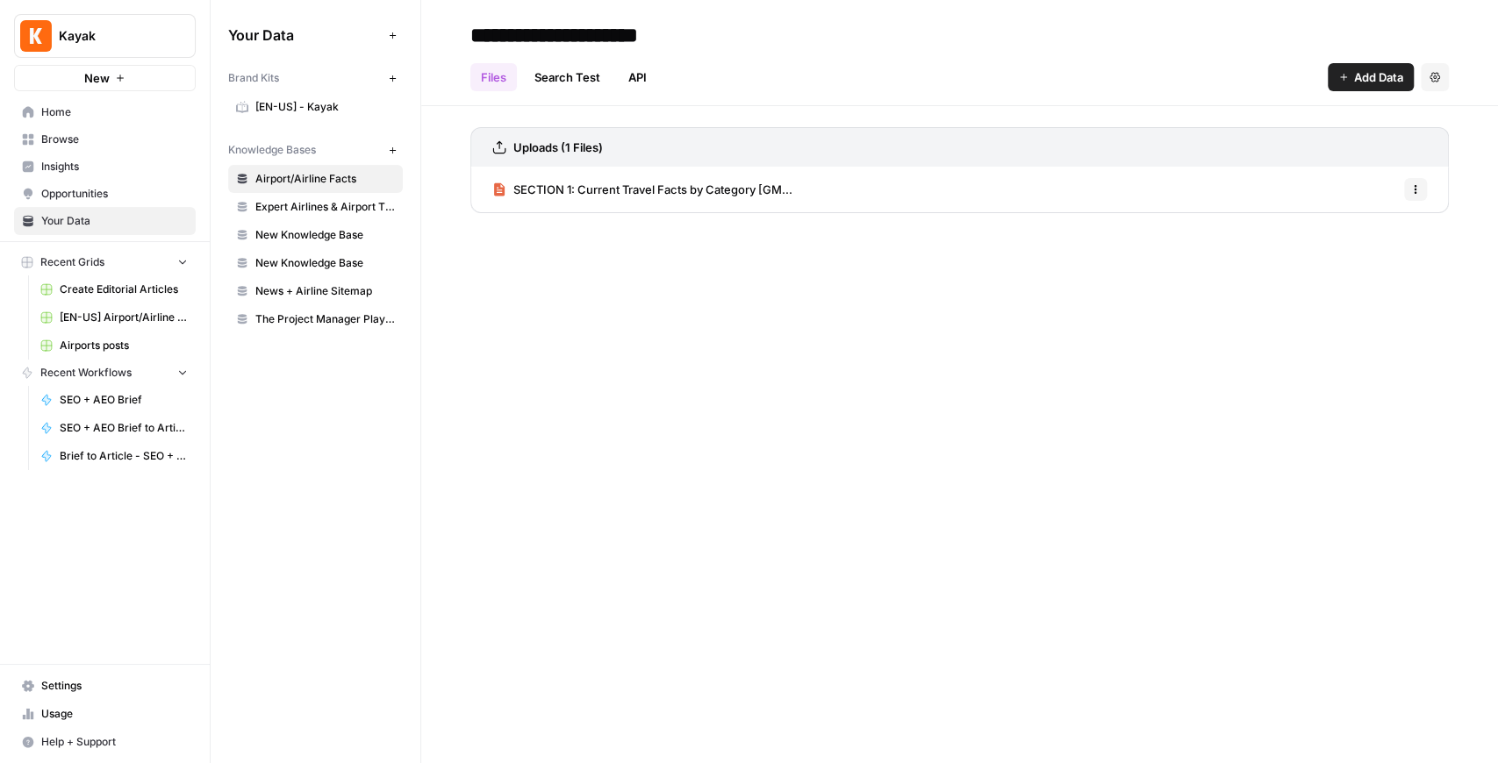
click at [106, 151] on link "Browse" at bounding box center [105, 139] width 182 height 28
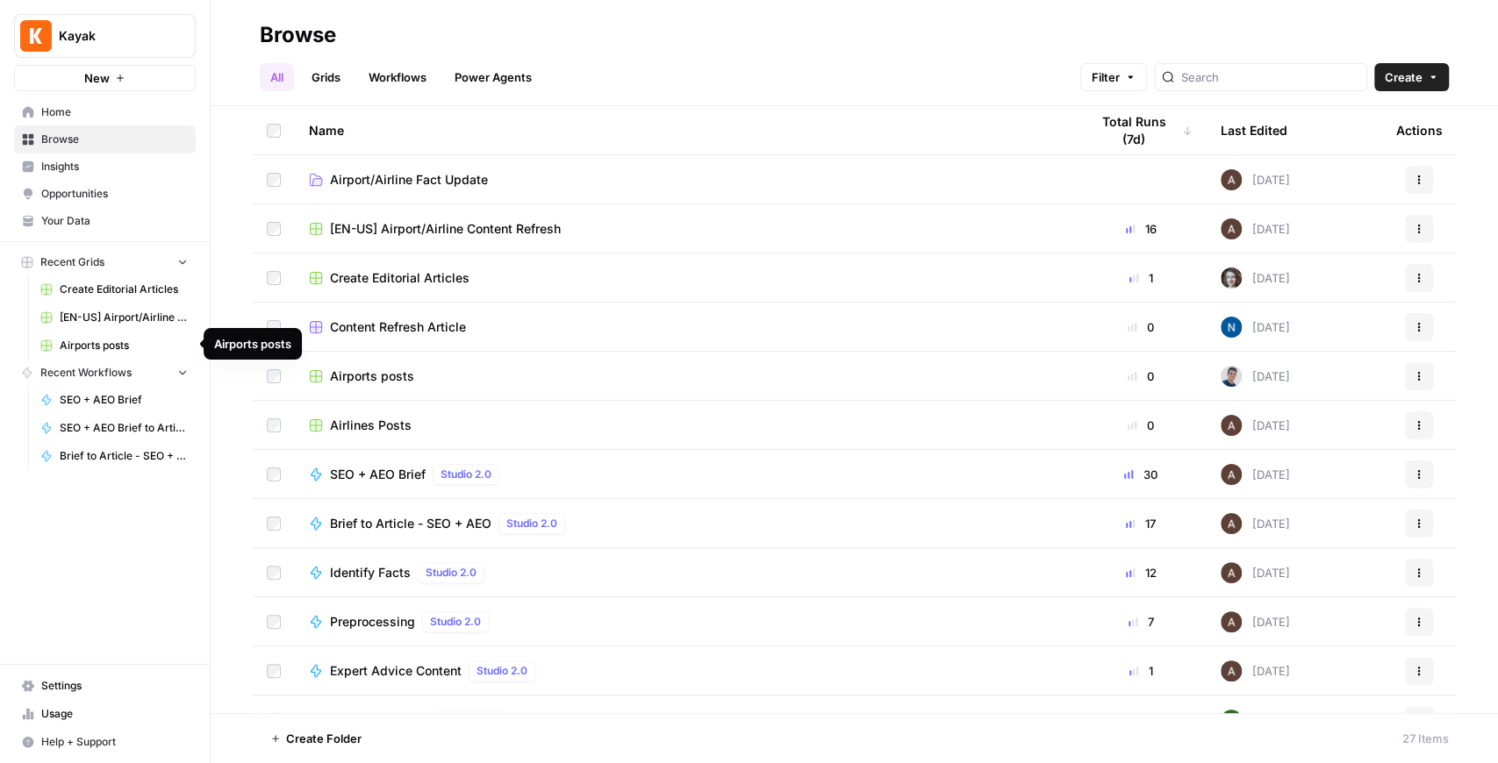
click at [111, 344] on span "Airports posts" at bounding box center [124, 346] width 128 height 16
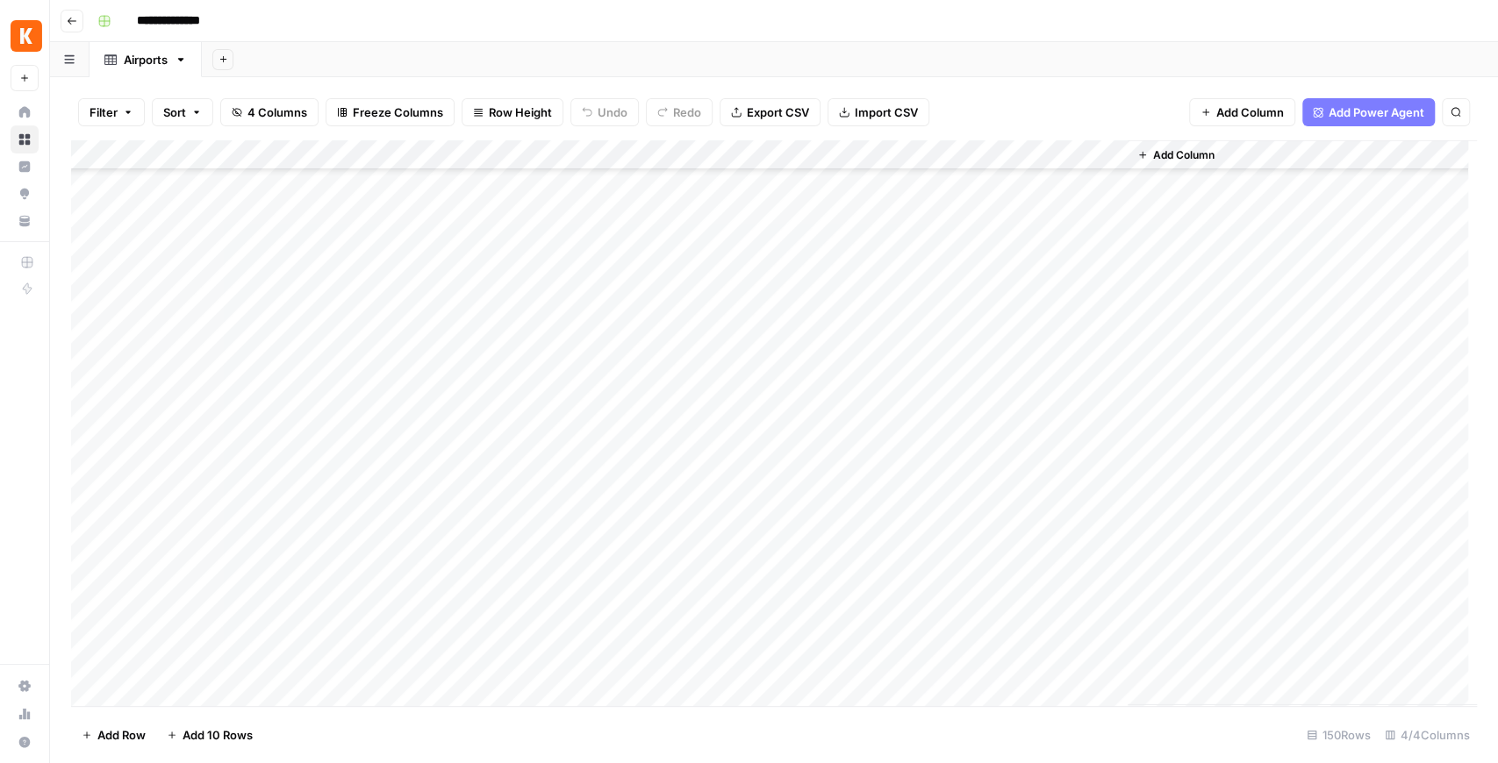
scroll to position [3966, 0]
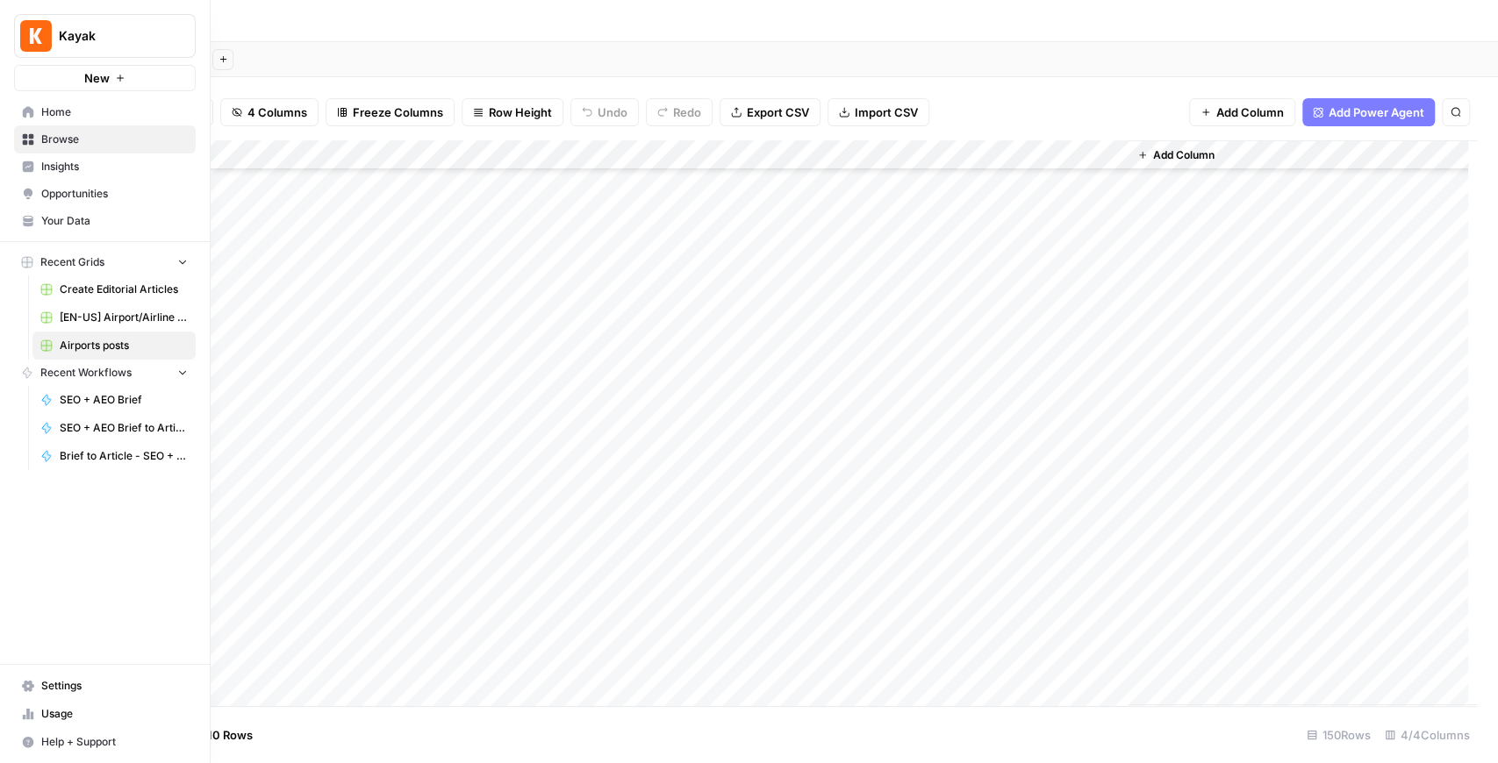
click at [99, 681] on span "Settings" at bounding box center [114, 686] width 147 height 16
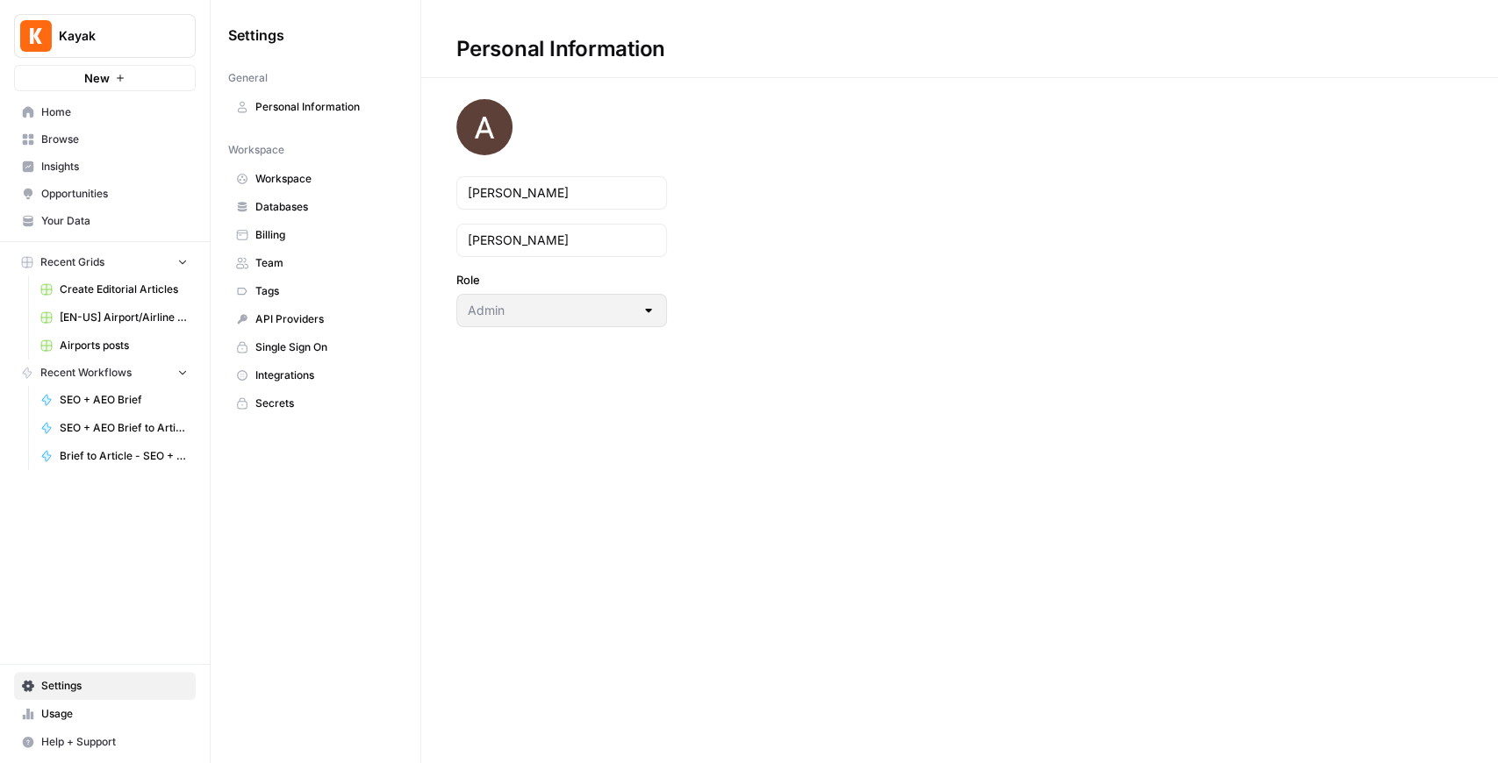
click at [104, 727] on link "Usage" at bounding box center [105, 714] width 182 height 28
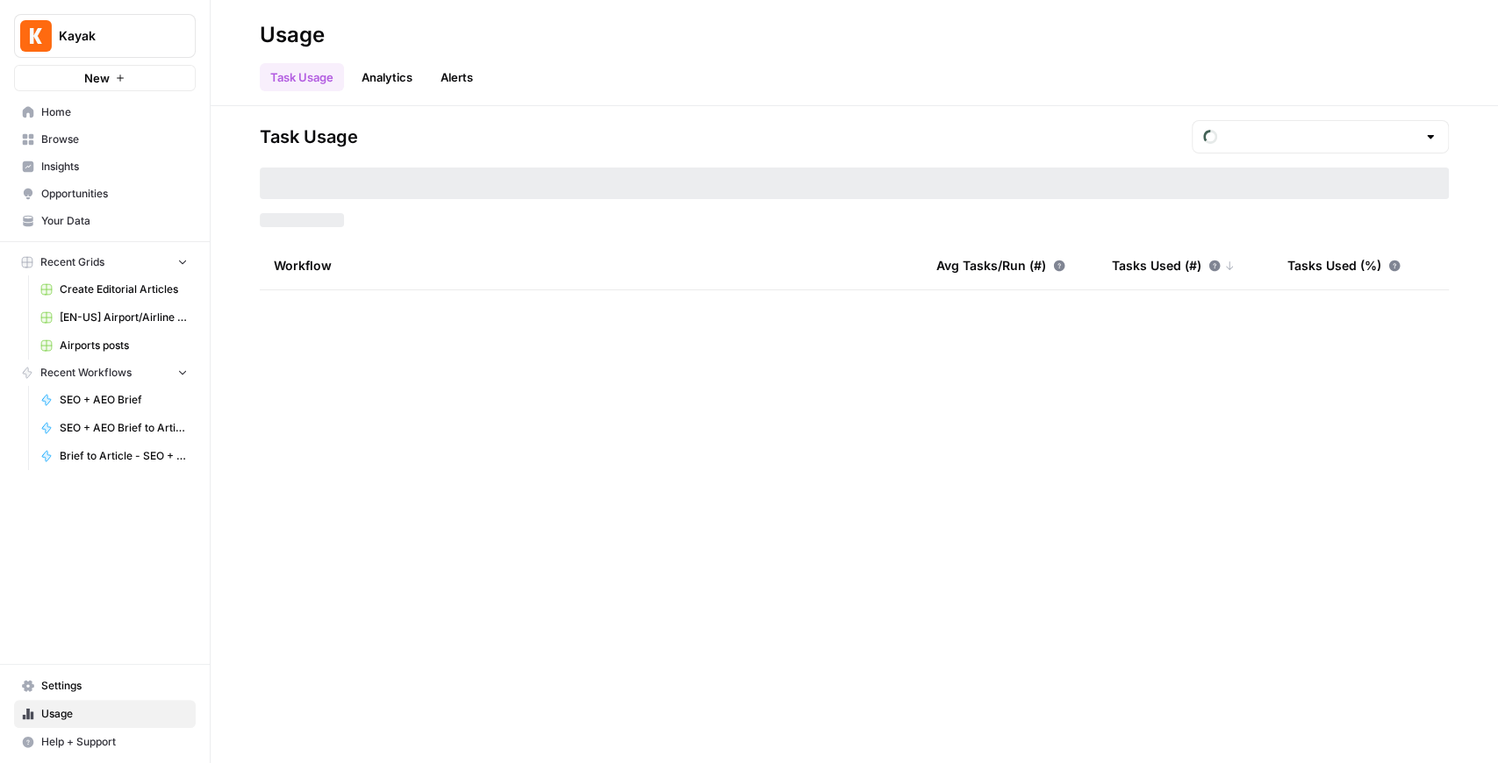
type input "September Tasks"
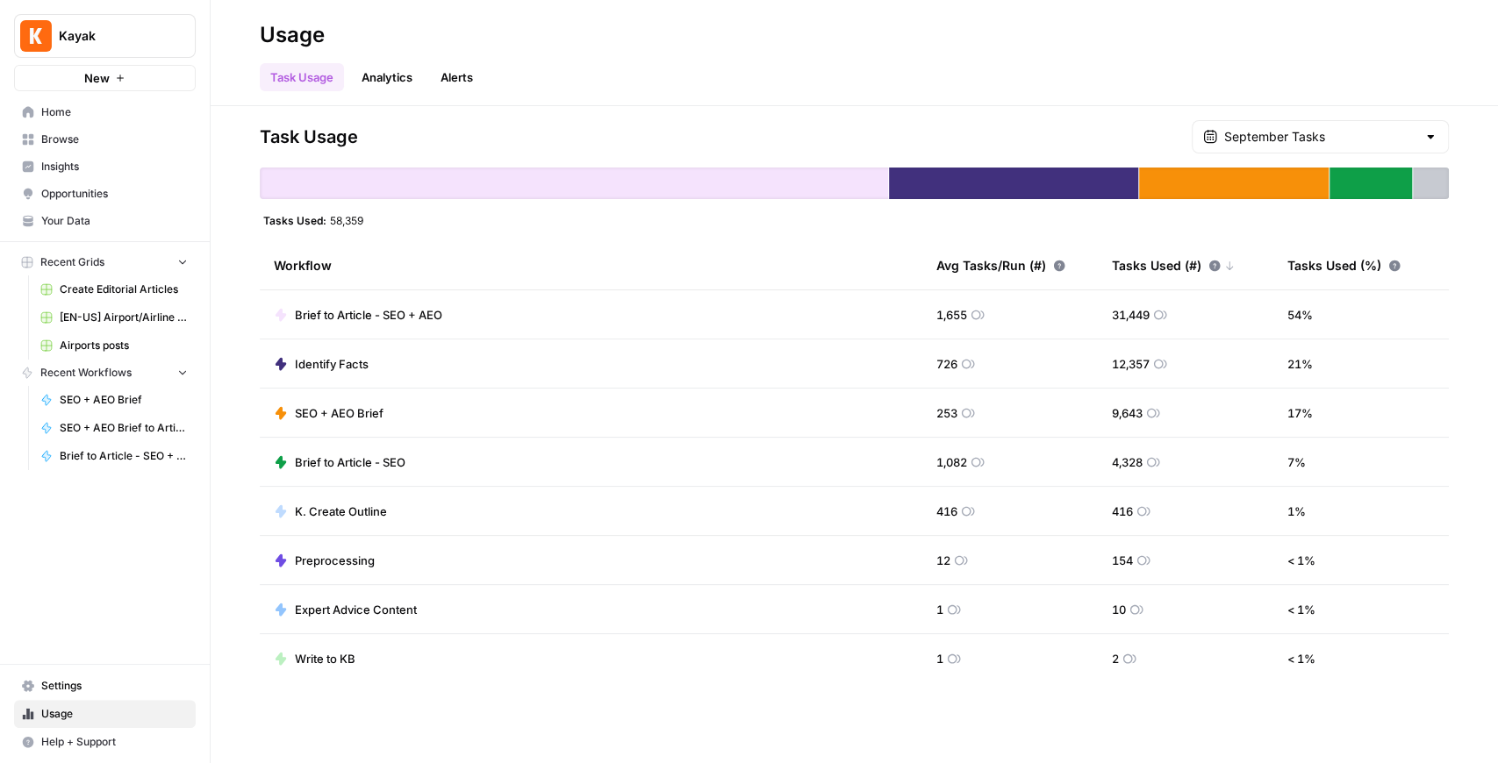
click at [126, 151] on link "Browse" at bounding box center [105, 139] width 182 height 28
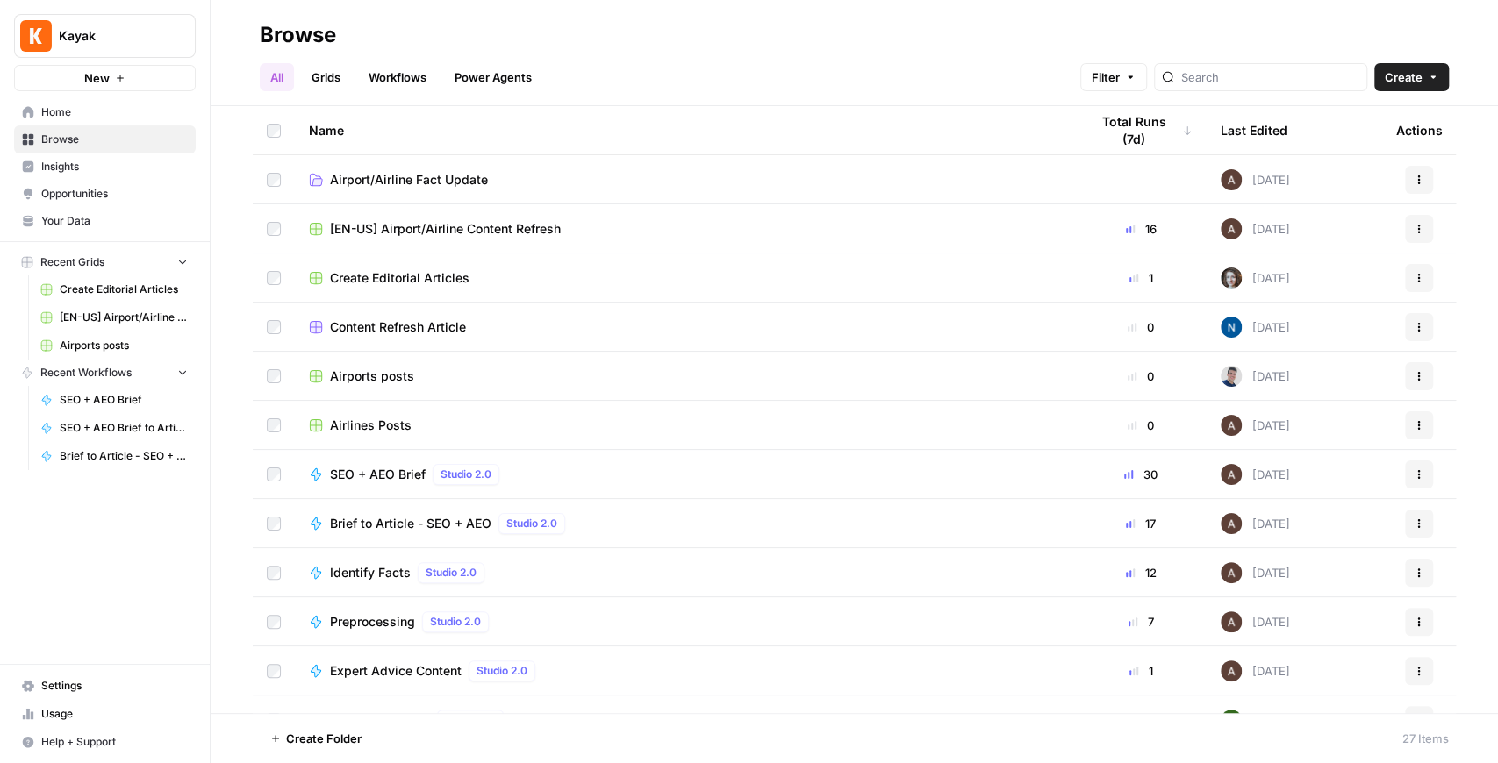
click at [513, 234] on span "[EN-US] Airport/Airline Content Refresh" at bounding box center [445, 229] width 231 height 18
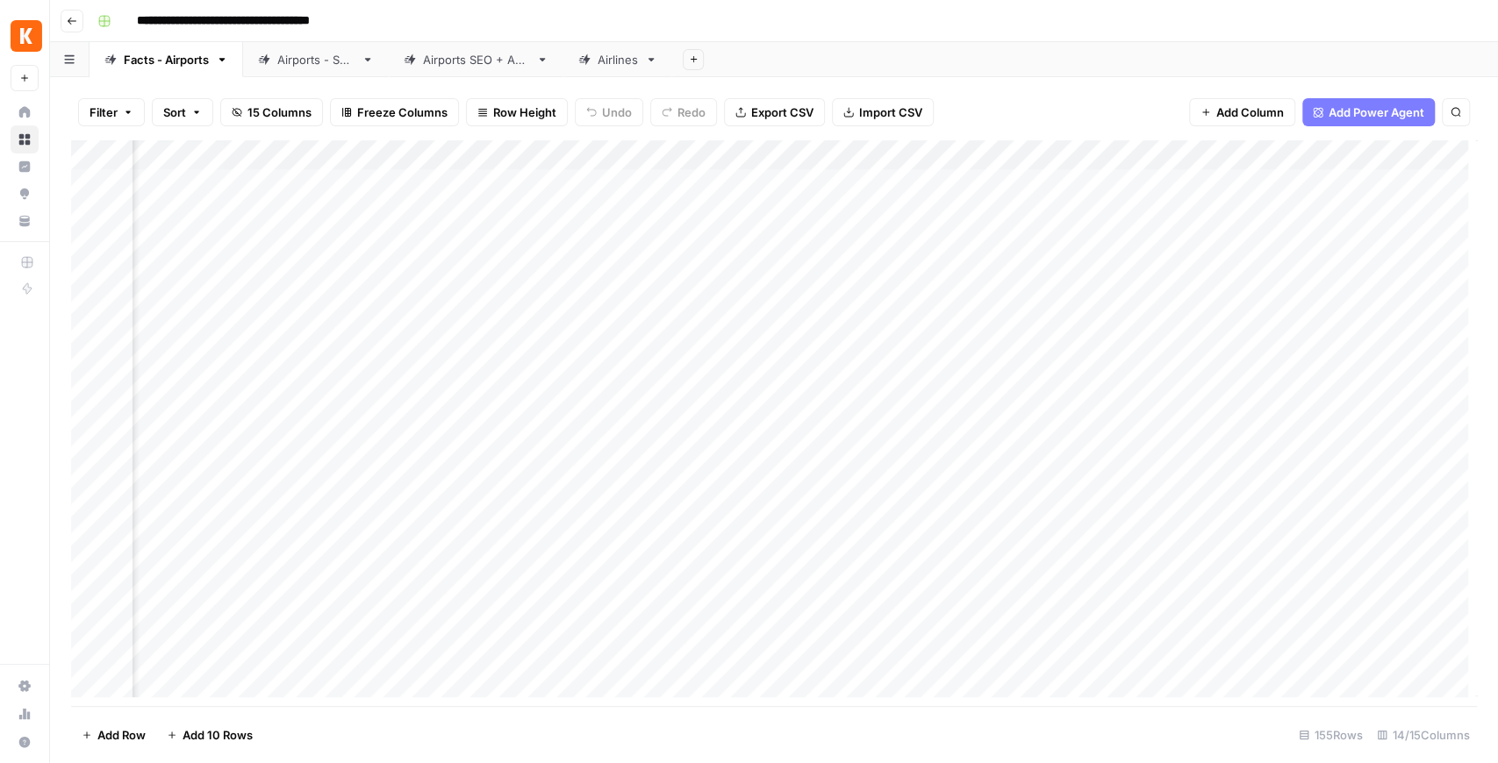
scroll to position [0, 1276]
click at [496, 71] on link "Airports SEO + AEO" at bounding box center [476, 59] width 175 height 35
click at [1253, 348] on div "Add Column" at bounding box center [774, 423] width 1406 height 566
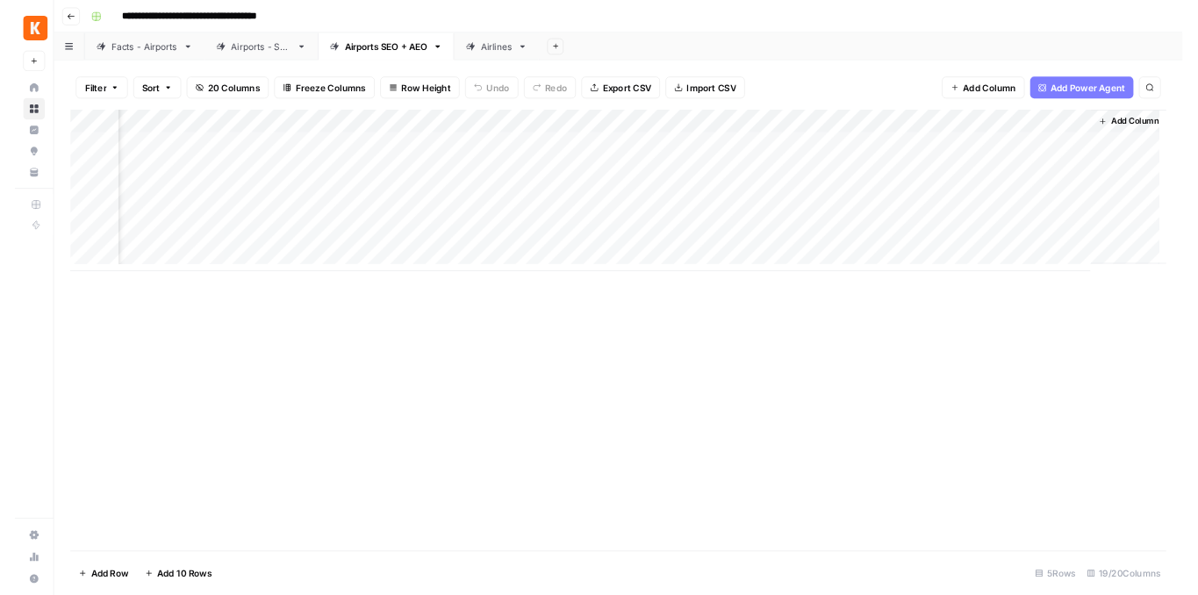
scroll to position [0, 2099]
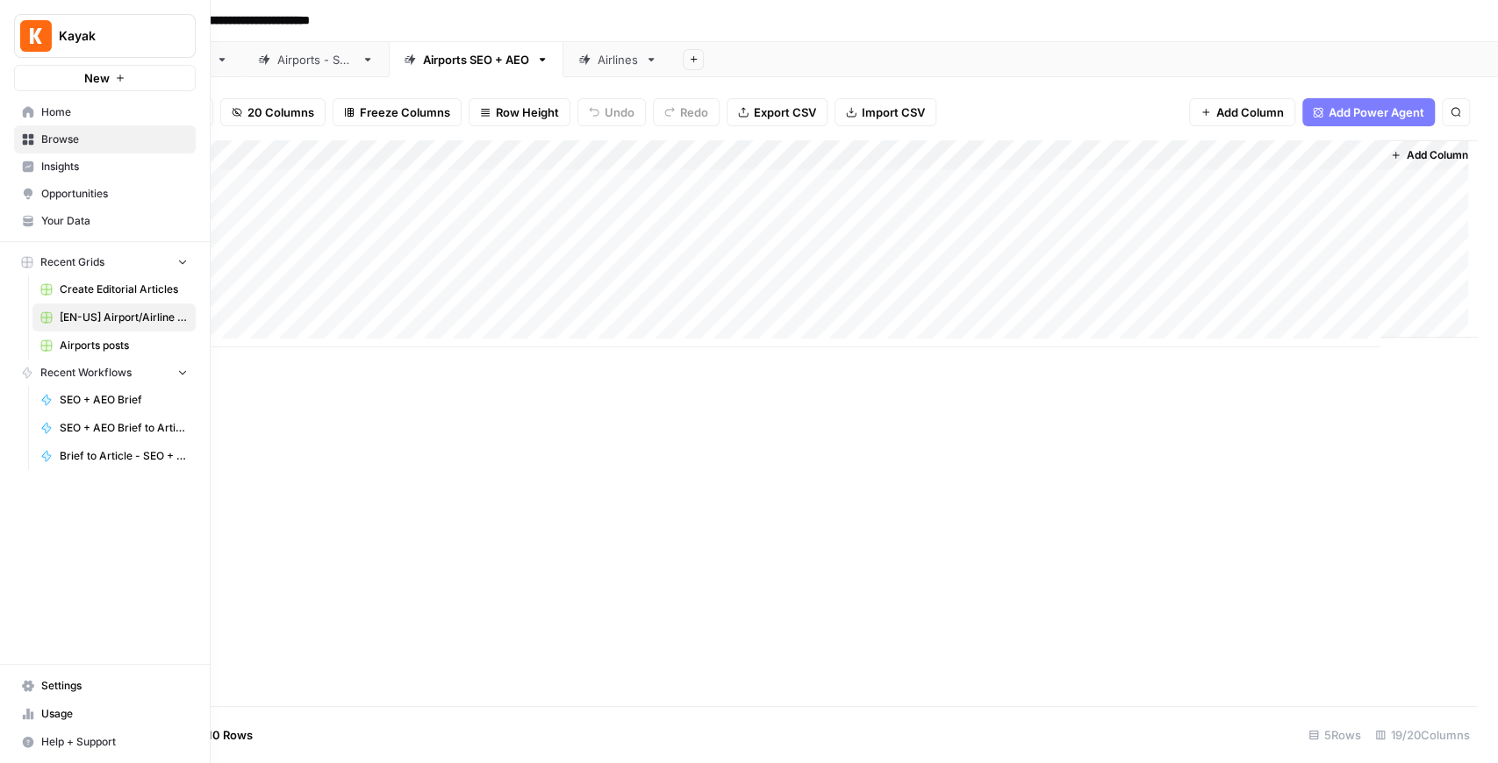
click at [91, 723] on link "Usage" at bounding box center [105, 714] width 182 height 28
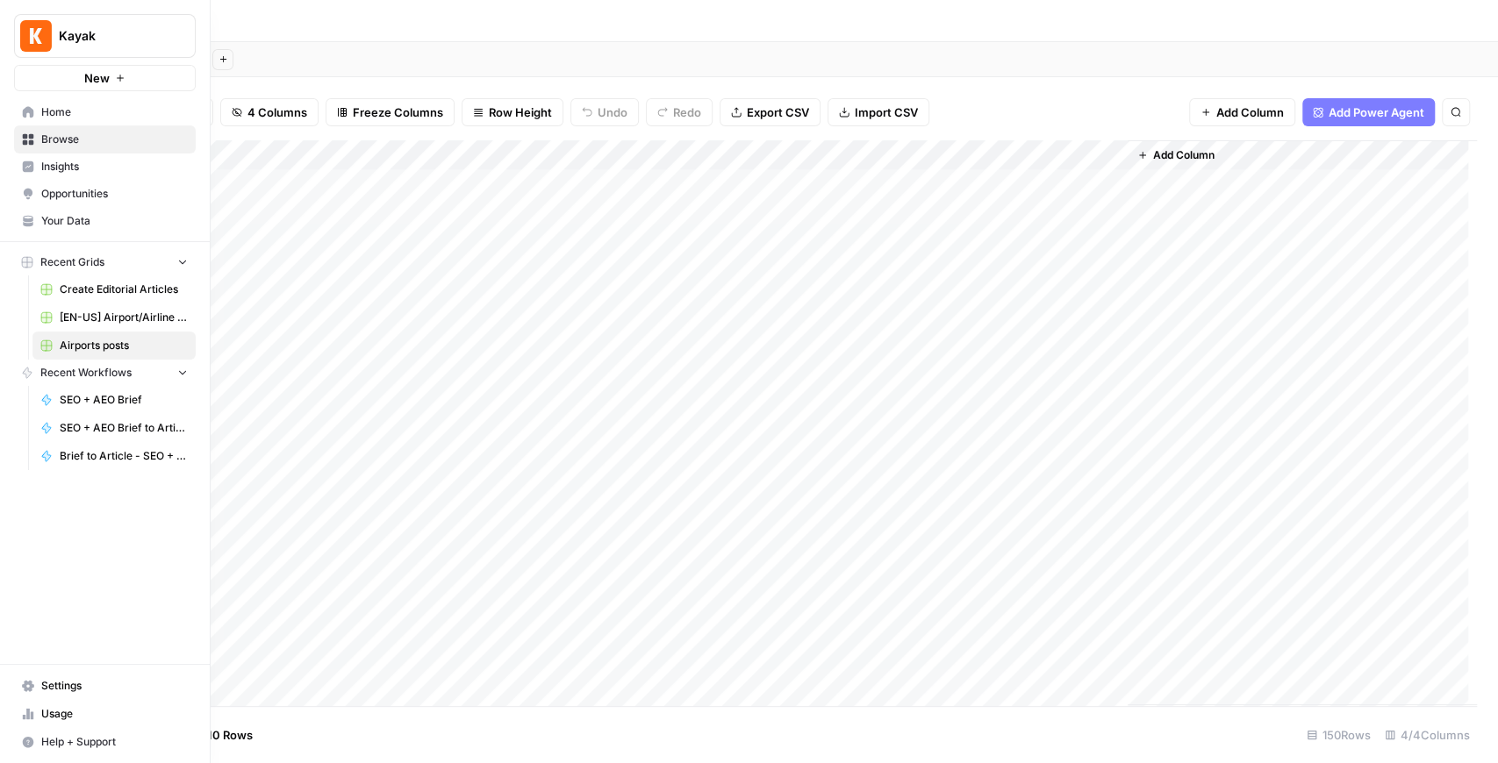
click at [90, 140] on span "Browse" at bounding box center [114, 140] width 147 height 16
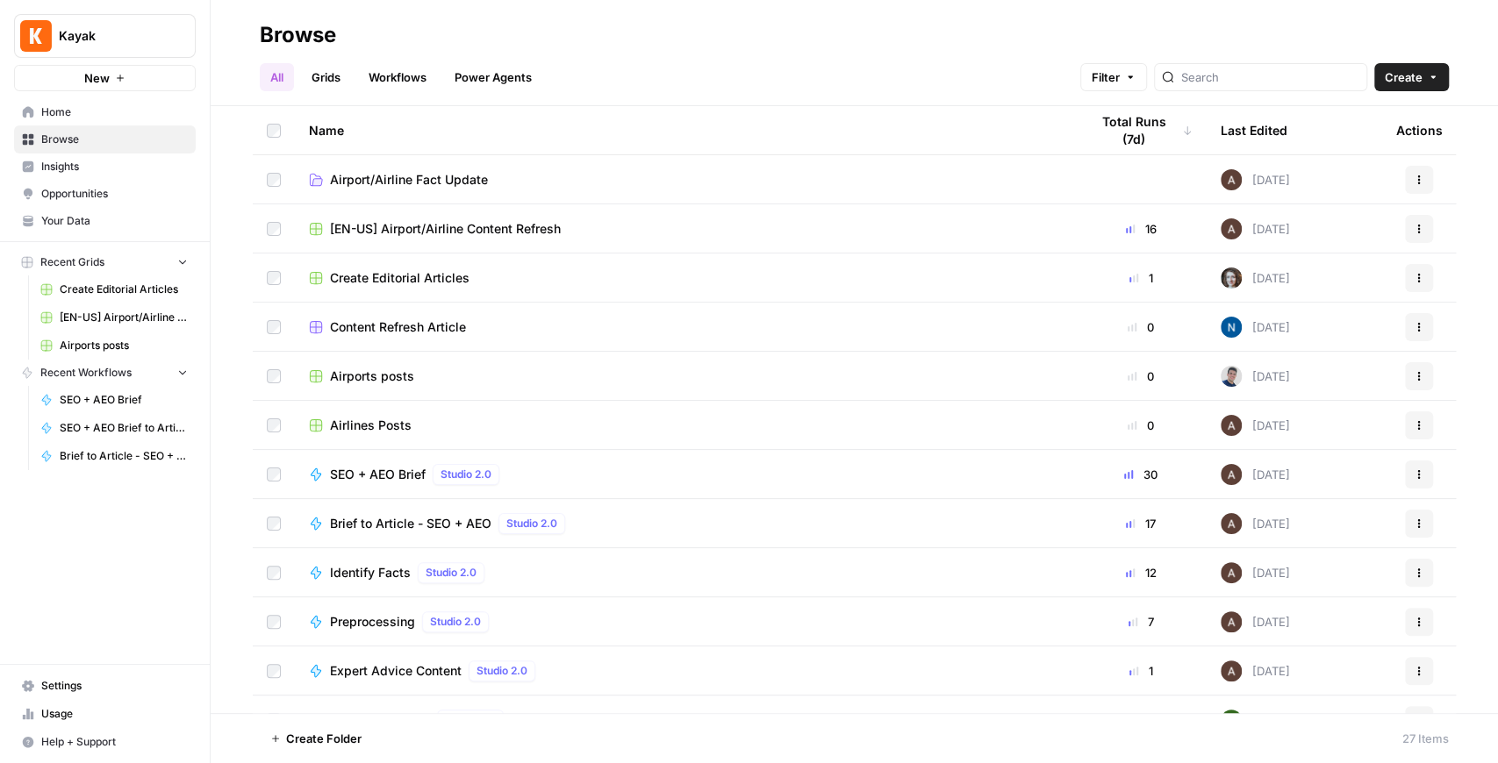
click at [388, 423] on span "Airlines Posts" at bounding box center [371, 426] width 82 height 18
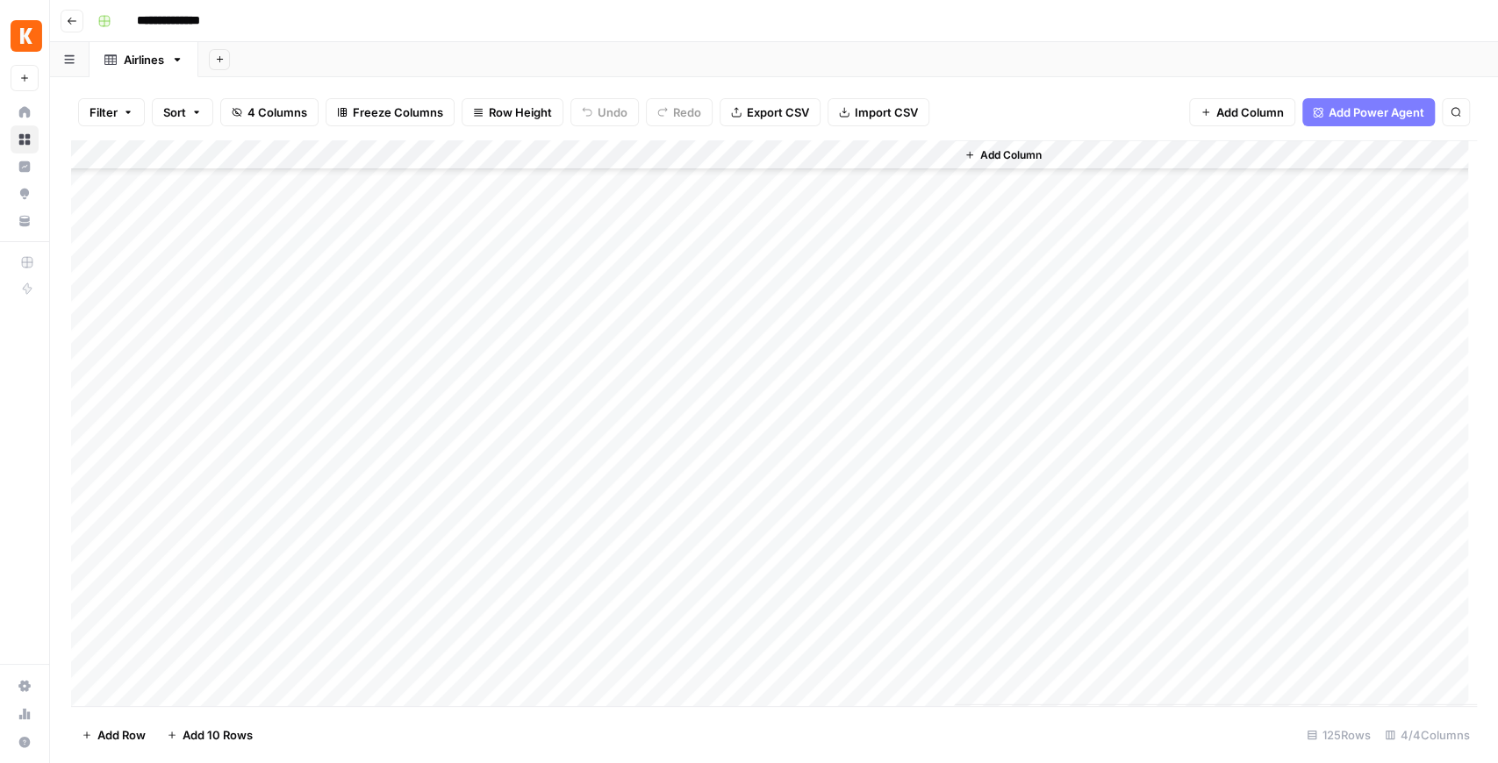
scroll to position [3220, 0]
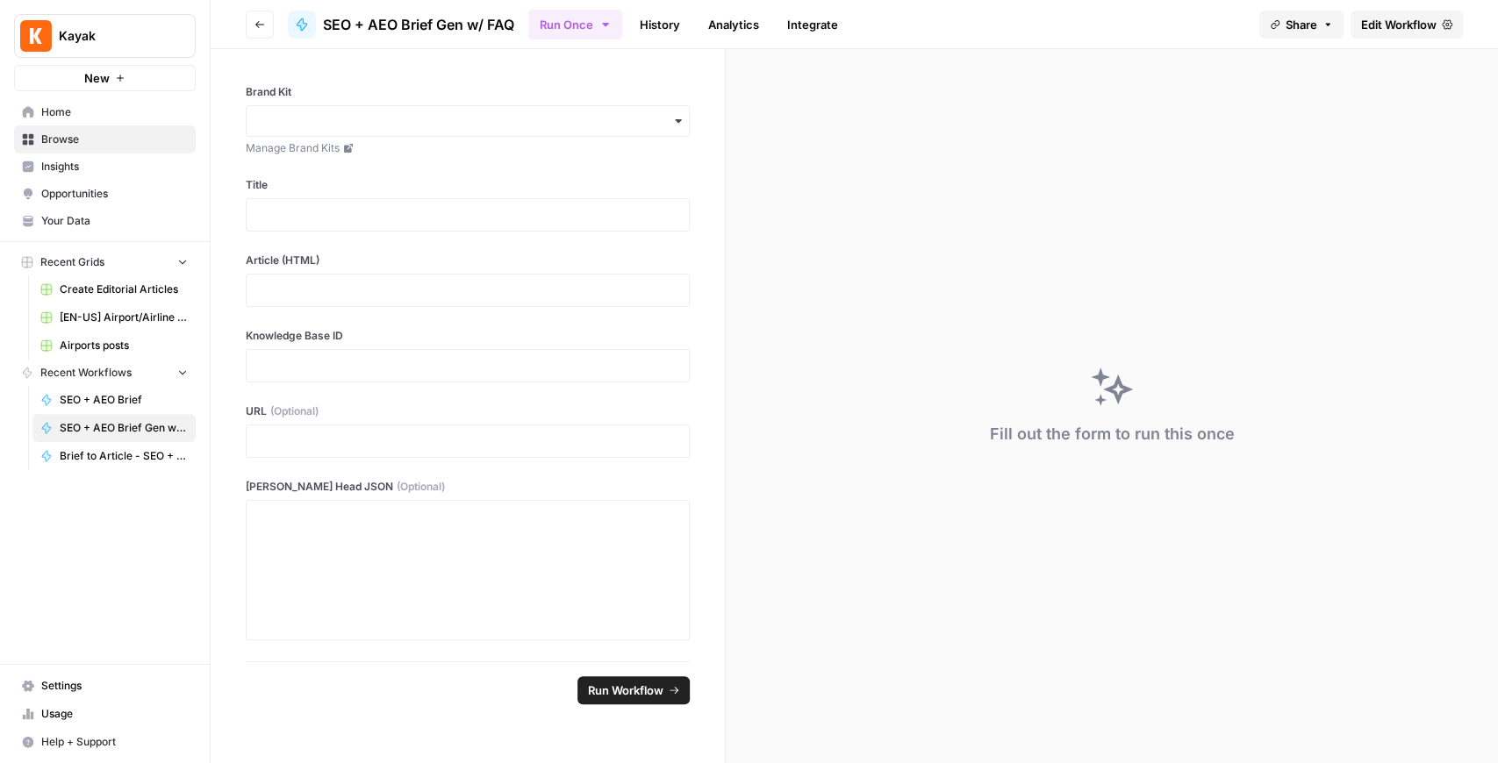
click at [1370, 22] on span "Edit Workflow" at bounding box center [1398, 25] width 75 height 18
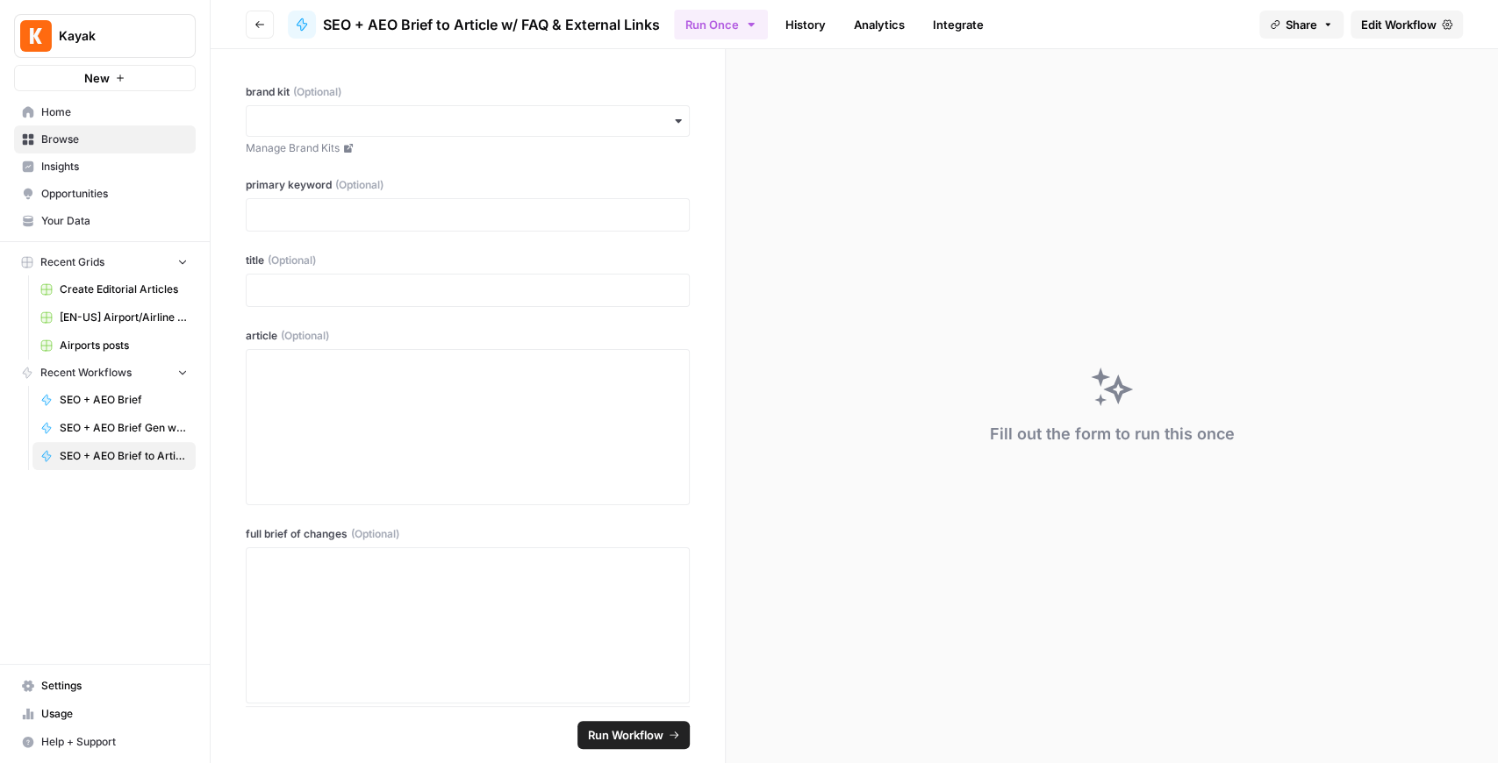
click at [1393, 16] on span "Edit Workflow" at bounding box center [1398, 25] width 75 height 18
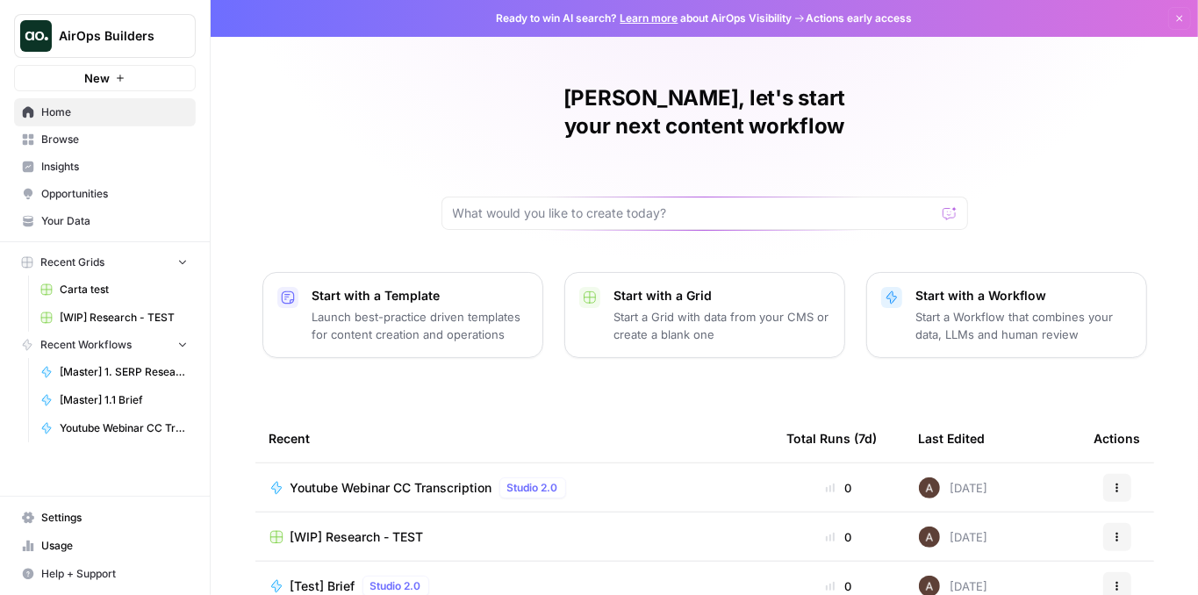
click at [119, 199] on span "Opportunities" at bounding box center [114, 194] width 147 height 16
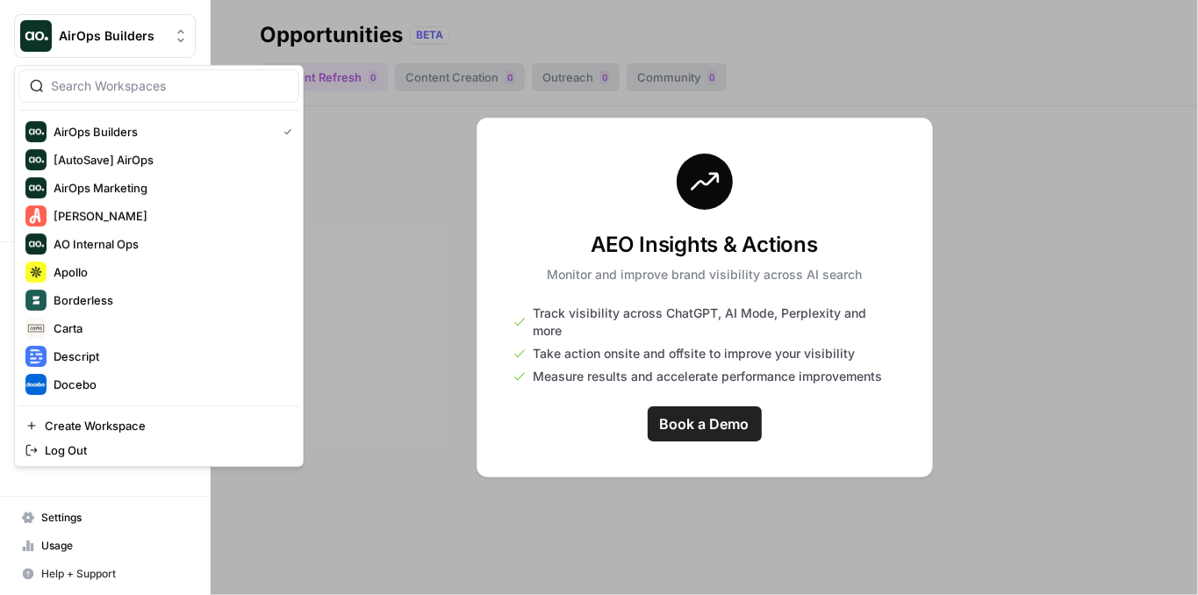
click at [124, 47] on button "AirOps Builders" at bounding box center [105, 36] width 182 height 44
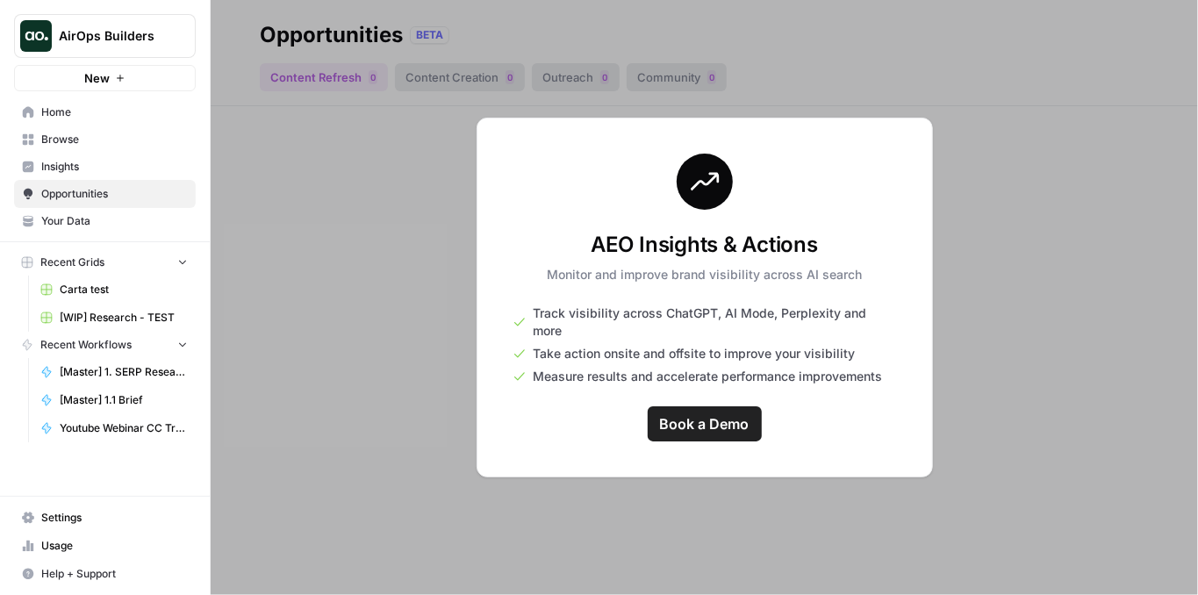
click at [398, 135] on div at bounding box center [704, 297] width 987 height 595
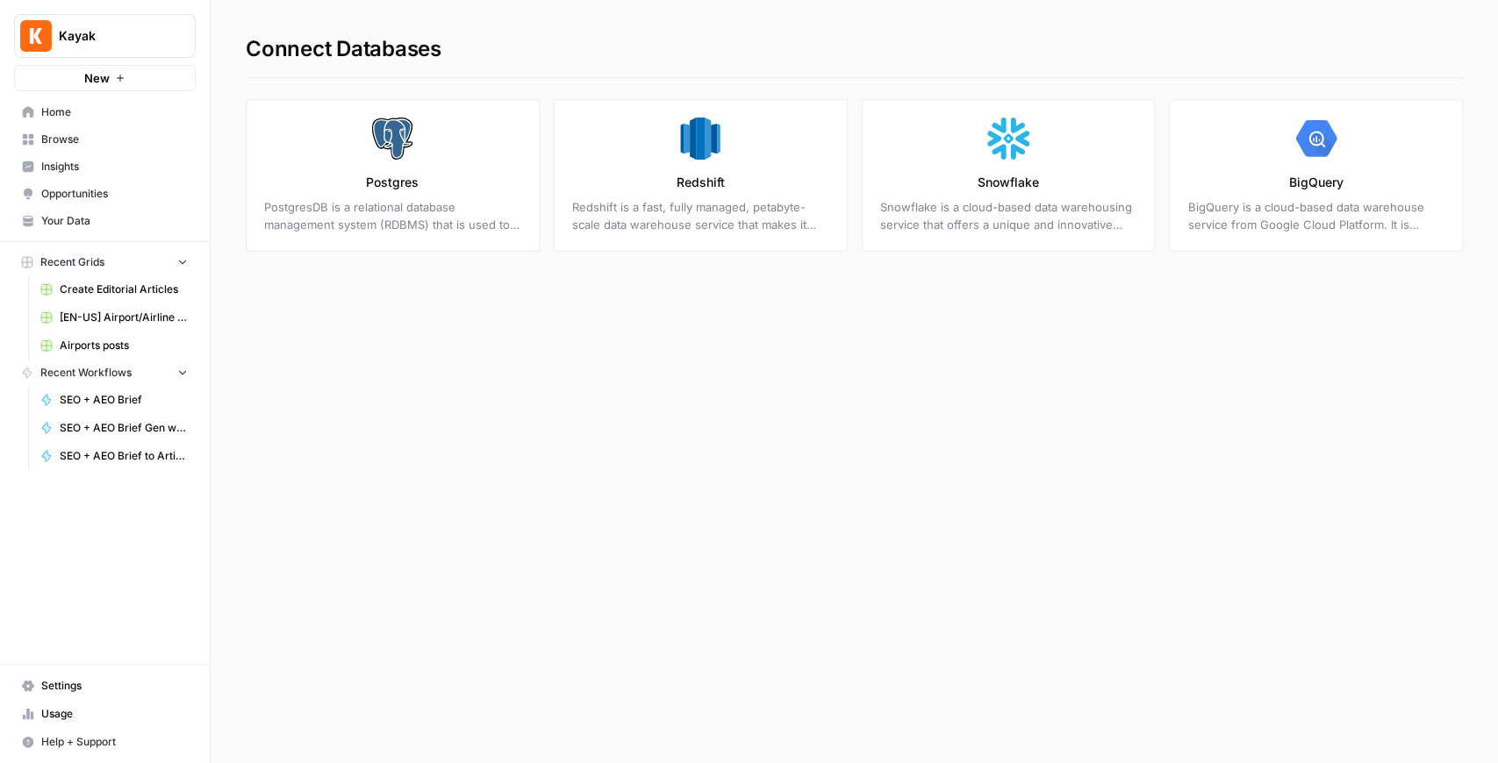
click at [79, 691] on span "Settings" at bounding box center [114, 686] width 147 height 16
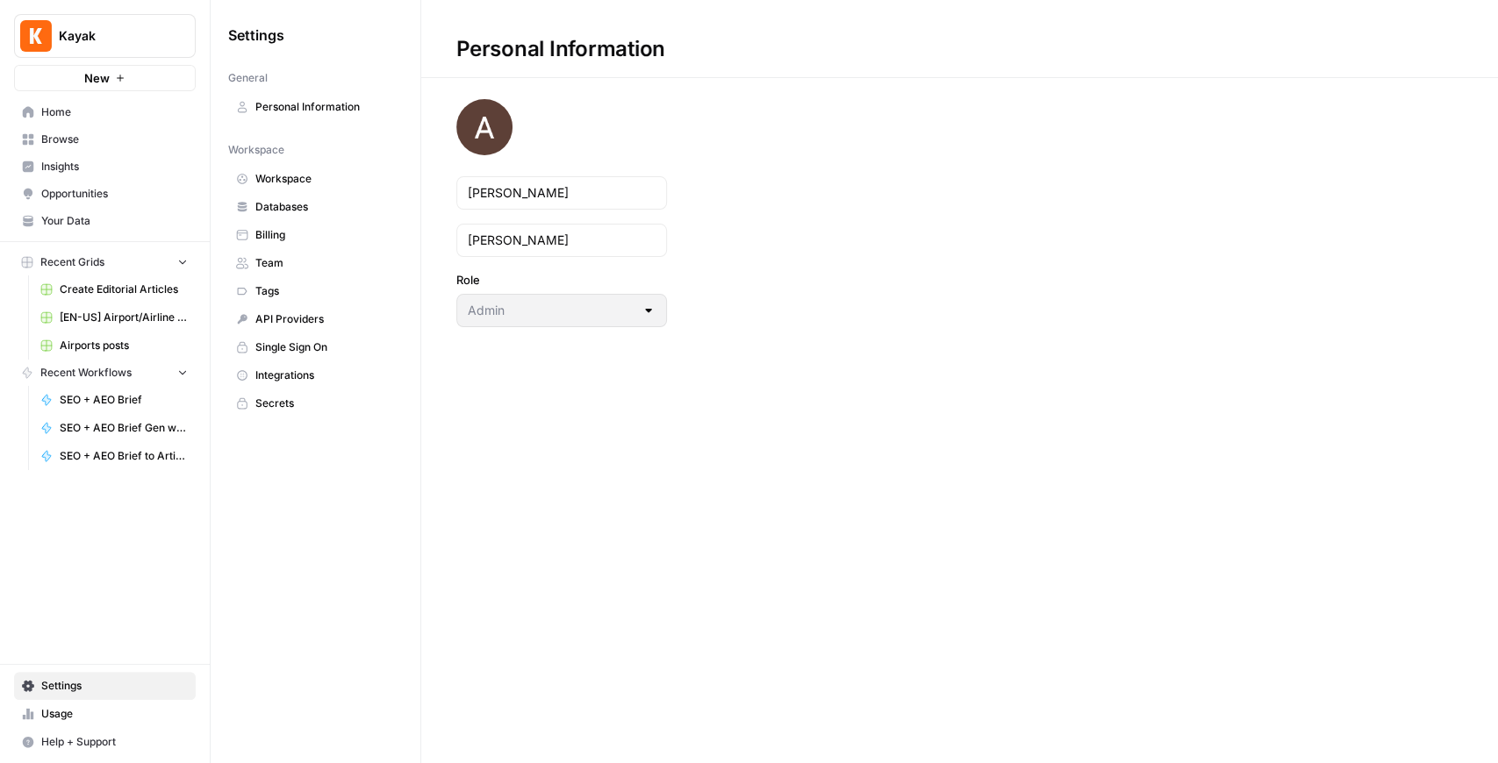
click at [307, 184] on span "Workspace" at bounding box center [325, 179] width 140 height 16
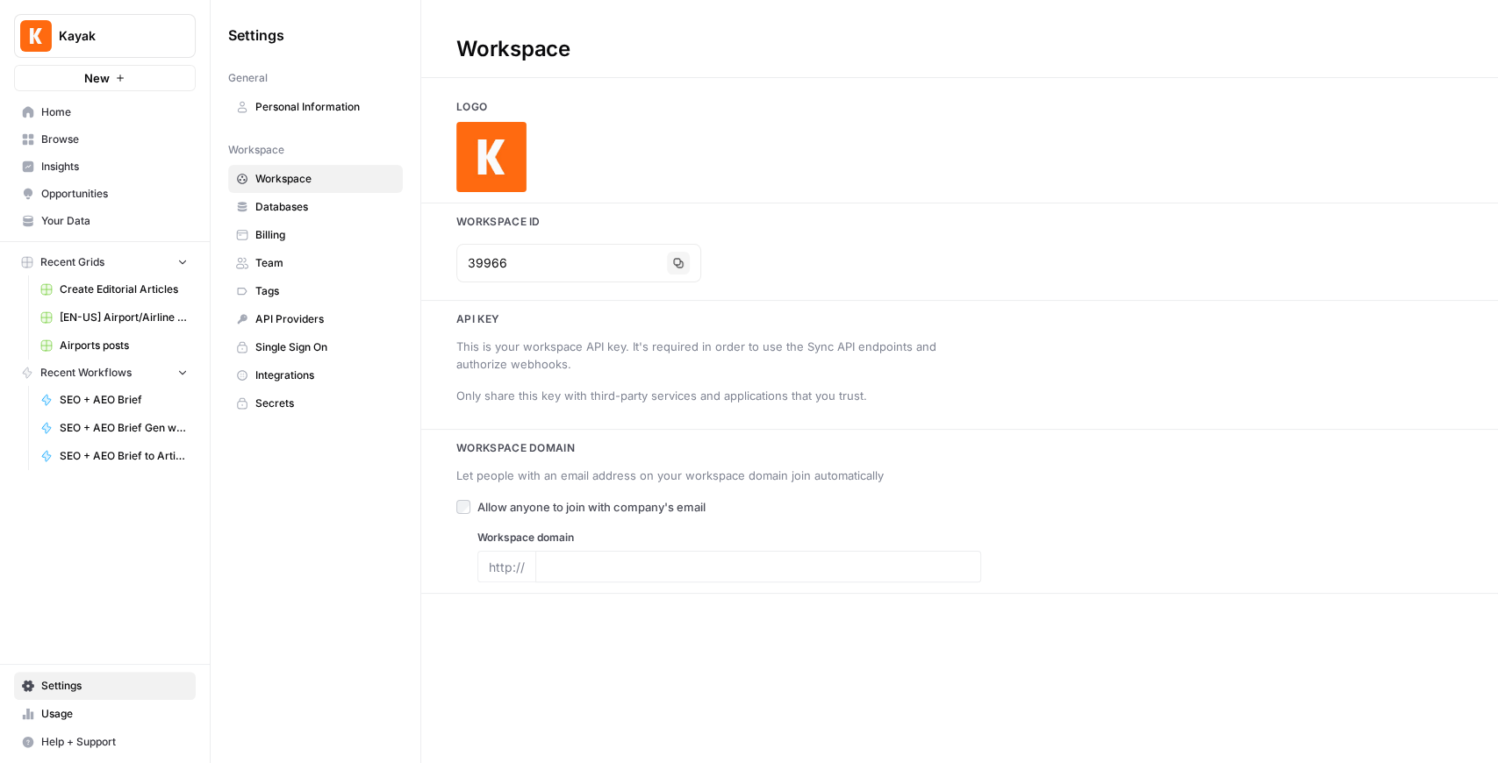
type input "[URL][DOMAIN_NAME]"
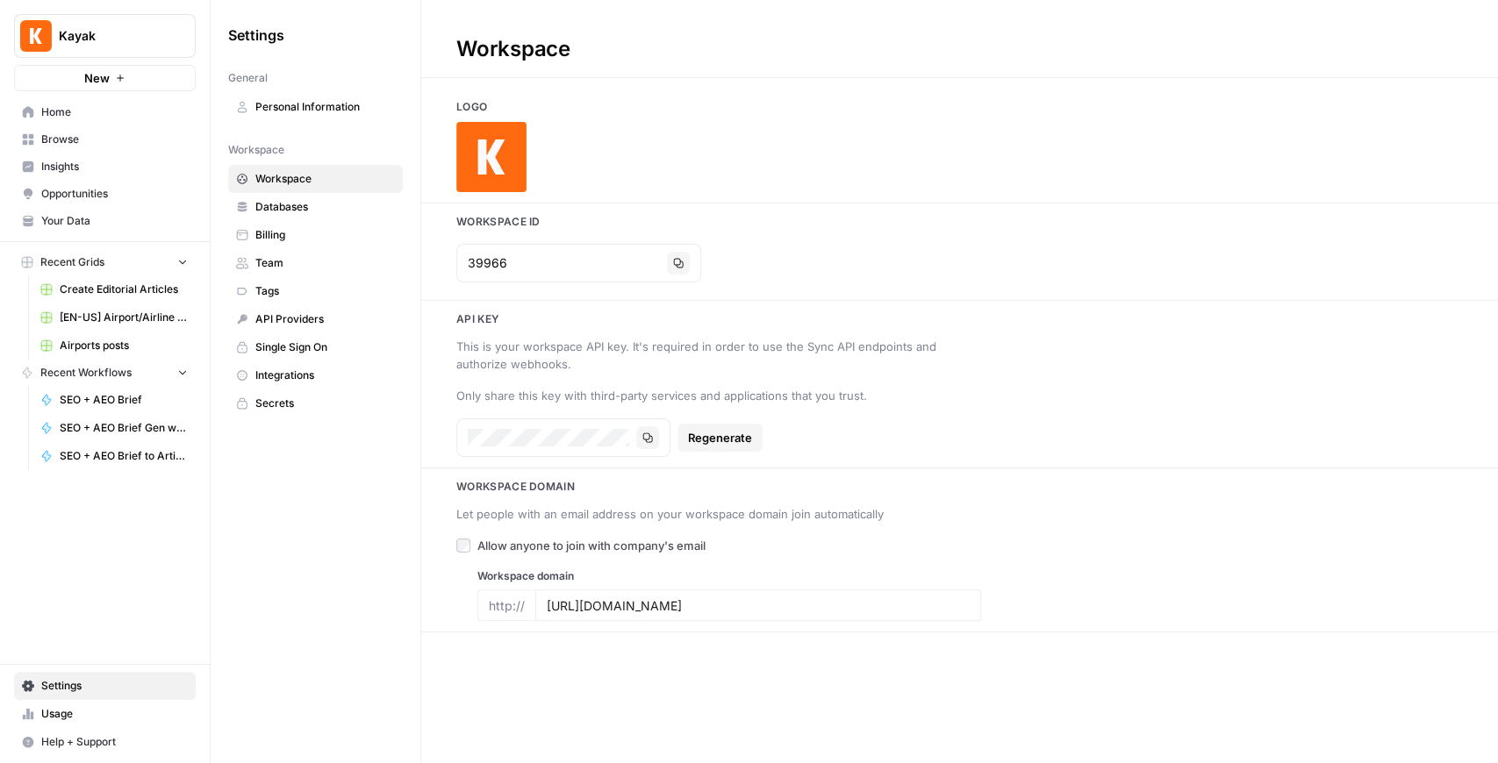
click at [314, 195] on link "Databases" at bounding box center [315, 207] width 175 height 28
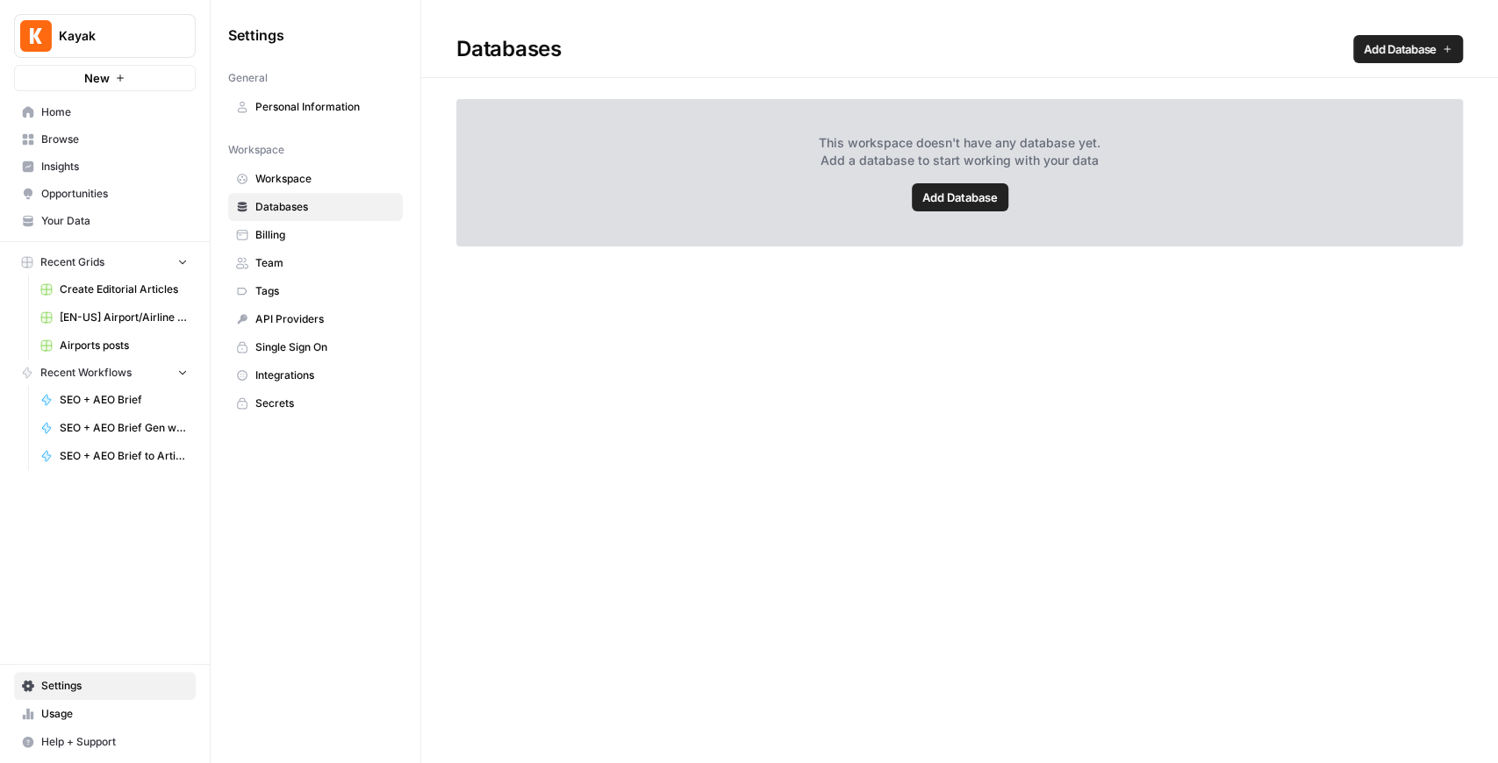
click at [318, 221] on link "Billing" at bounding box center [315, 235] width 175 height 28
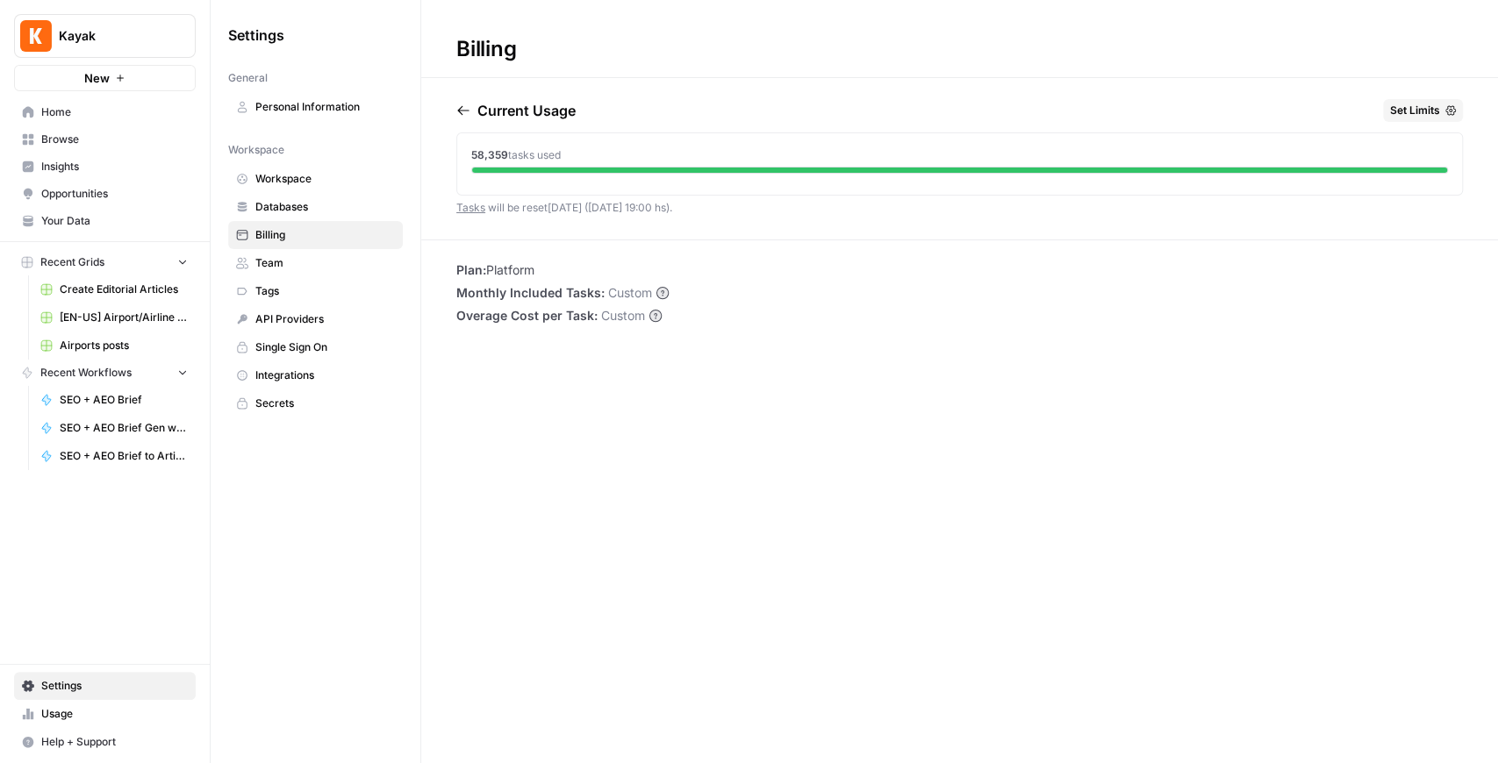
click at [312, 258] on span "Team" at bounding box center [325, 263] width 140 height 16
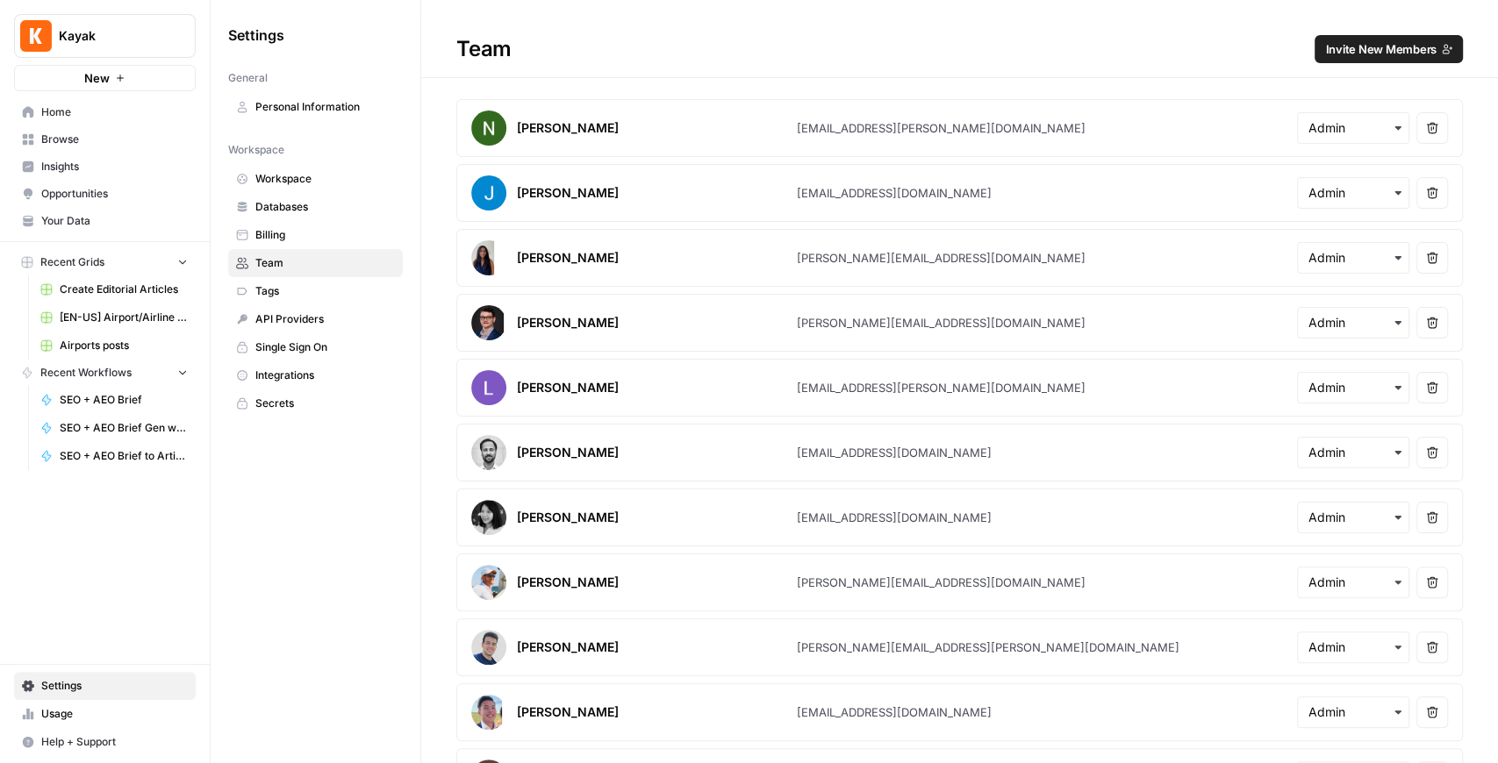
click at [306, 287] on span "Tags" at bounding box center [325, 291] width 140 height 16
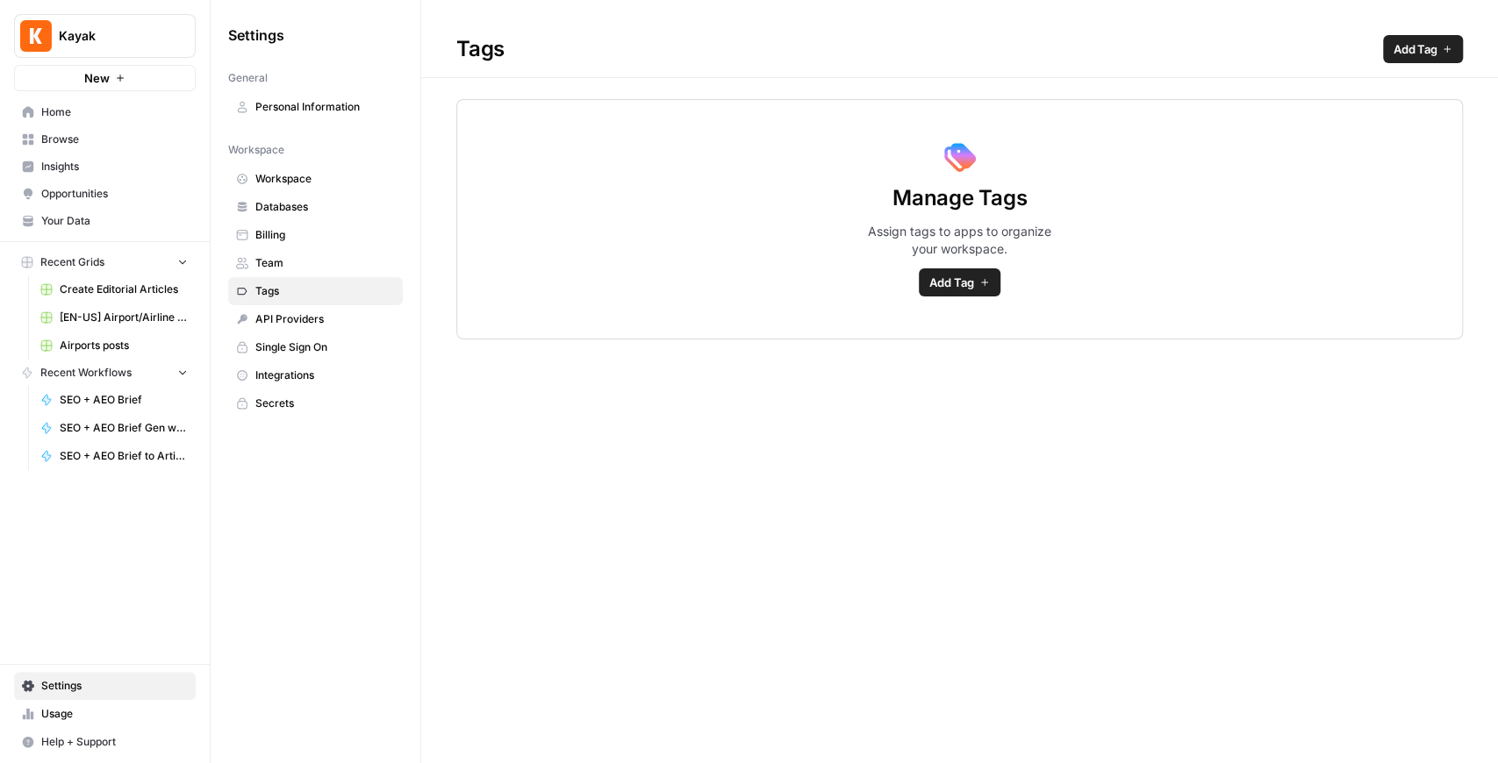
click at [307, 267] on span "Team" at bounding box center [325, 263] width 140 height 16
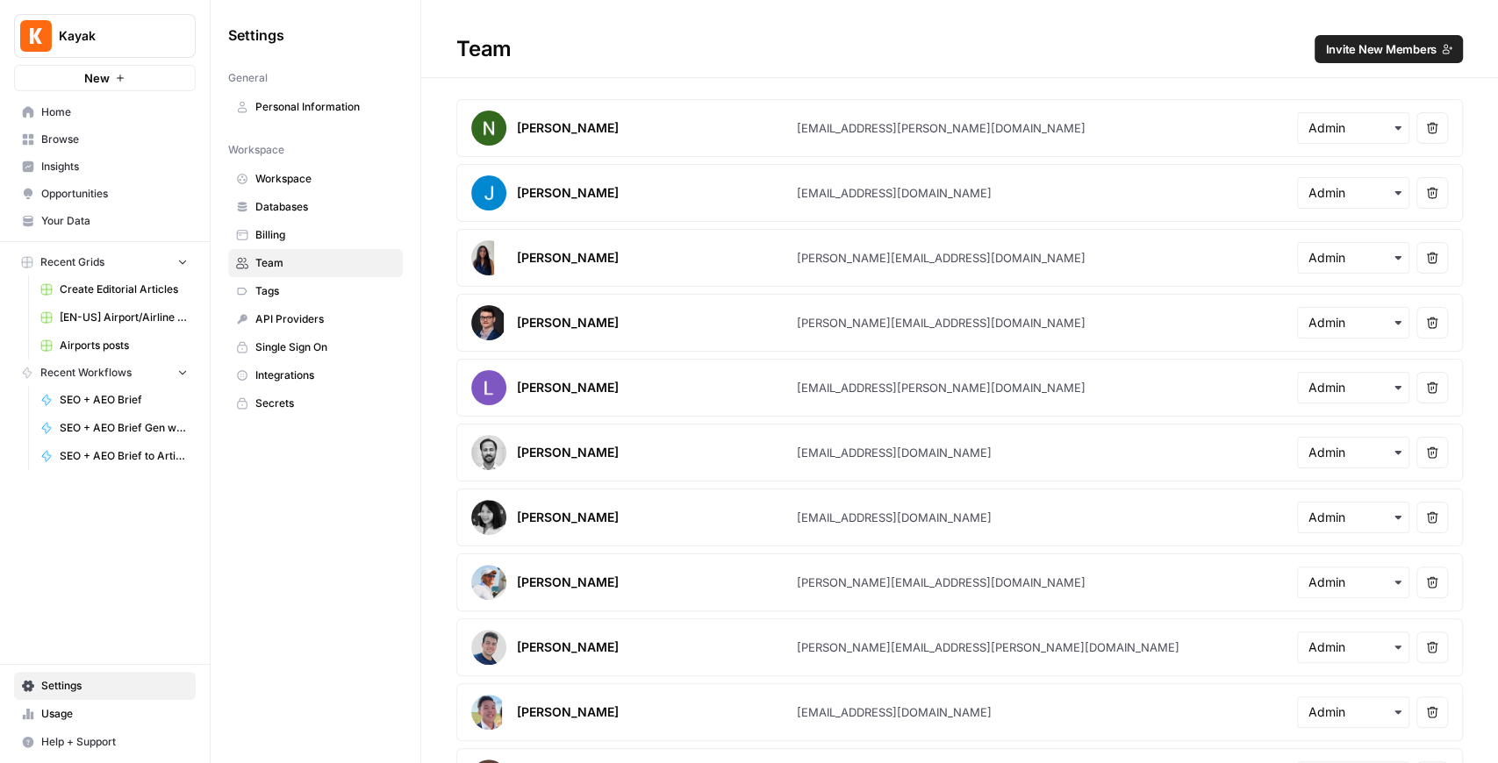
click at [307, 312] on span "API Providers" at bounding box center [325, 319] width 140 height 16
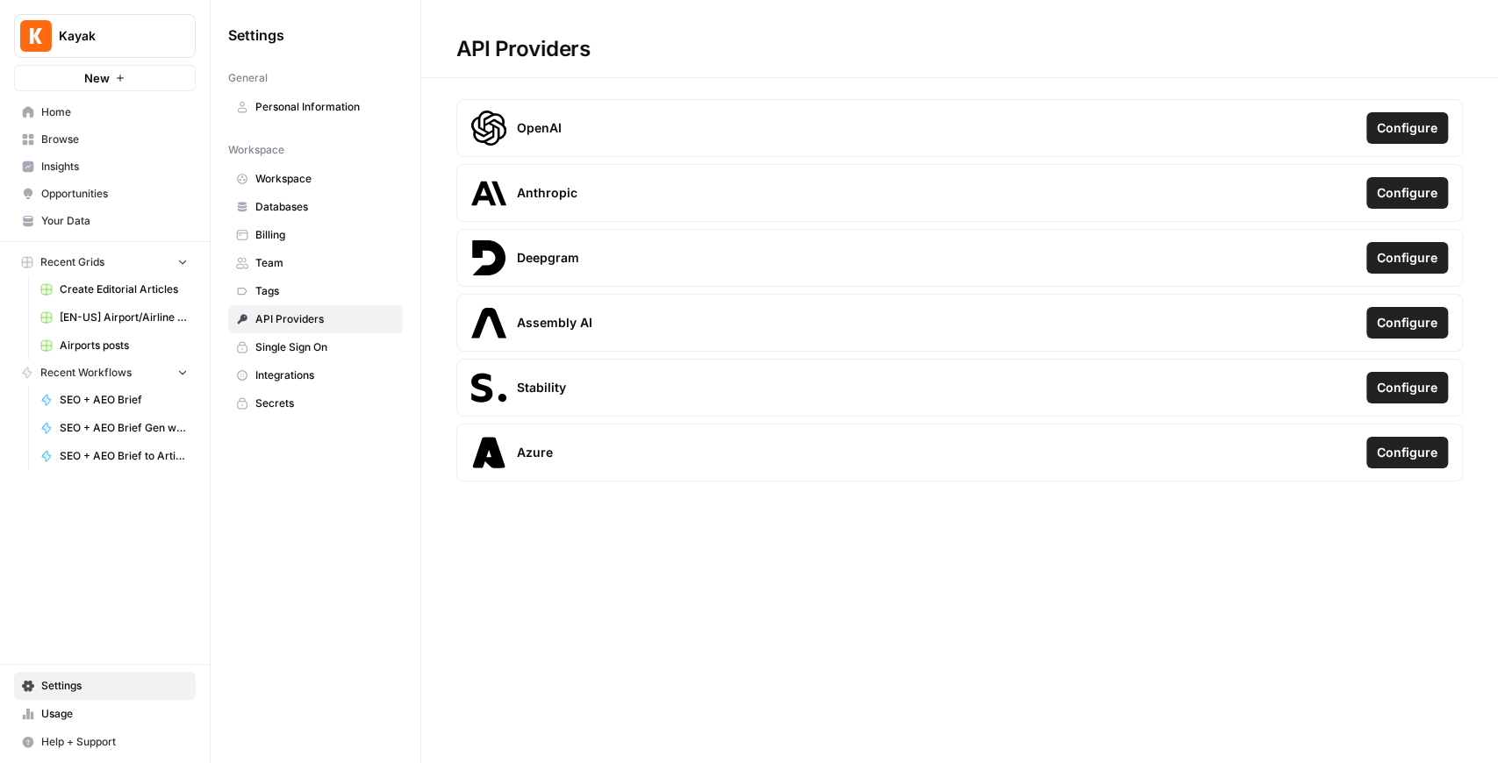
click at [310, 347] on span "Single Sign On" at bounding box center [325, 348] width 140 height 16
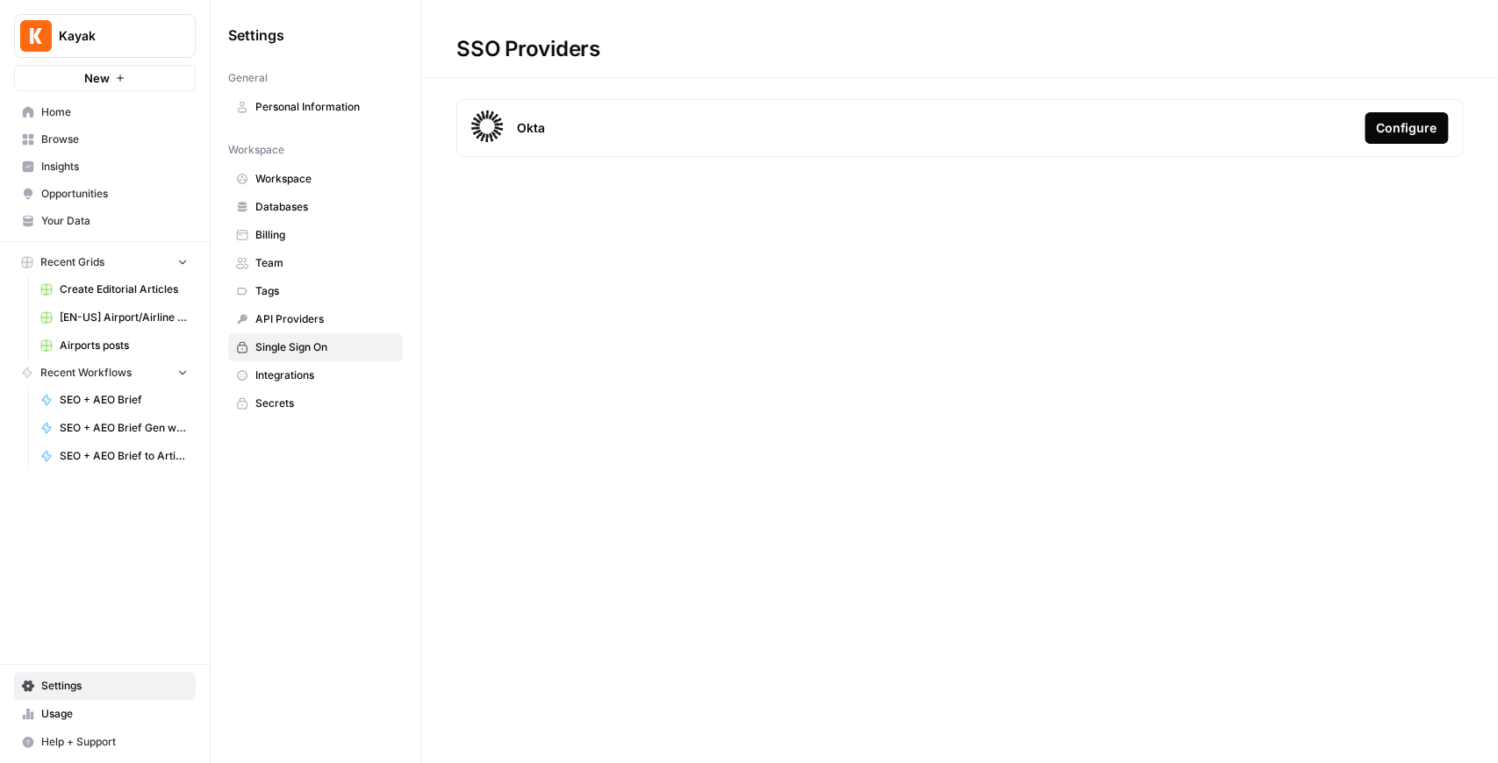
click at [310, 370] on span "Integrations" at bounding box center [325, 376] width 140 height 16
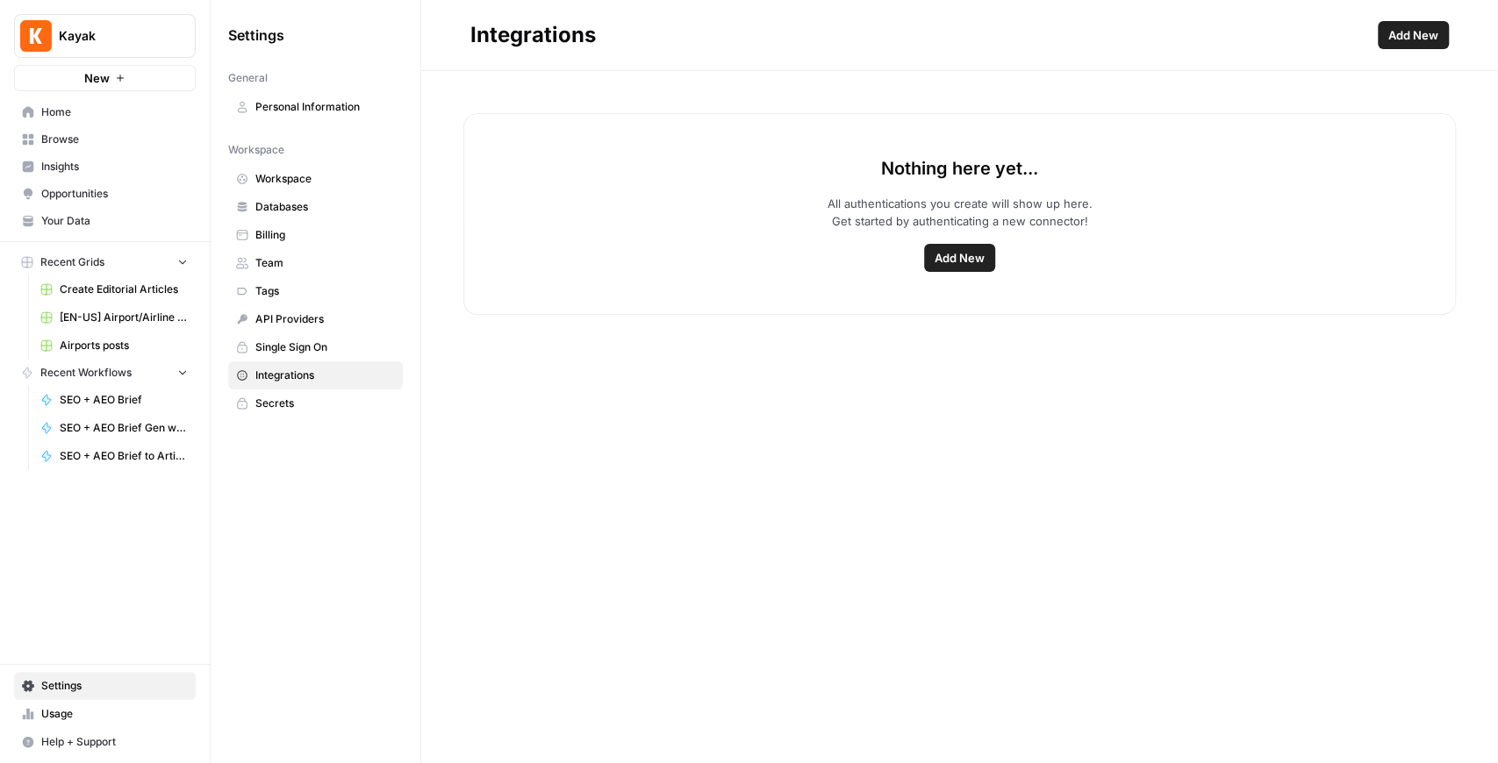
click at [307, 390] on link "Secrets" at bounding box center [315, 404] width 175 height 28
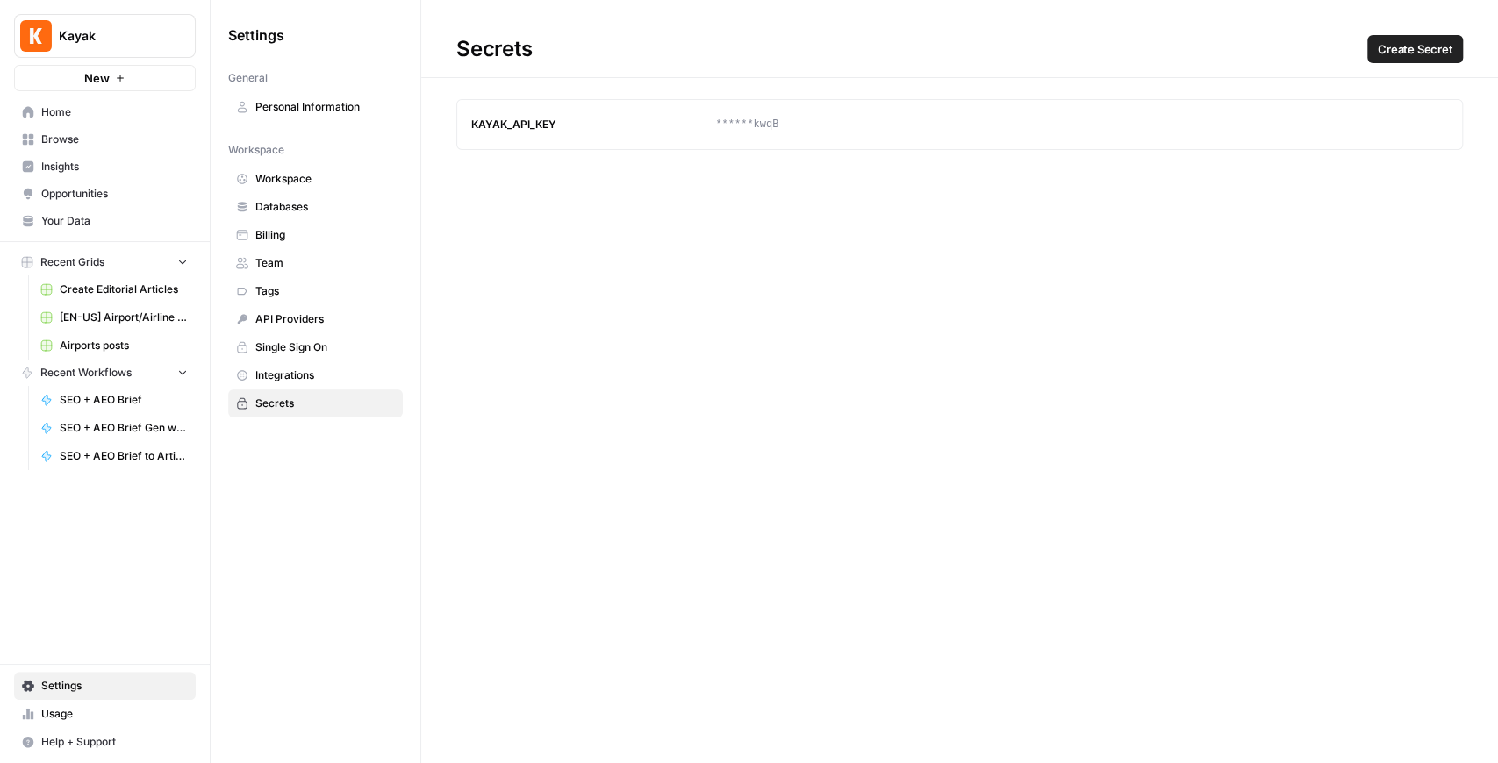
click at [310, 371] on span "Integrations" at bounding box center [325, 376] width 140 height 16
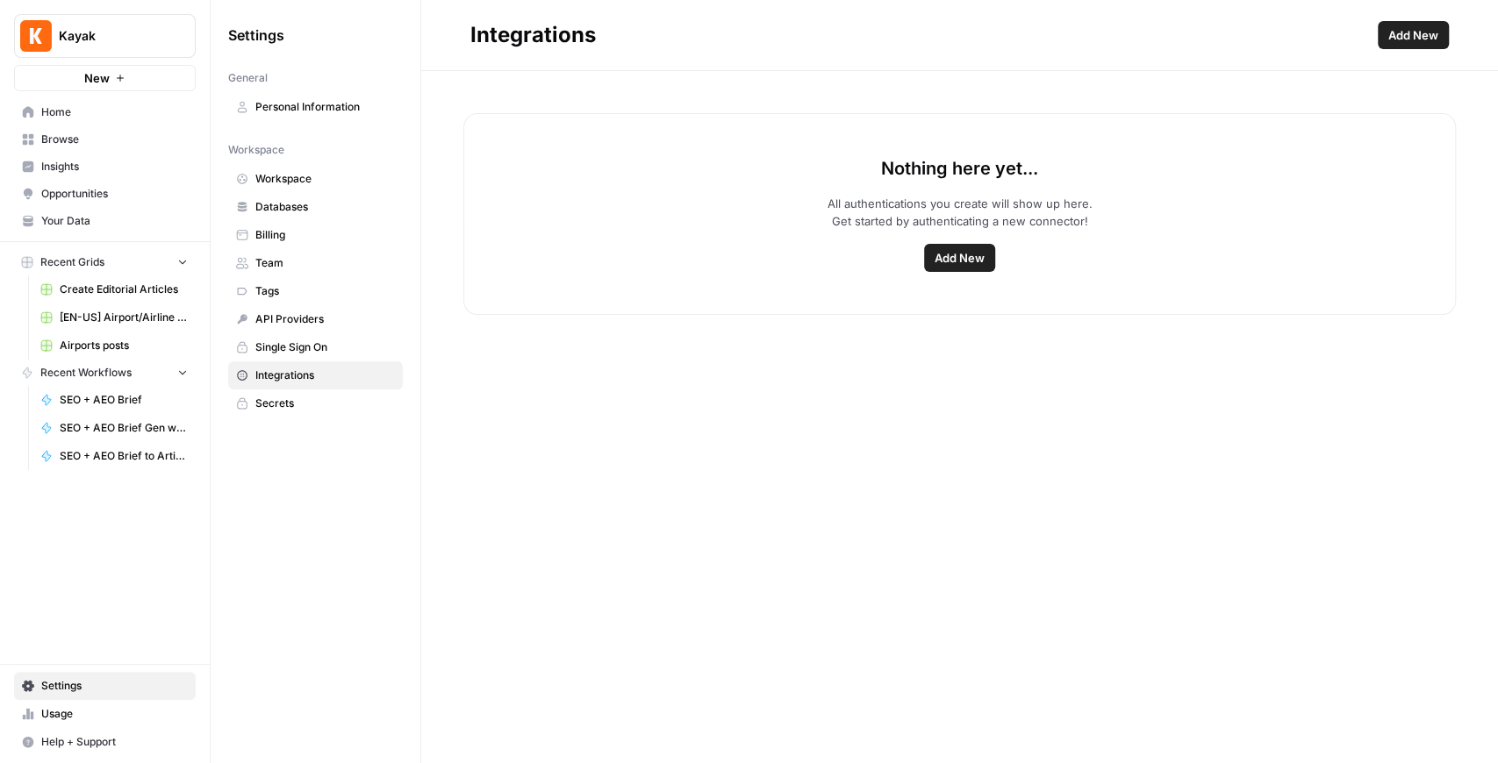
click at [1228, 117] on div "Nothing here yet... All authentications you create will show up here. Get start…" at bounding box center [959, 214] width 992 height 202
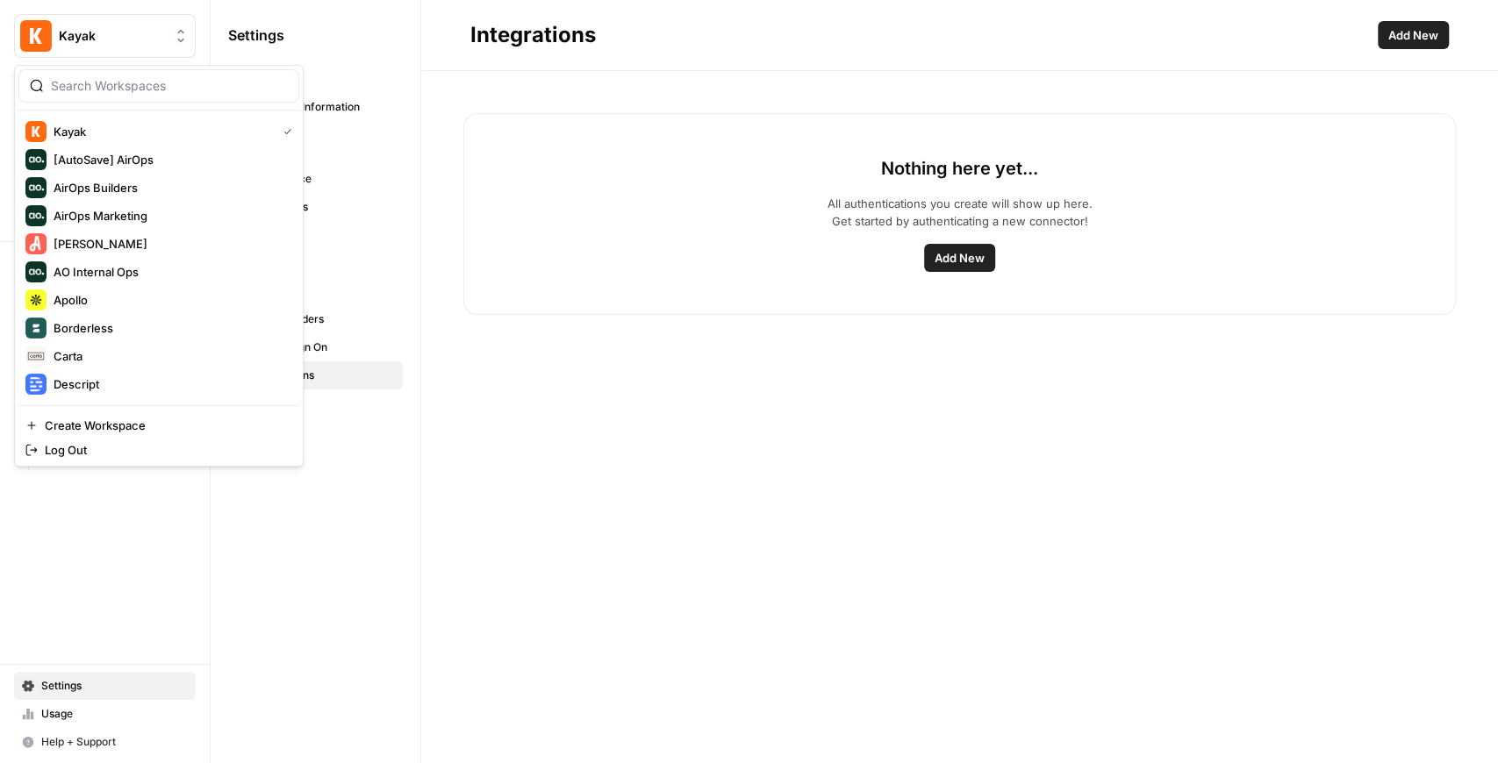
click at [108, 26] on button "Kayak" at bounding box center [105, 36] width 182 height 44
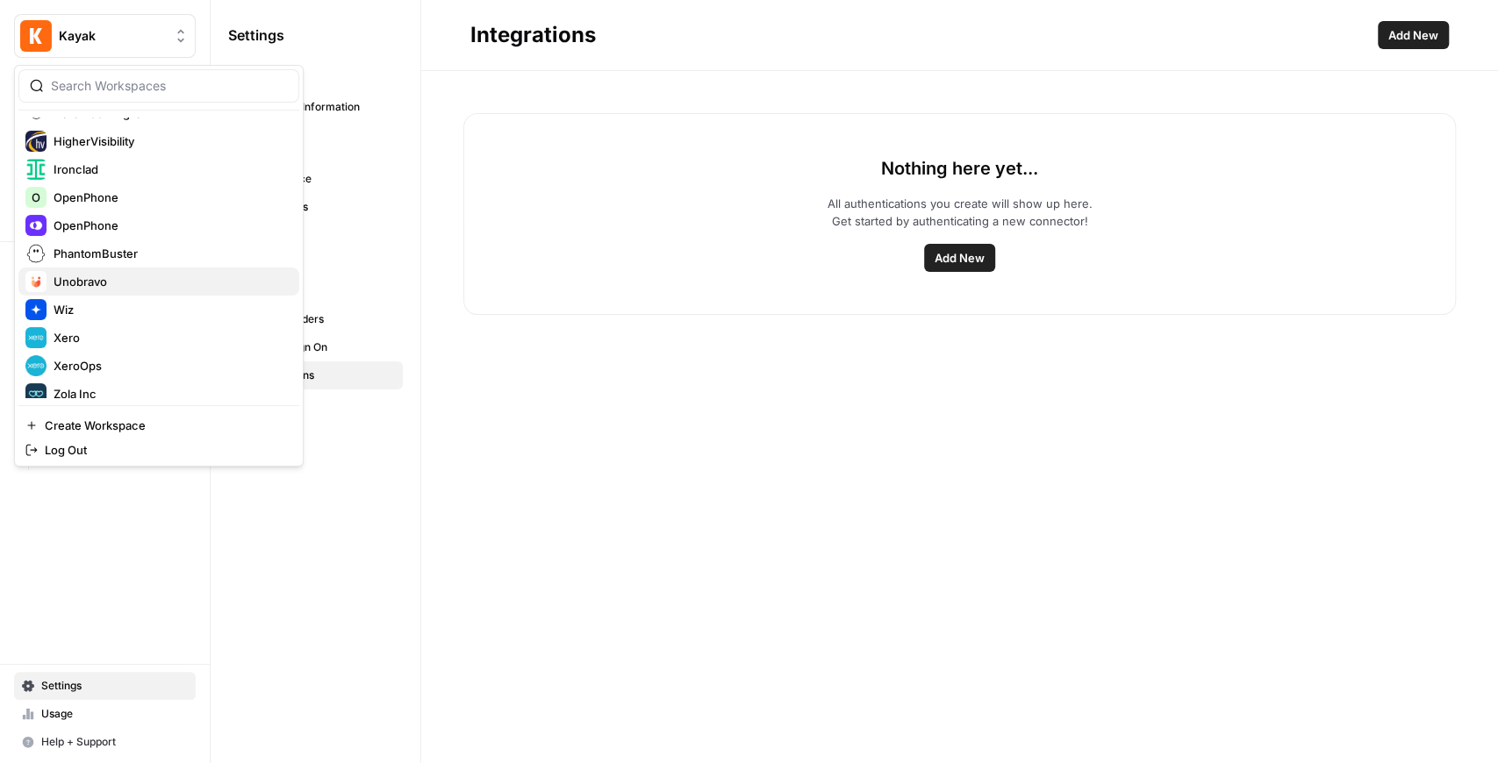
scroll to position [337, 0]
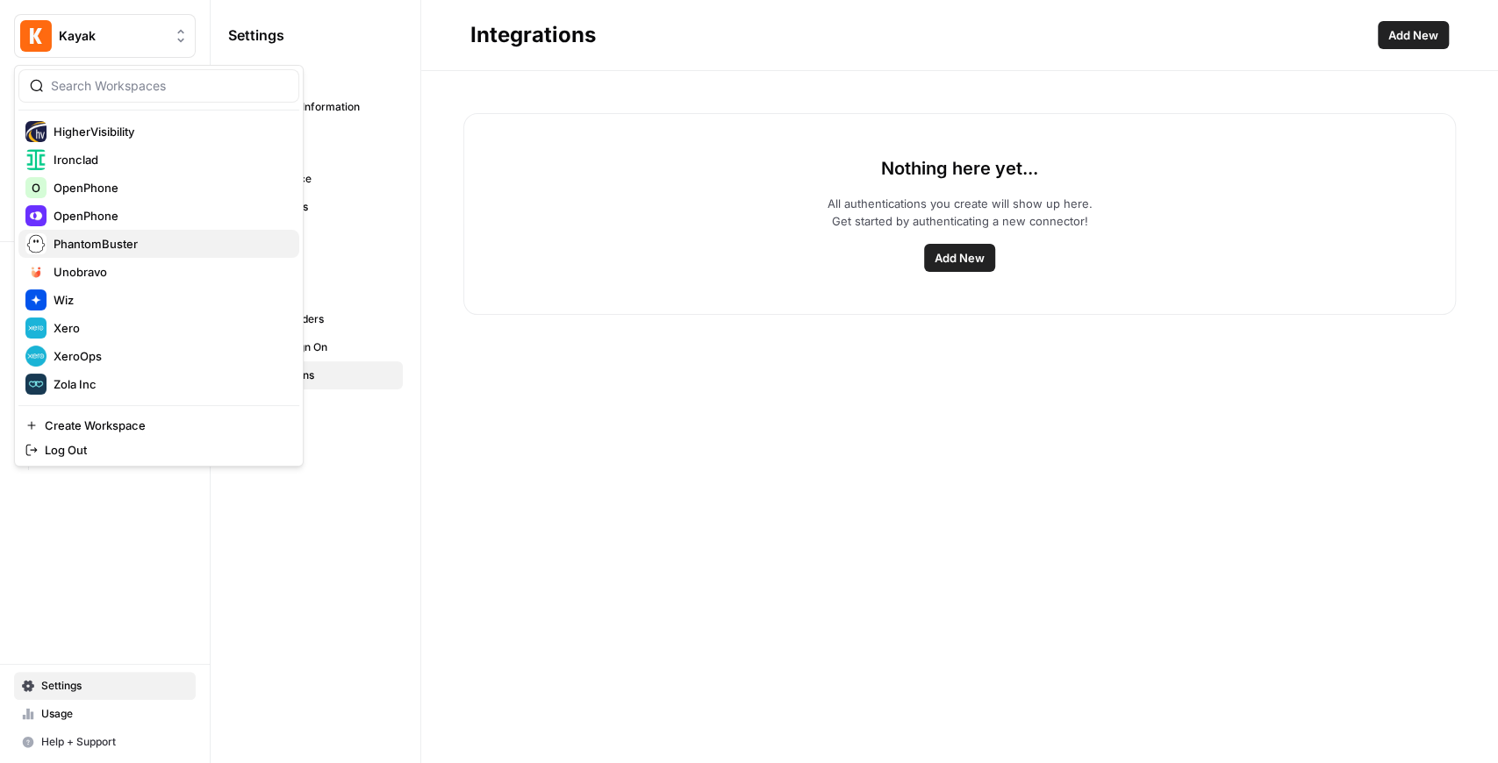
click at [135, 249] on span "PhantomBuster" at bounding box center [170, 244] width 232 height 18
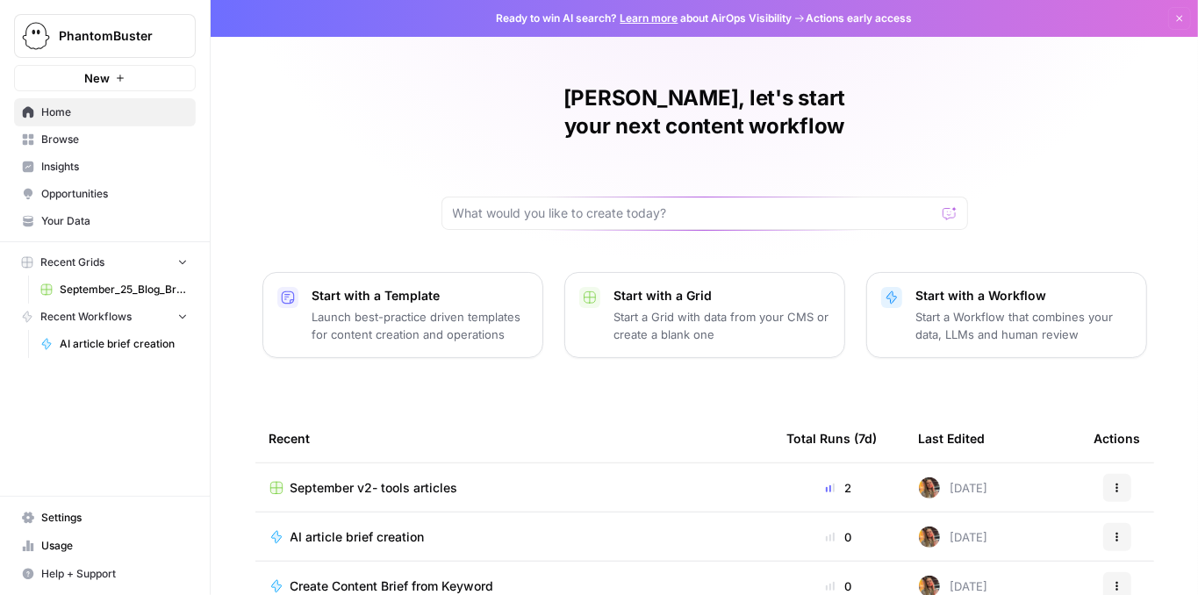
click at [126, 37] on span "PhantomBuster" at bounding box center [112, 36] width 106 height 18
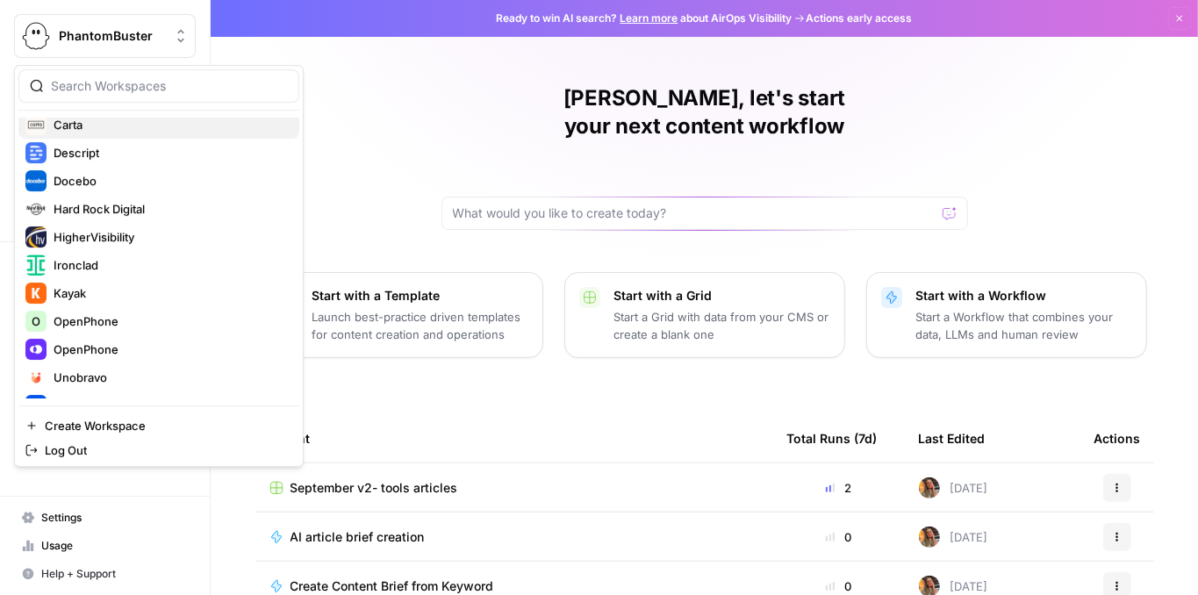
scroll to position [233, 0]
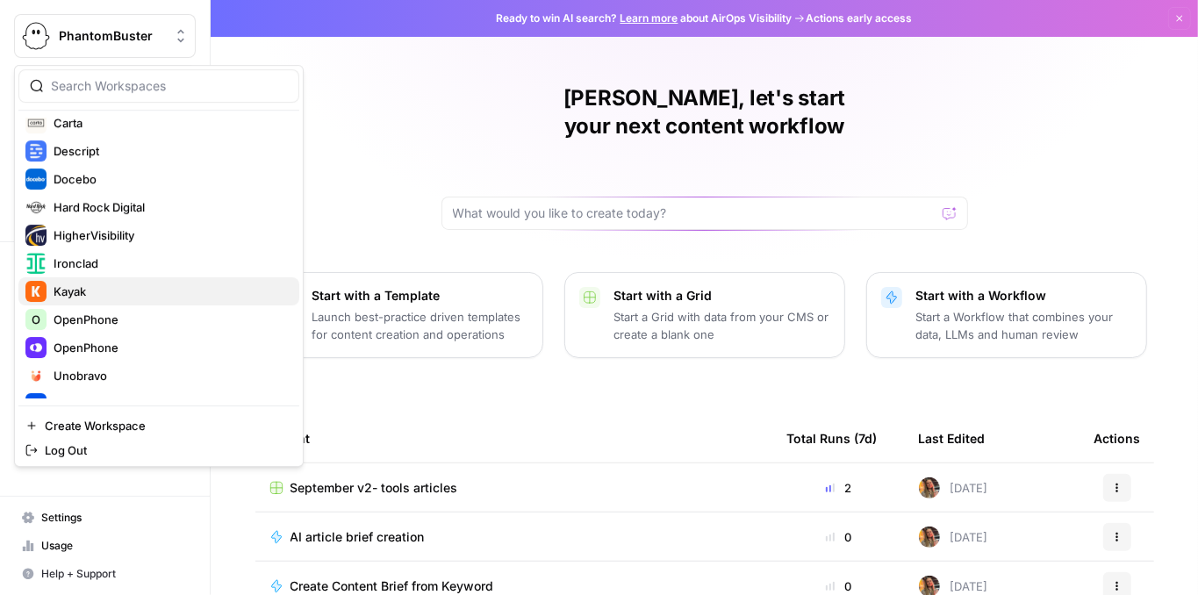
click at [136, 281] on div "Kayak" at bounding box center [158, 291] width 267 height 21
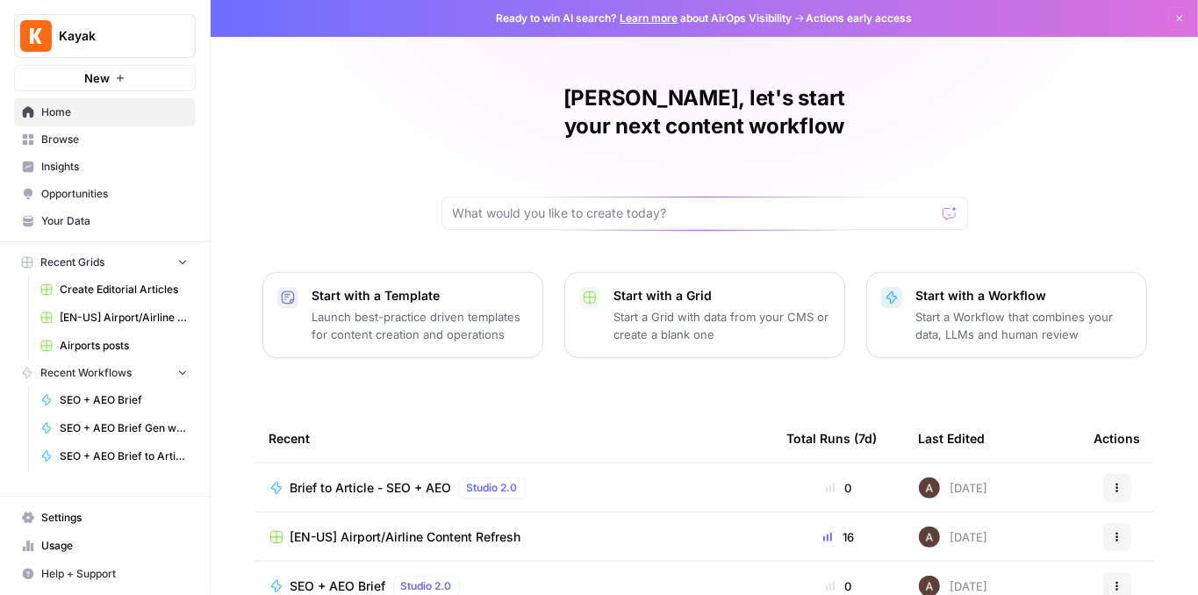
click at [99, 171] on span "Insights" at bounding box center [114, 167] width 147 height 16
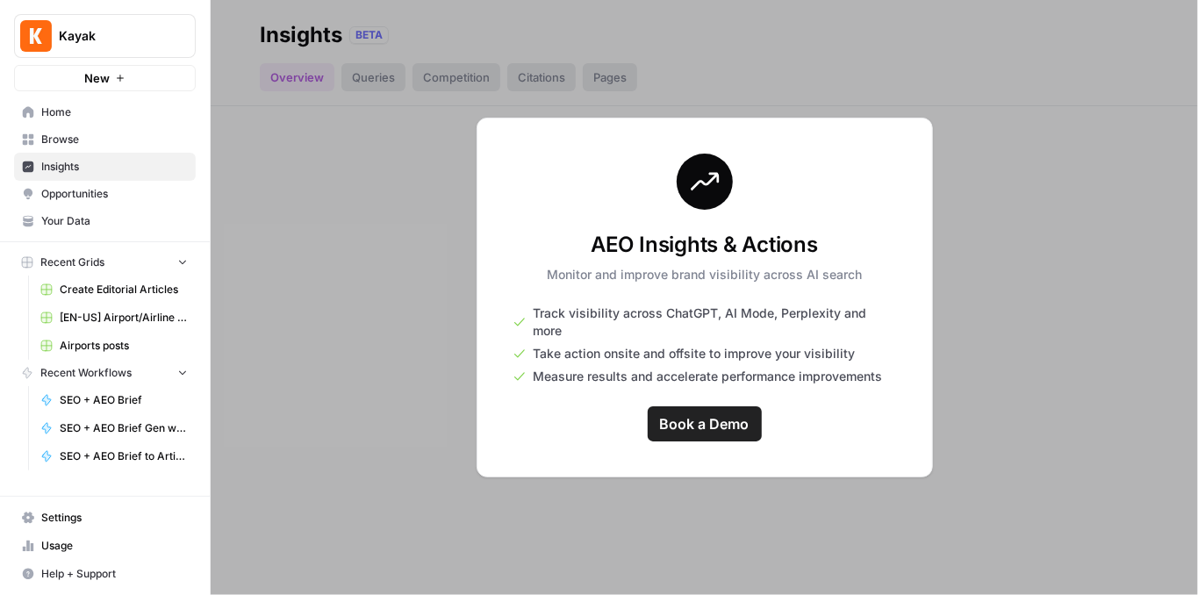
click at [82, 142] on span "Browse" at bounding box center [114, 140] width 147 height 16
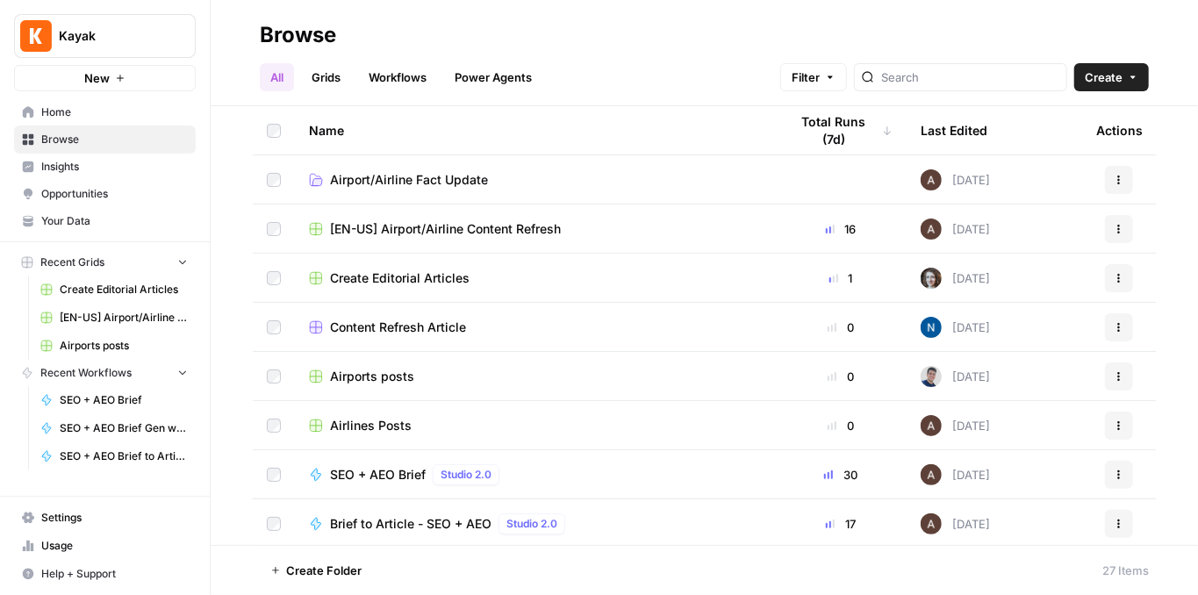
click at [113, 224] on span "Your Data" at bounding box center [114, 221] width 147 height 16
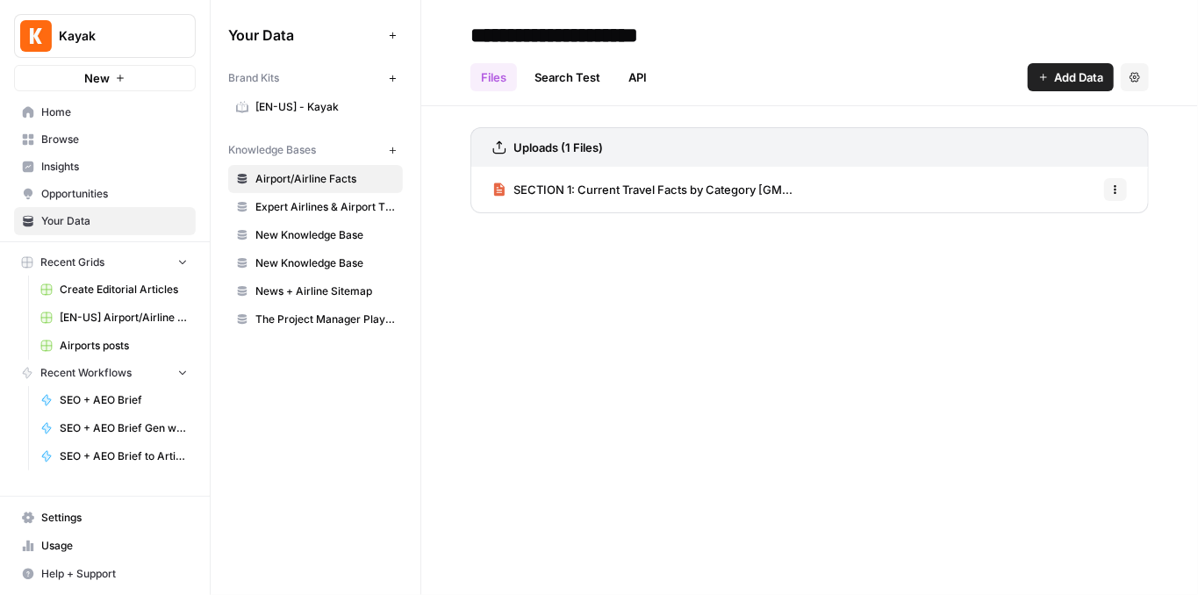
click at [99, 514] on span "Settings" at bounding box center [114, 518] width 147 height 16
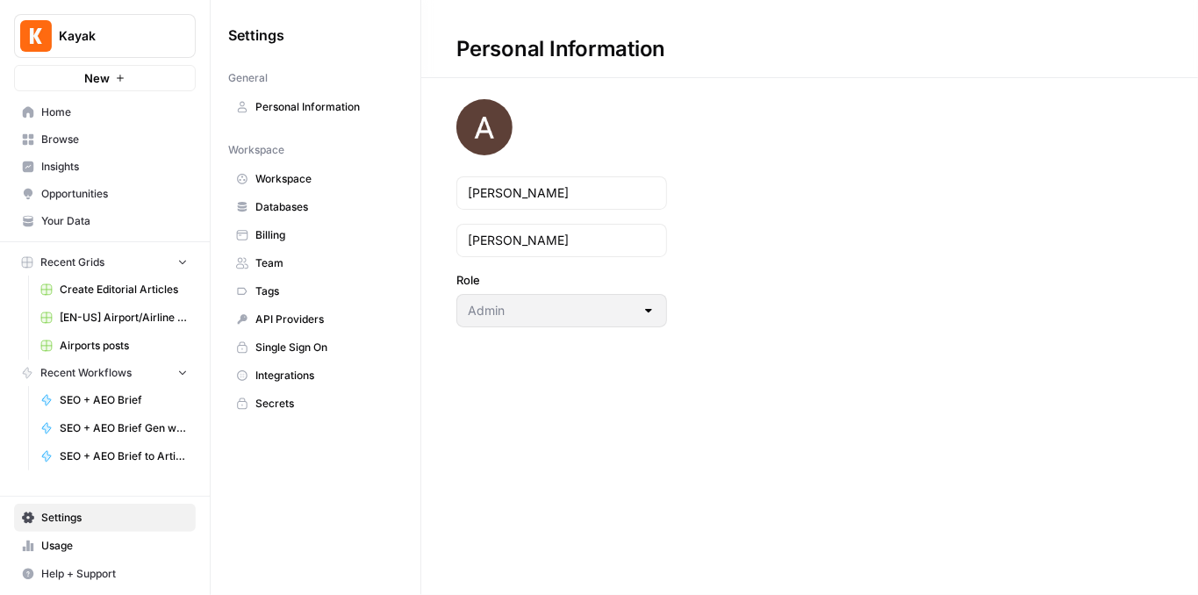
click at [302, 368] on span "Integrations" at bounding box center [325, 376] width 140 height 16
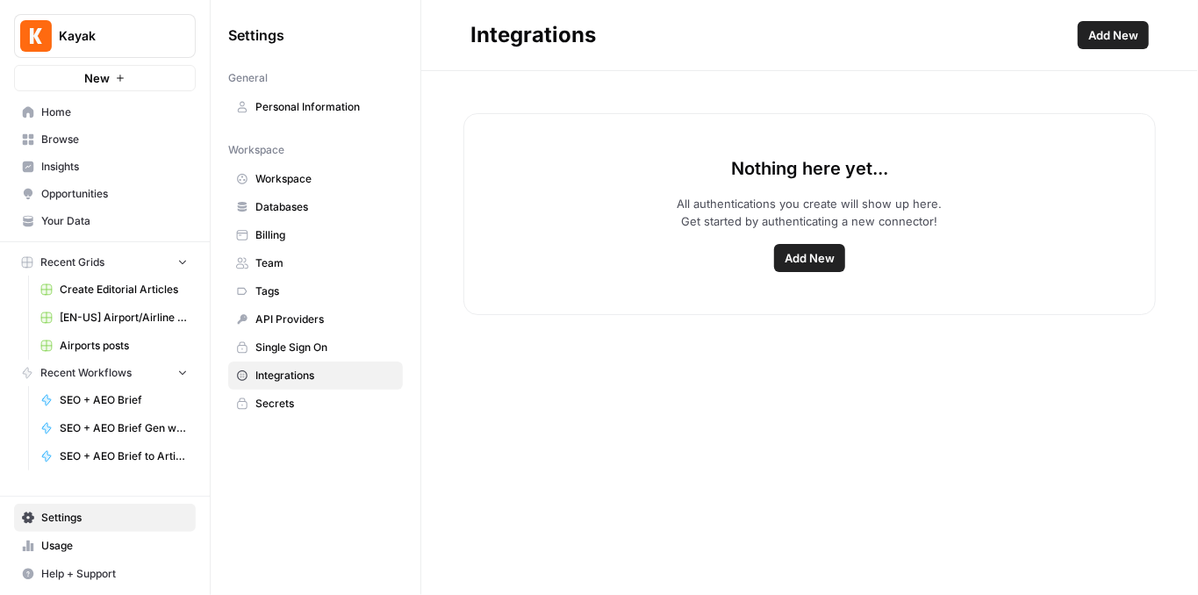
click at [804, 267] on button "Add New" at bounding box center [809, 258] width 71 height 28
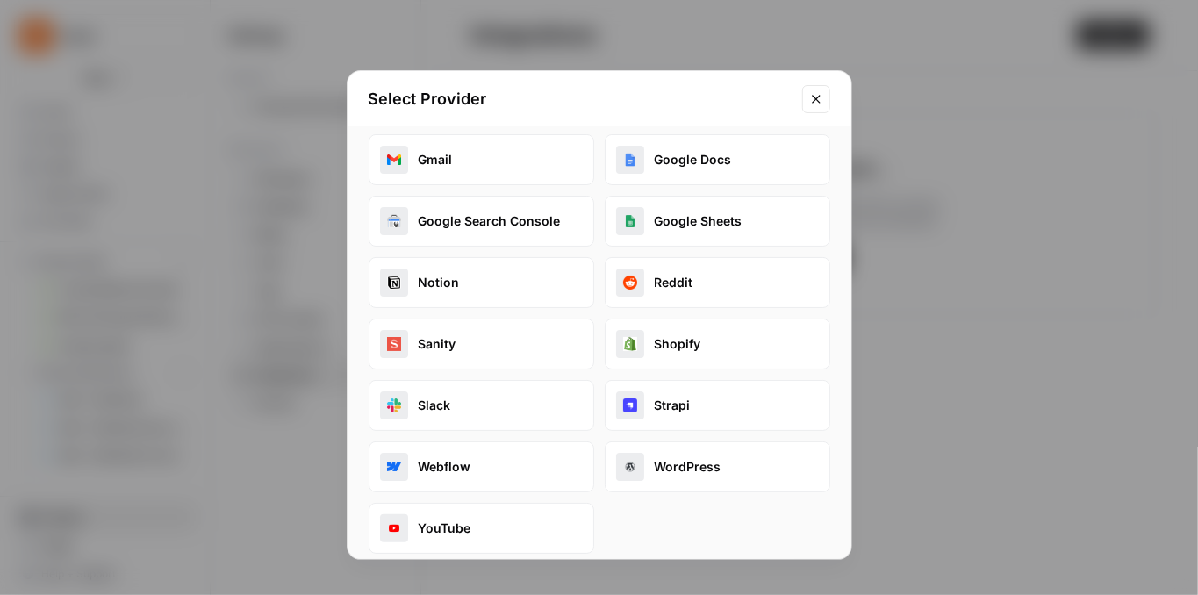
scroll to position [83, 0]
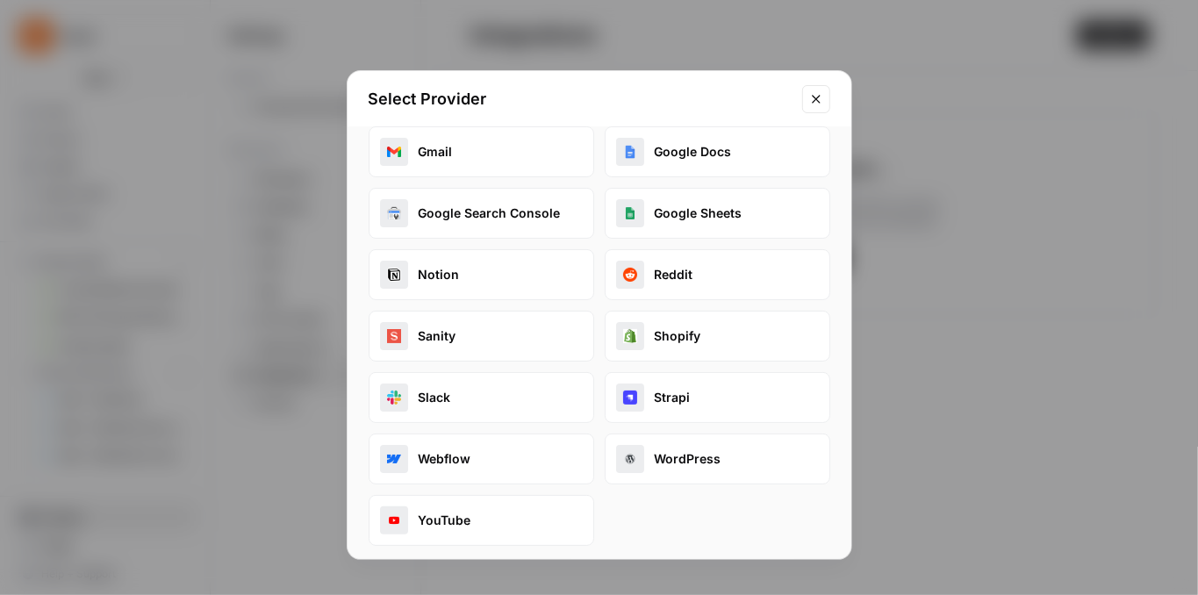
drag, startPoint x: 770, startPoint y: 377, endPoint x: 766, endPoint y: 513, distance: 136.1
click at [766, 513] on div "Contentful Ghost Gmail Google Docs Google Search Console Google Sheets Notion R…" at bounding box center [600, 305] width 462 height 481
click at [820, 97] on icon "Close modal" at bounding box center [816, 99] width 14 height 14
